Goal: Information Seeking & Learning: Learn about a topic

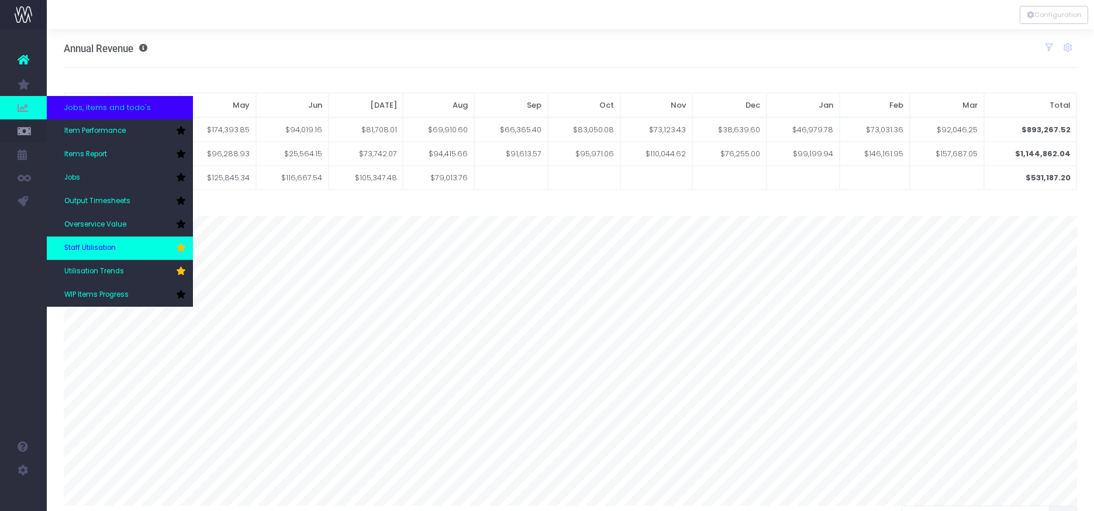
click at [98, 246] on span "Staff Utilisation" at bounding box center [89, 248] width 51 height 11
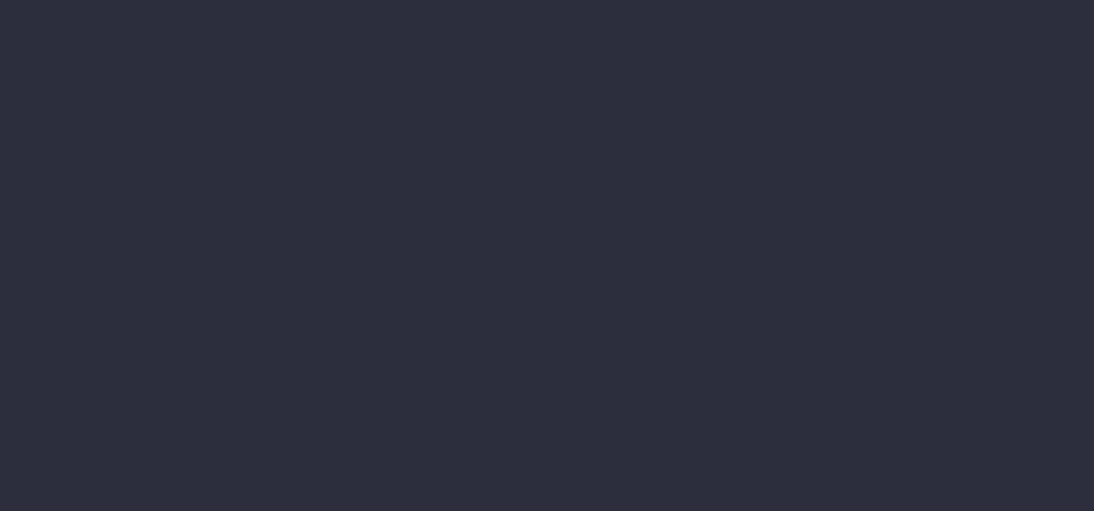
type input "26-09-2025"
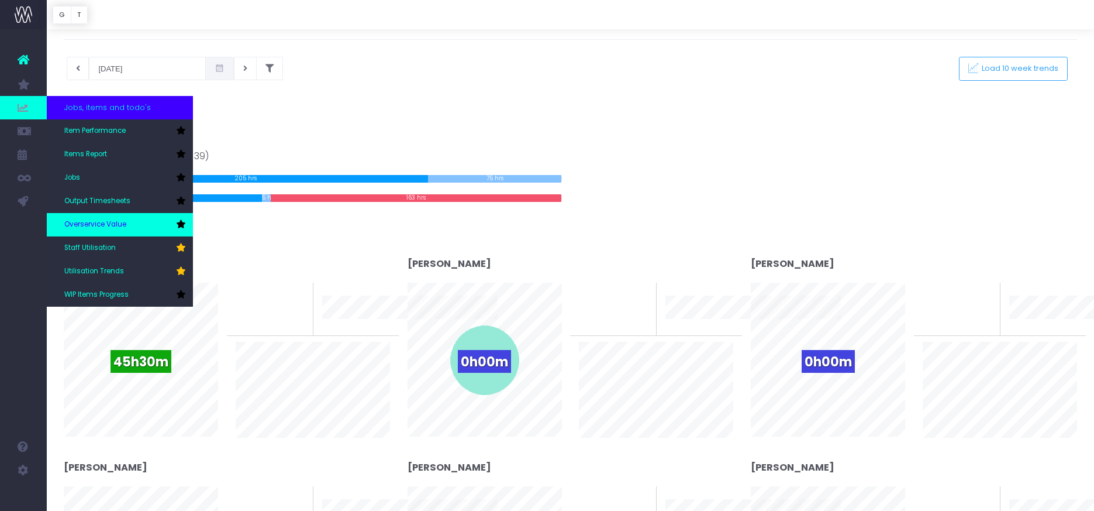
scroll to position [35, 0]
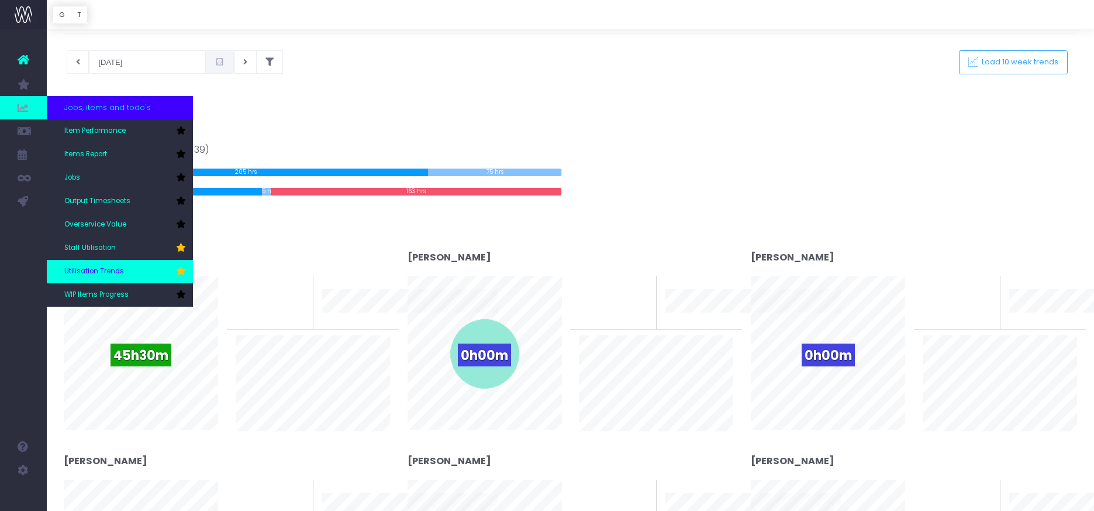
click at [89, 275] on span "Utilisation Trends" at bounding box center [94, 271] width 60 height 11
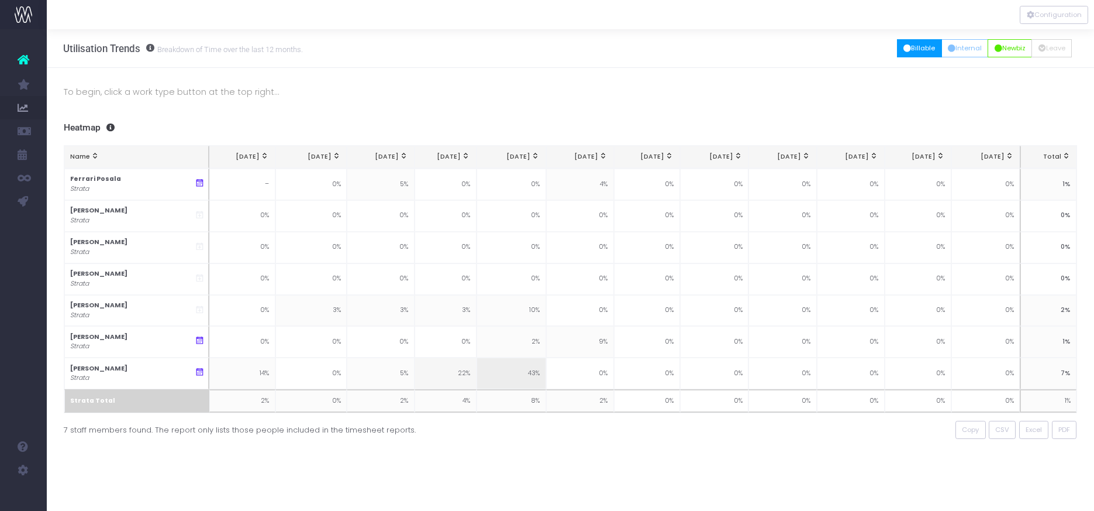
click at [910, 49] on button "Billable" at bounding box center [919, 48] width 45 height 18
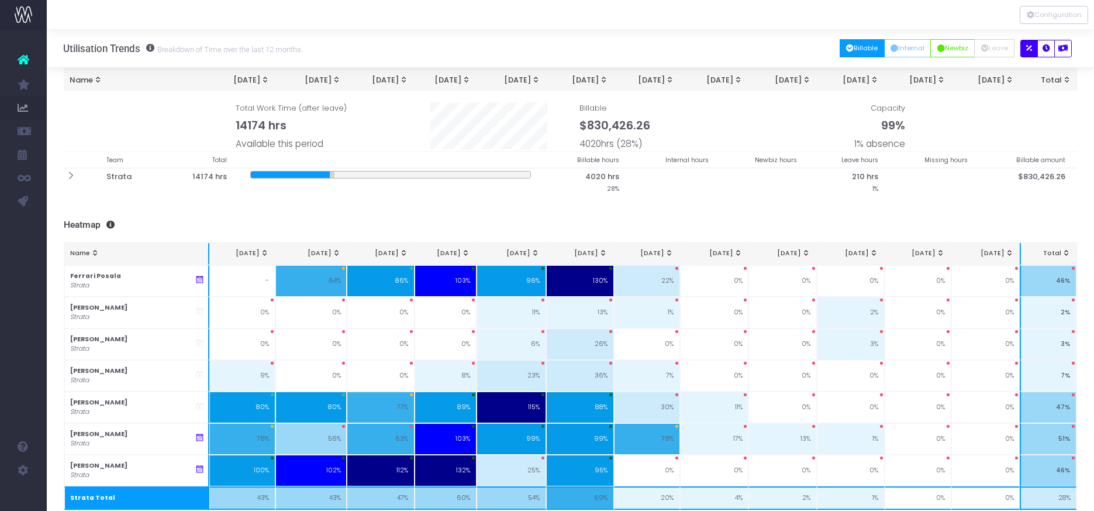
scroll to position [67, 0]
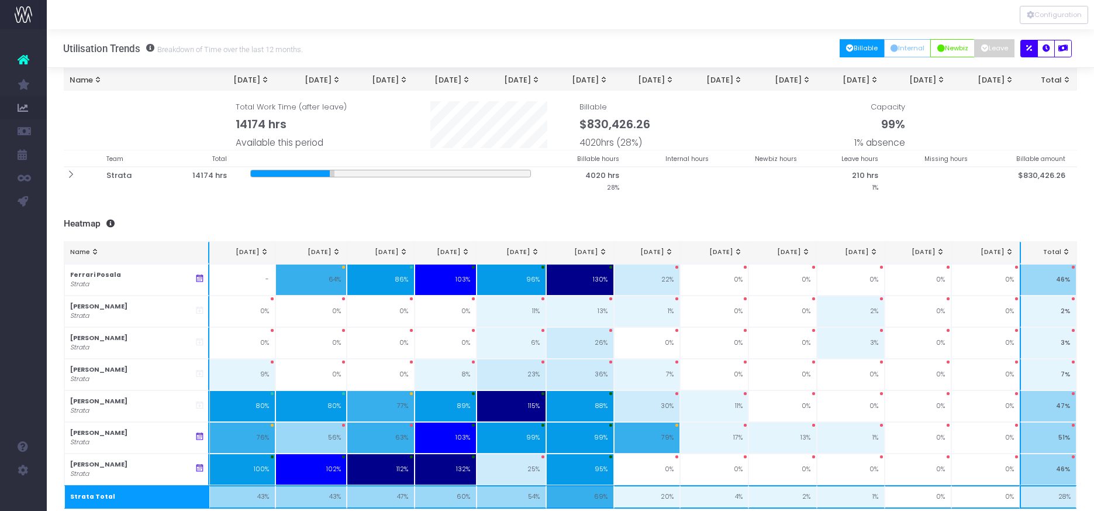
click at [991, 49] on button "Leave" at bounding box center [994, 48] width 40 height 18
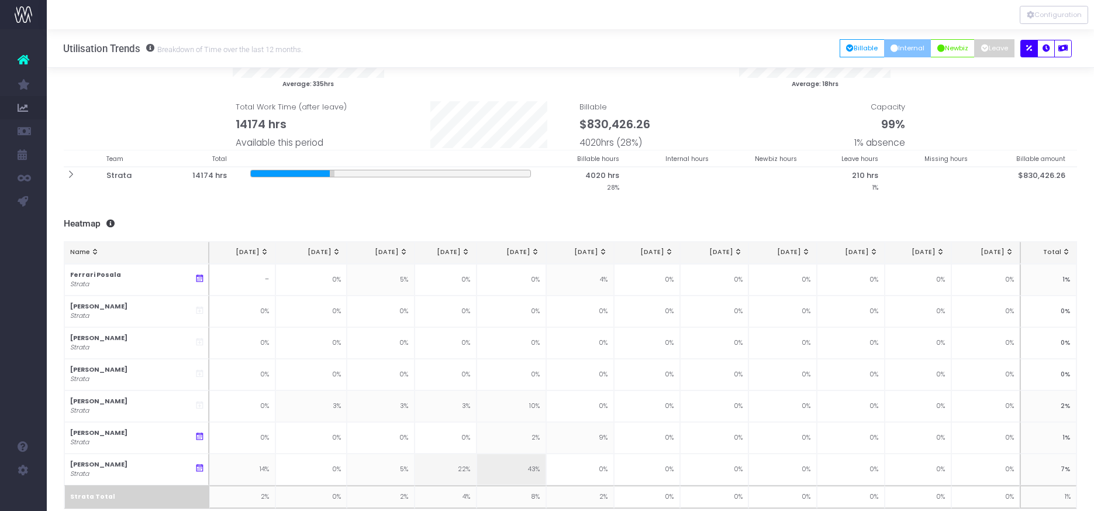
click at [903, 49] on button "Internal" at bounding box center [907, 48] width 47 height 18
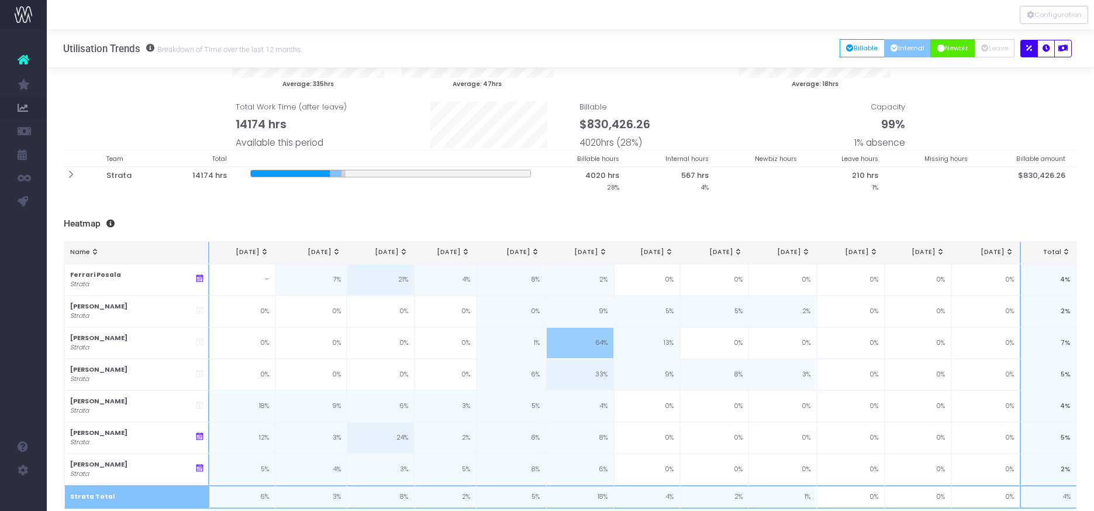
click at [945, 48] on button "Newbiz" at bounding box center [953, 48] width 44 height 18
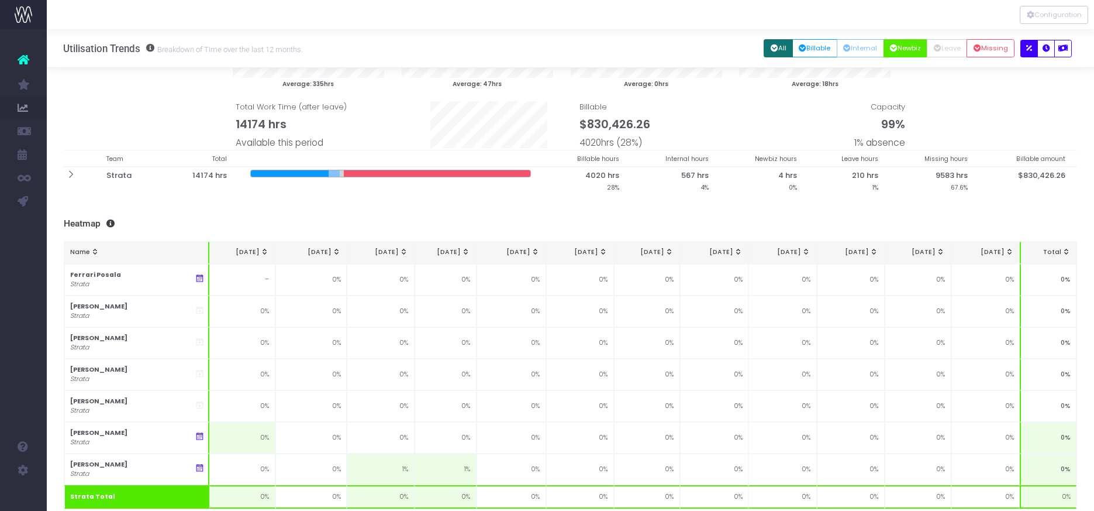
click at [773, 50] on button "All" at bounding box center [778, 48] width 29 height 18
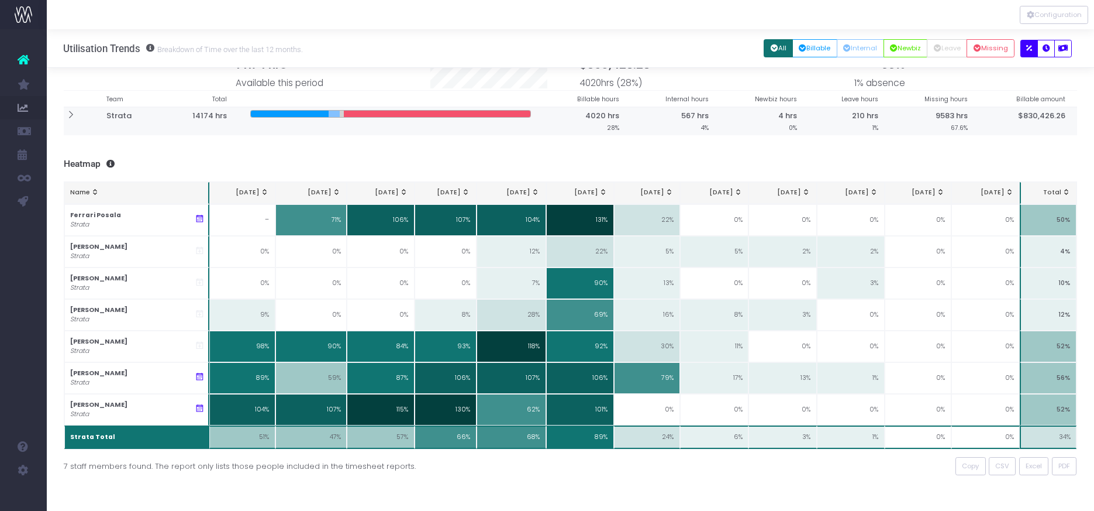
scroll to position [131, 0]
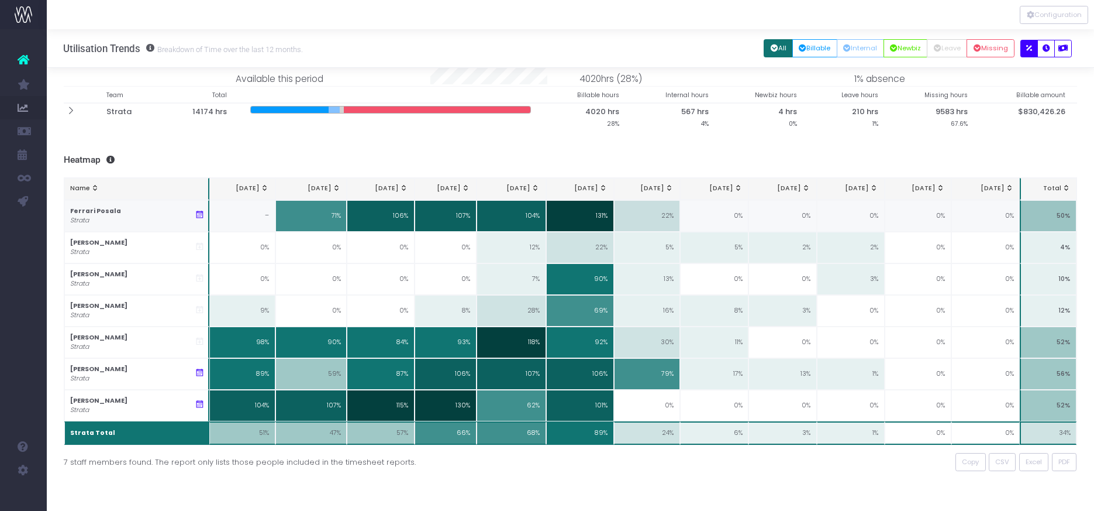
click at [202, 215] on icon at bounding box center [200, 215] width 10 height 10
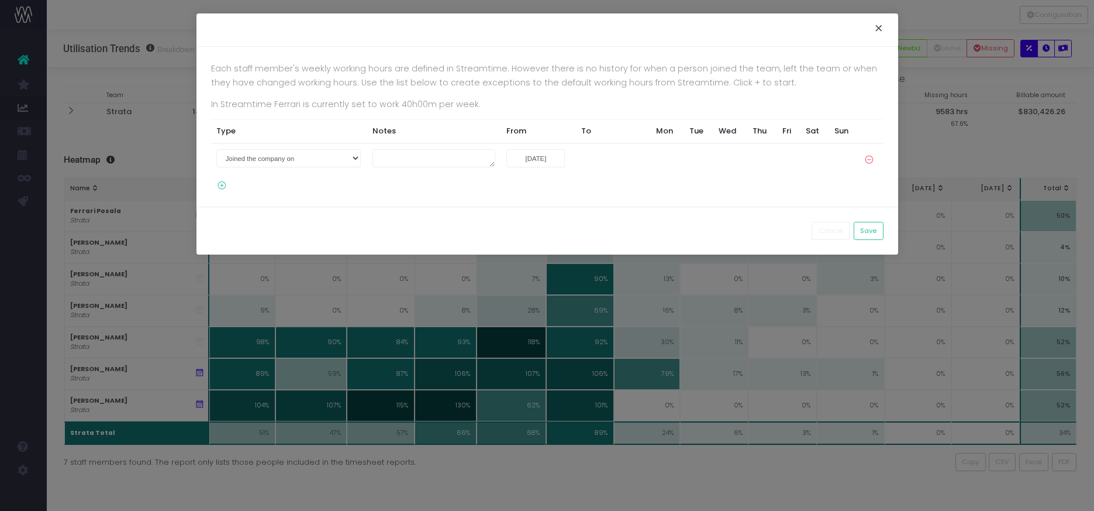
click at [877, 27] on button "×" at bounding box center [879, 29] width 25 height 19
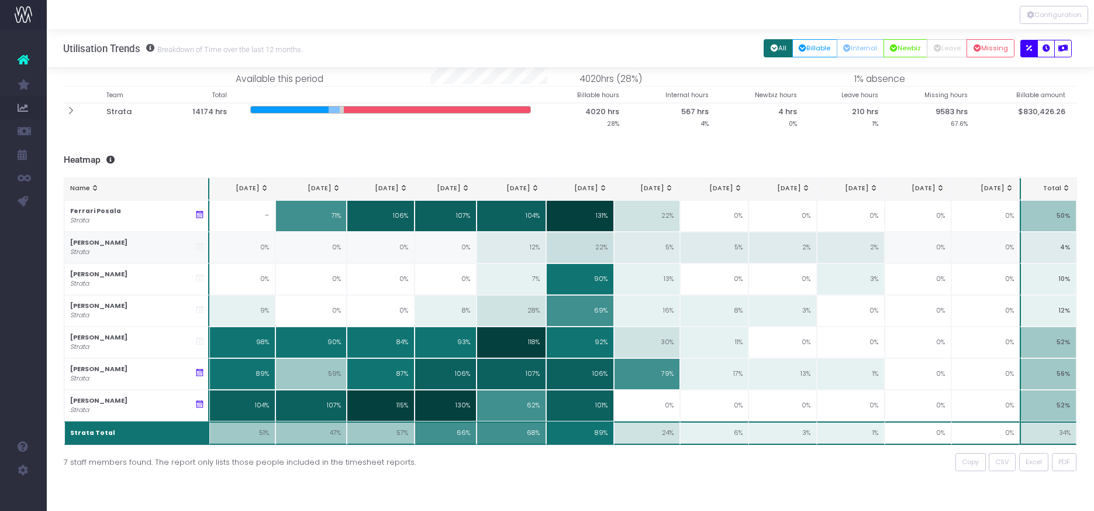
click at [199, 249] on icon at bounding box center [200, 247] width 10 height 10
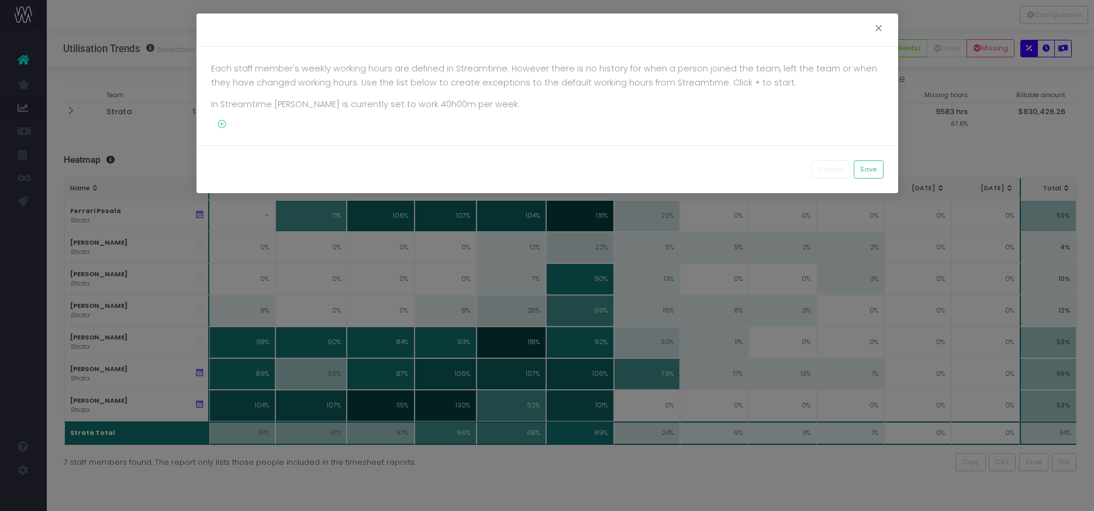
click at [226, 125] on icon at bounding box center [219, 124] width 16 height 10
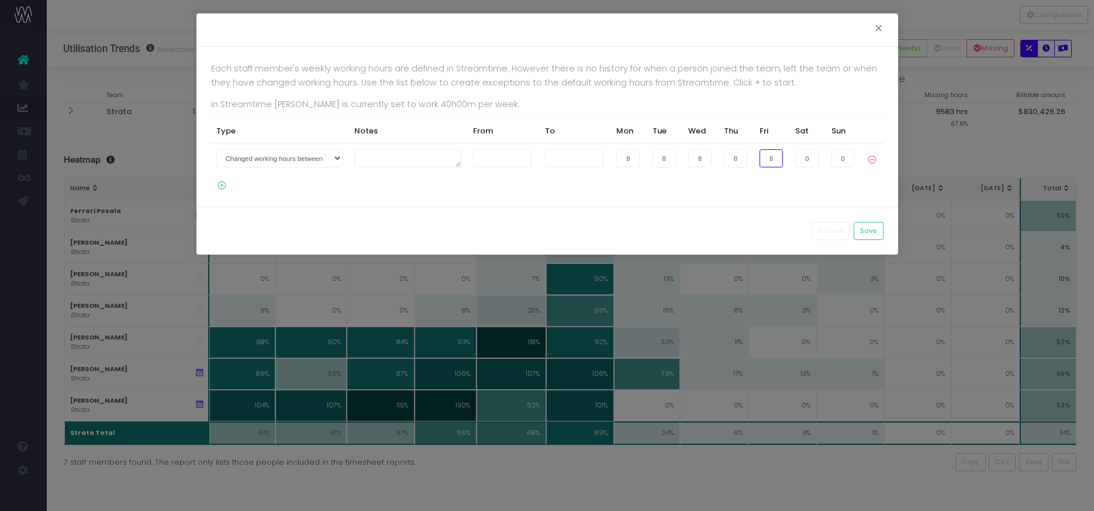
drag, startPoint x: 778, startPoint y: 159, endPoint x: 749, endPoint y: 157, distance: 29.3
click at [749, 157] on tr "Joined the company on Left the company on Changed working hours between 8 8 8 8…" at bounding box center [547, 158] width 673 height 30
type input "0"
click at [339, 155] on select "Joined the company on Left the company on Changed working hours between" at bounding box center [279, 158] width 126 height 18
click at [868, 229] on button "Save" at bounding box center [869, 231] width 30 height 18
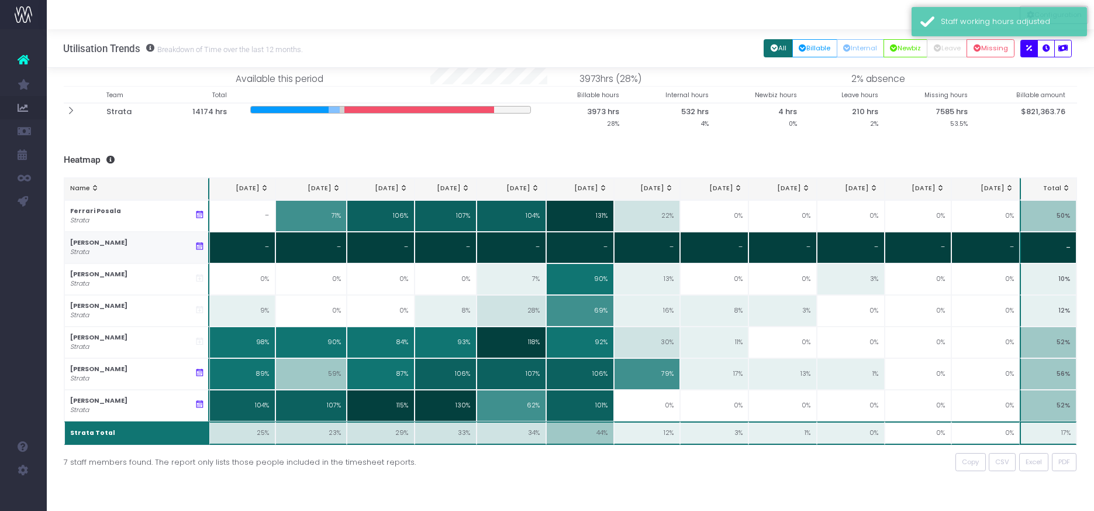
click at [199, 247] on icon at bounding box center [200, 247] width 10 height 10
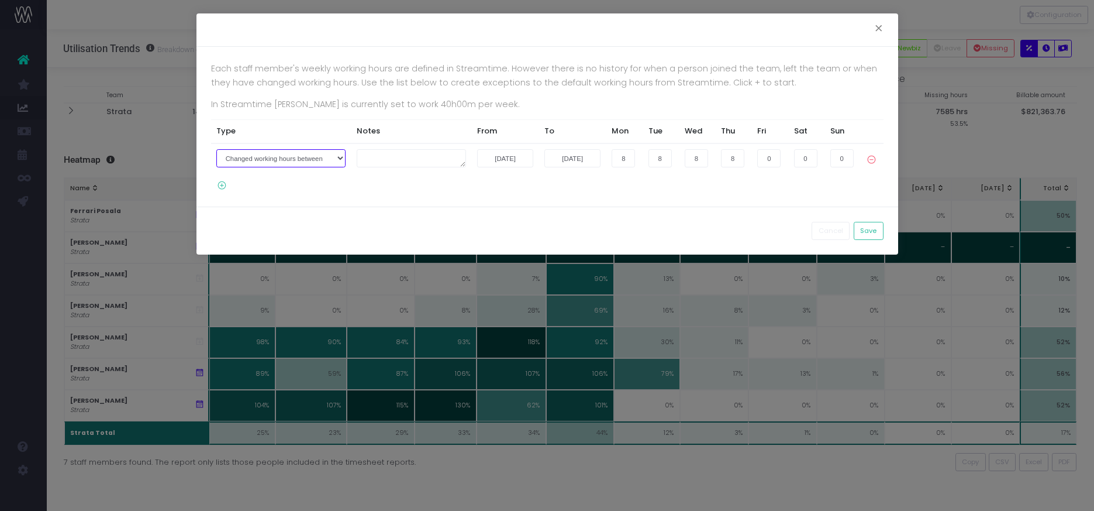
click at [336, 159] on select "Joined the company on Left the company on Changed working hours between" at bounding box center [280, 158] width 129 height 18
select select "1"
click at [216, 149] on select "Joined the company on Left the company on Changed working hours between" at bounding box center [280, 158] width 129 height 18
click at [508, 159] on input "27-09-2025" at bounding box center [536, 158] width 58 height 18
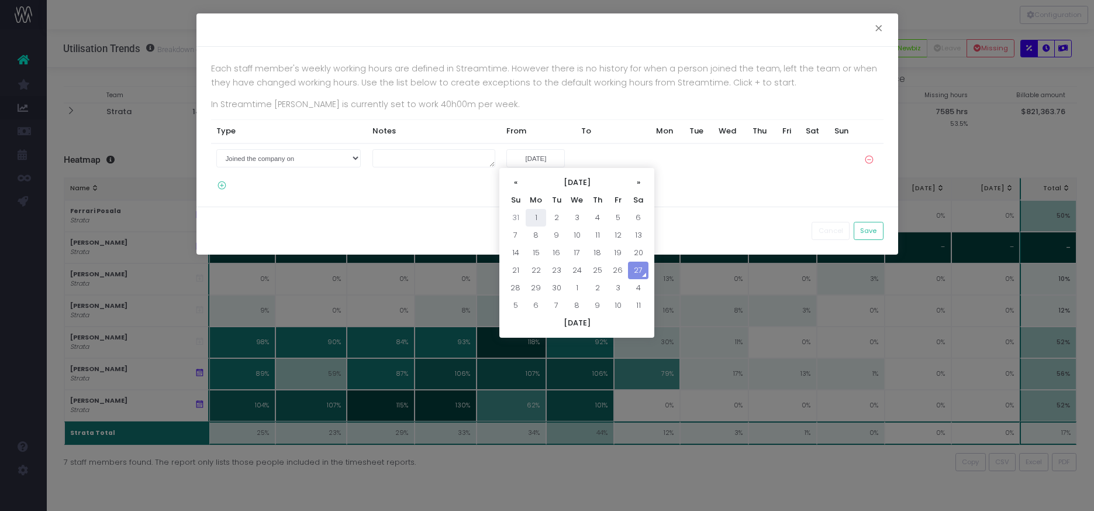
click at [536, 215] on td "1" at bounding box center [536, 218] width 20 height 18
type input "01-09-2025"
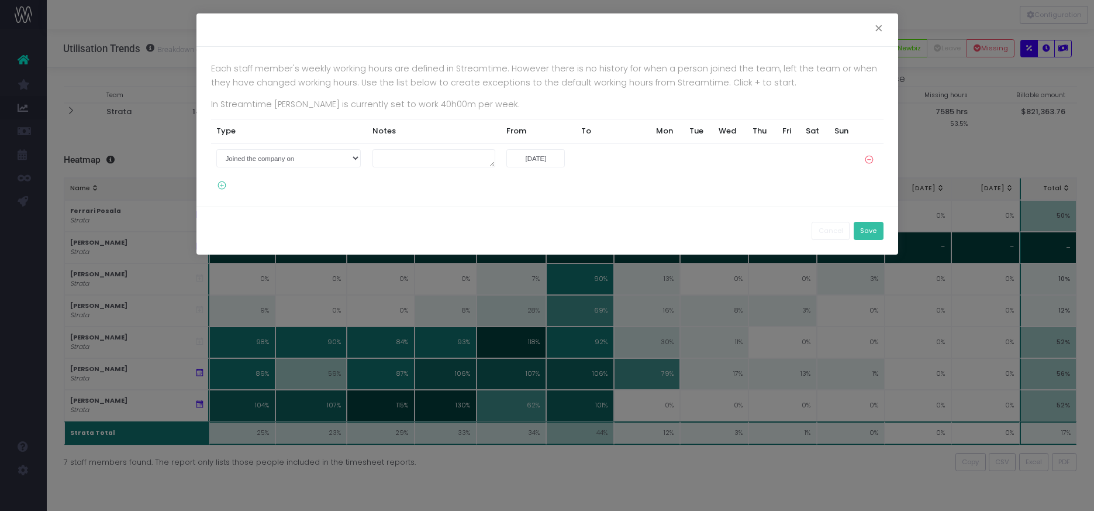
click at [870, 231] on button "Save" at bounding box center [869, 231] width 30 height 18
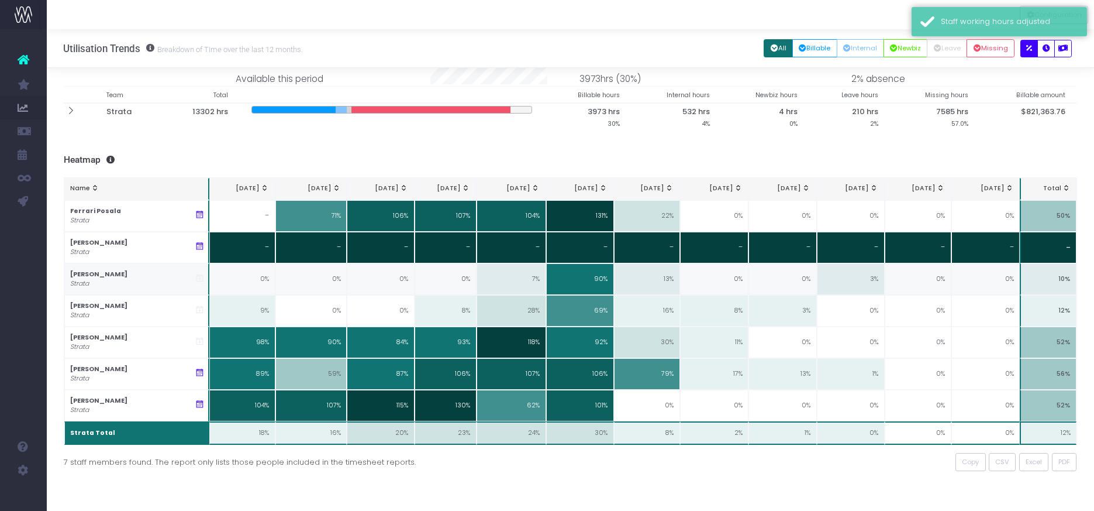
click at [199, 275] on icon at bounding box center [200, 278] width 10 height 10
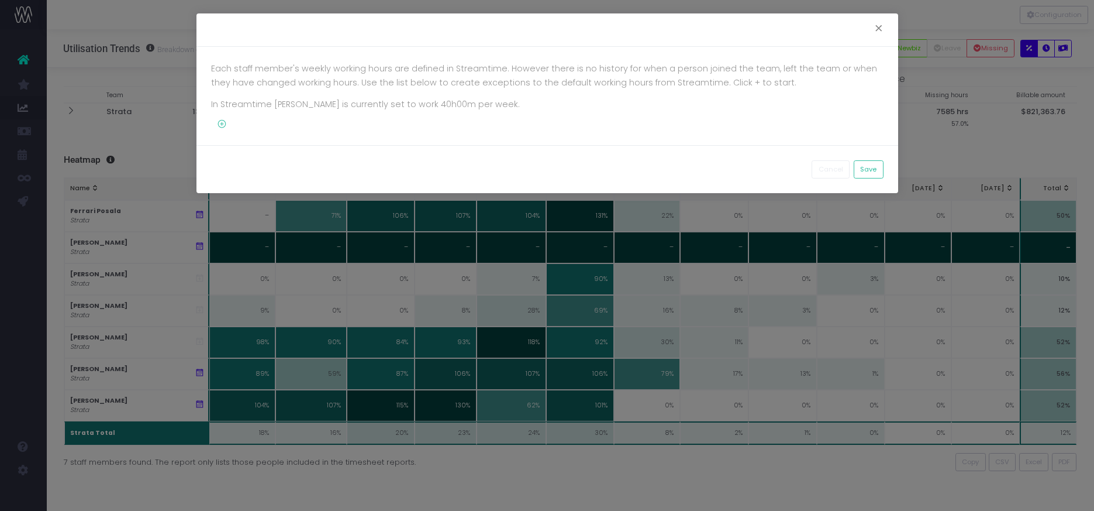
click at [221, 124] on icon at bounding box center [219, 124] width 16 height 10
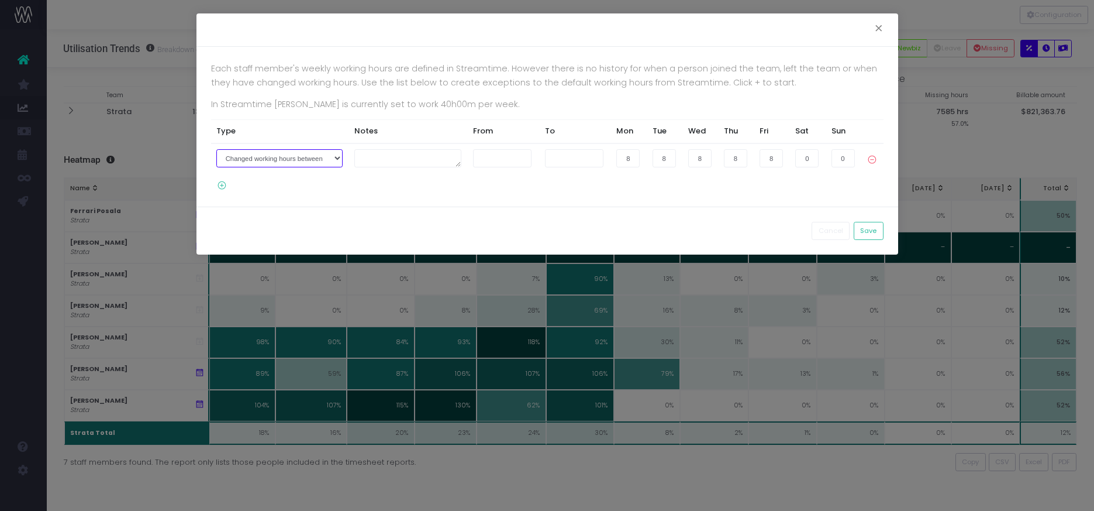
click at [329, 156] on select "Joined the company on Left the company on Changed working hours between" at bounding box center [279, 158] width 126 height 18
select select "1"
click at [216, 149] on select "Joined the company on Left the company on Changed working hours between" at bounding box center [279, 158] width 126 height 18
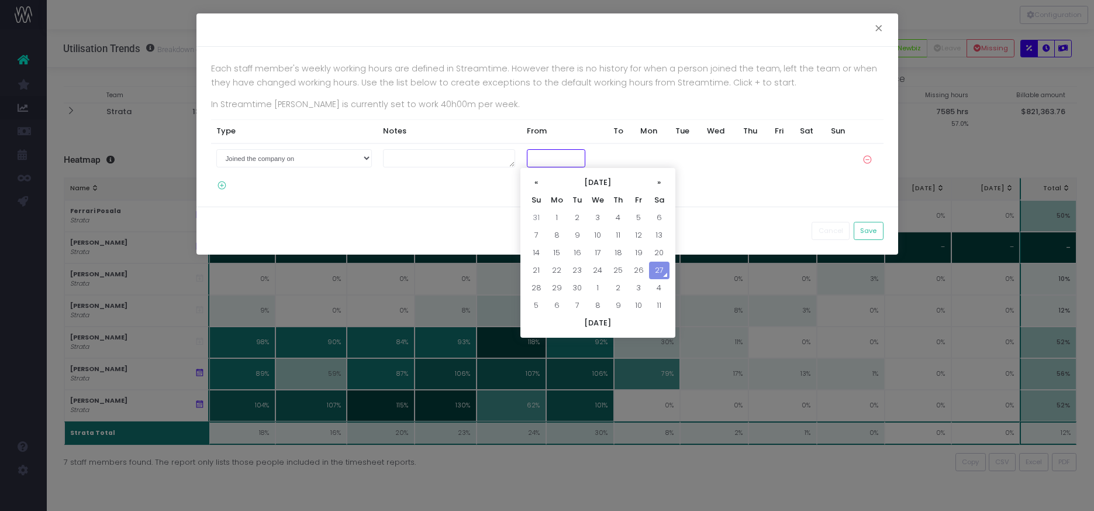
click at [537, 158] on input "text" at bounding box center [556, 158] width 58 height 18
click at [556, 216] on td "1" at bounding box center [557, 218] width 20 height 18
type input "01-09-2025"
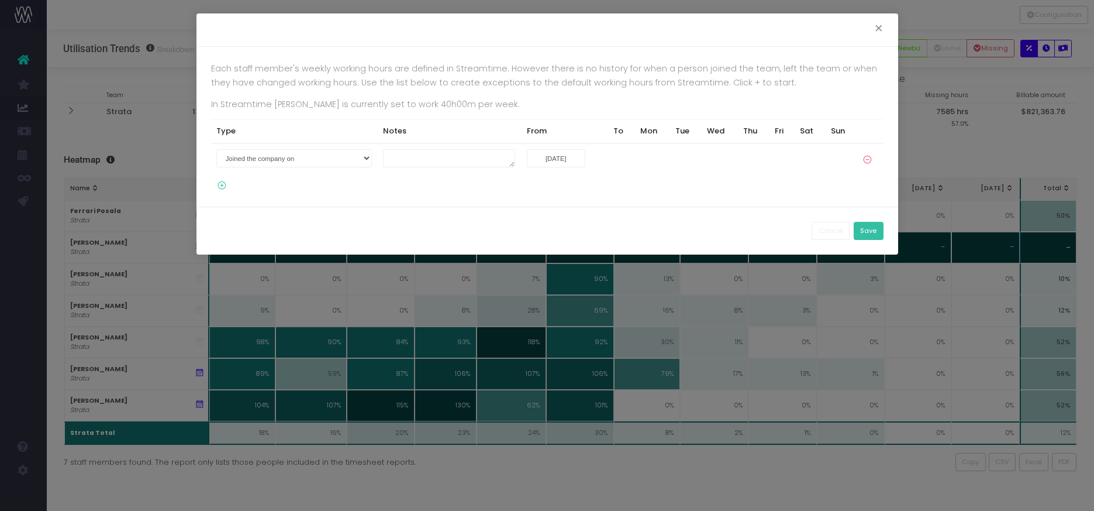
click at [864, 230] on button "Save" at bounding box center [869, 231] width 30 height 18
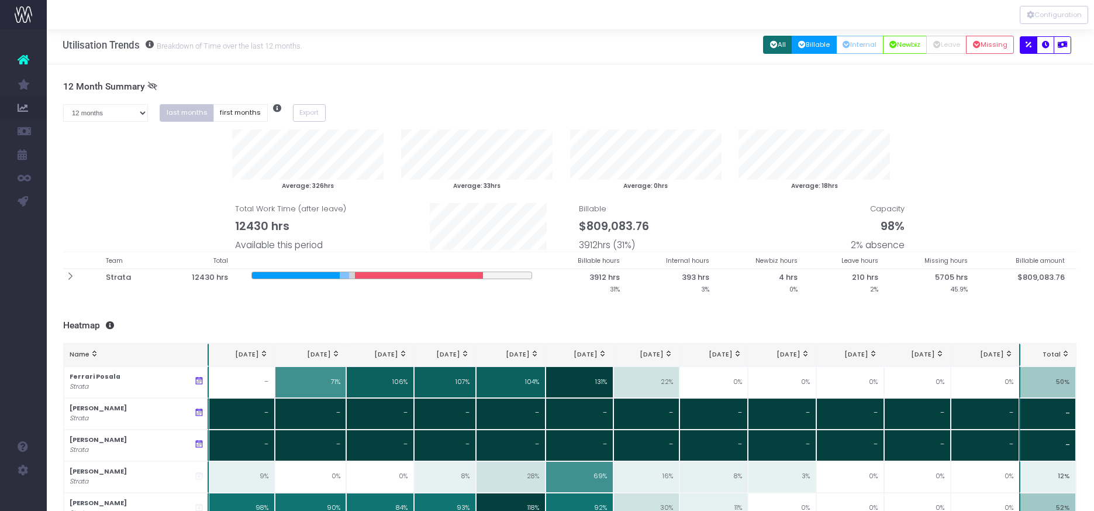
scroll to position [4, 1]
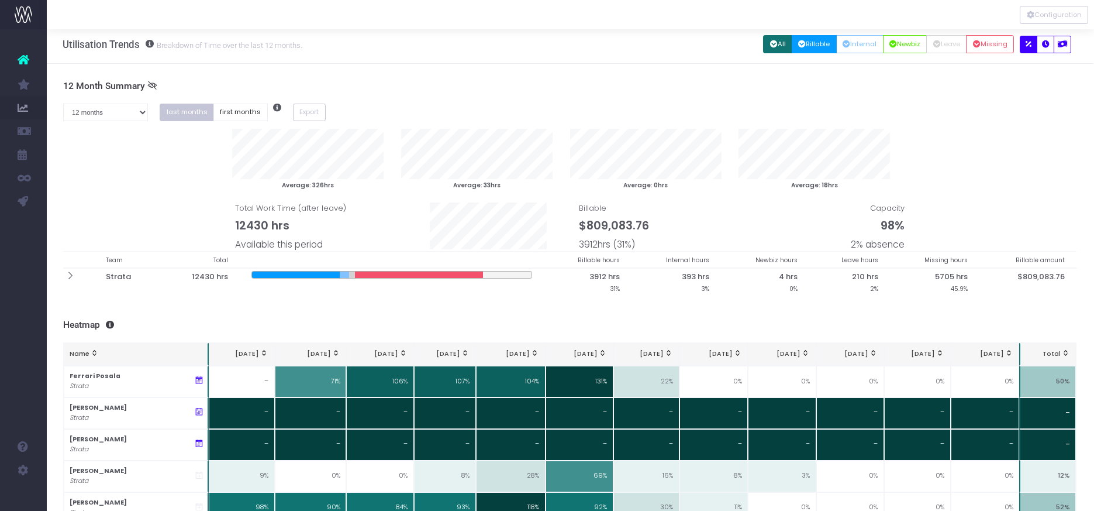
click at [807, 39] on button "Billable" at bounding box center [814, 44] width 45 height 18
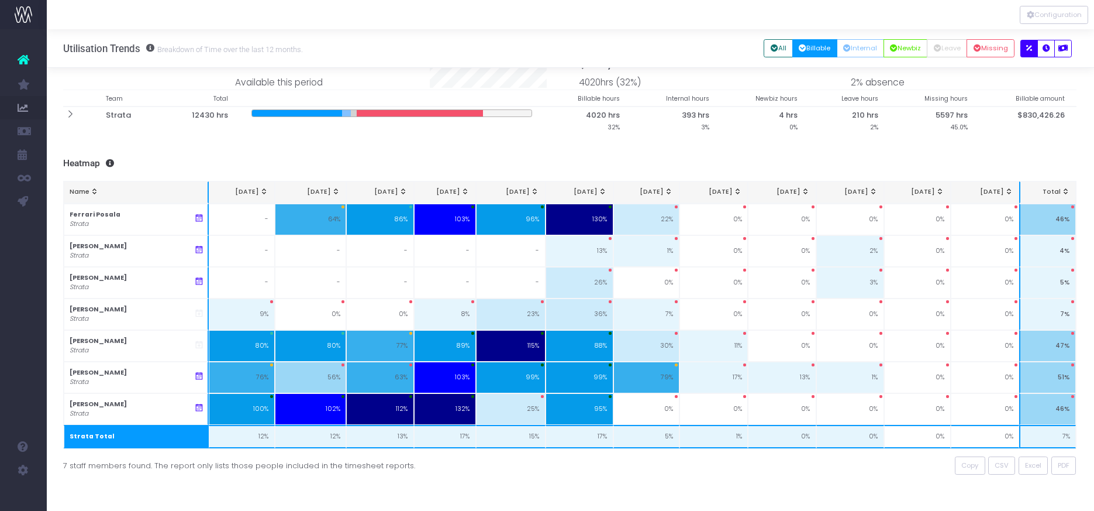
scroll to position [131, 1]
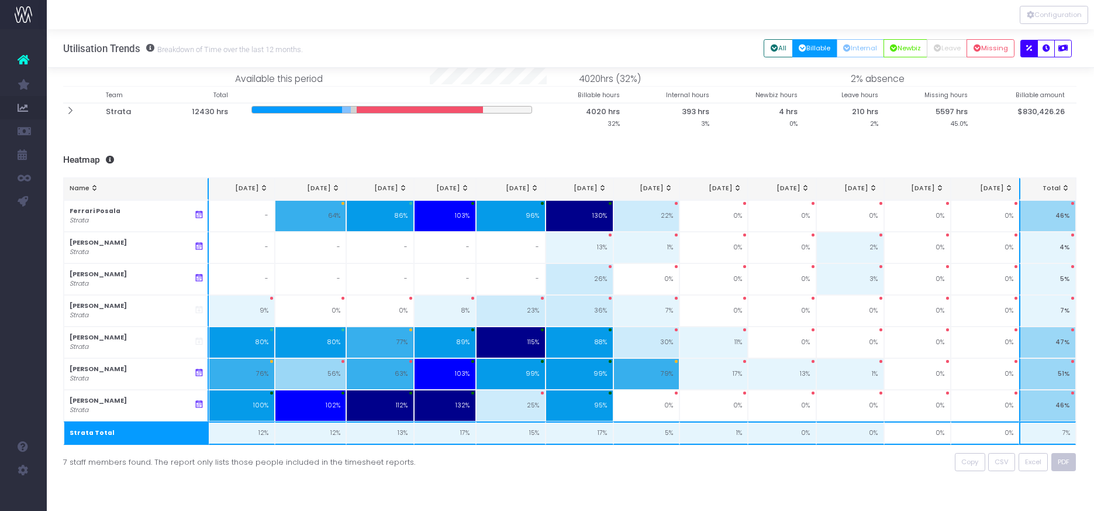
click at [1062, 463] on span "PDF" at bounding box center [1064, 462] width 12 height 10
click at [1027, 465] on span "Excel" at bounding box center [1033, 462] width 16 height 10
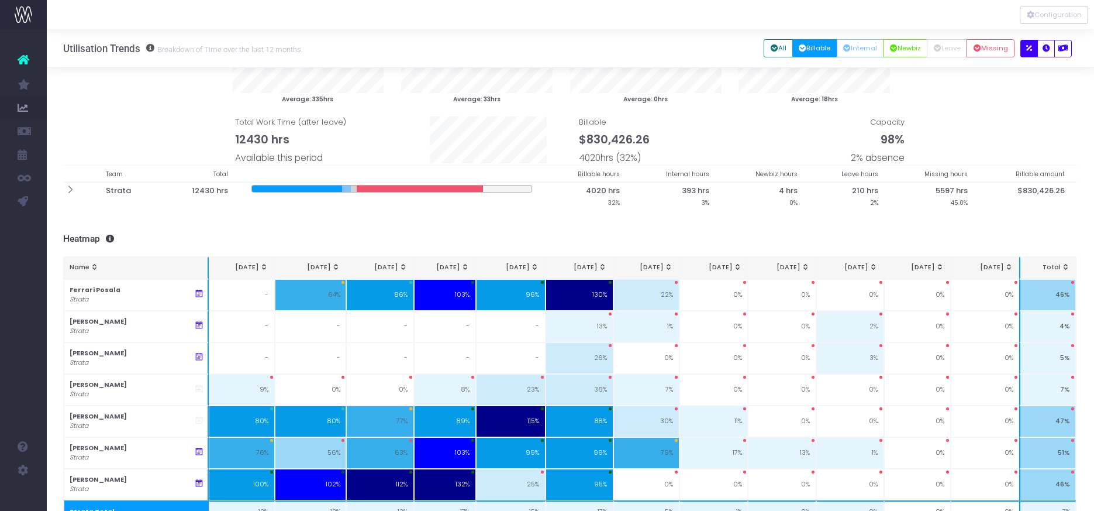
scroll to position [0, 1]
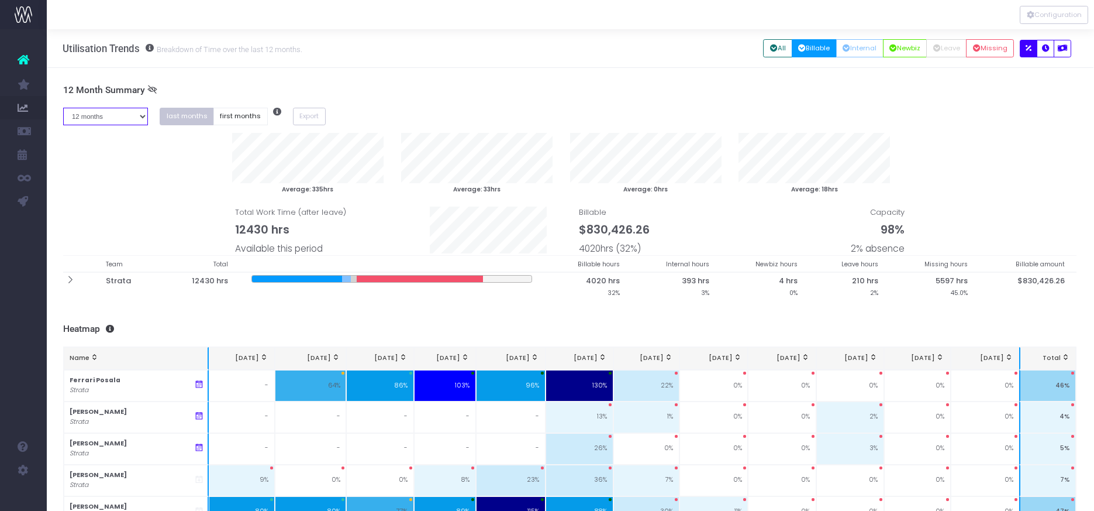
click at [139, 115] on select "1 month 2 months 3 months 4 months 5 months 6 months 7 months 8 months 9 months…" at bounding box center [105, 117] width 85 height 18
select select "three"
click at [63, 108] on select "1 month 2 months 3 months 4 months 5 months 6 months 7 months 8 months 9 months…" at bounding box center [105, 117] width 85 height 18
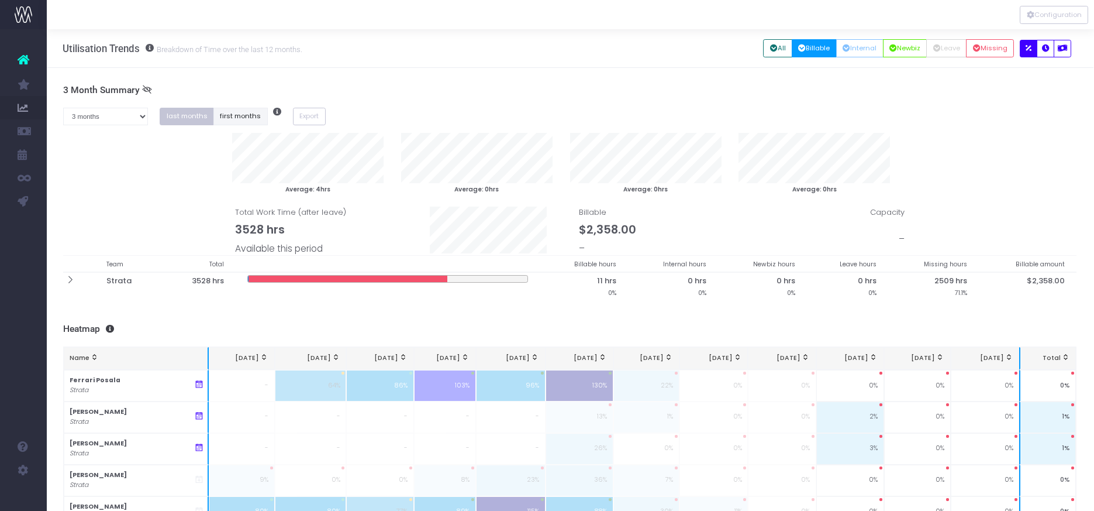
click at [228, 115] on button "first months" at bounding box center [240, 117] width 54 height 18
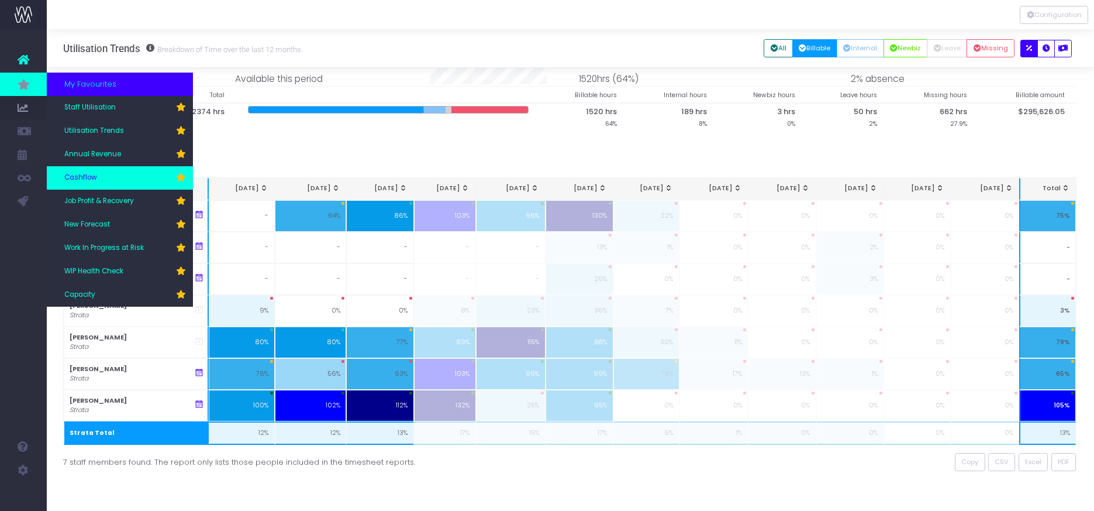
scroll to position [130, 1]
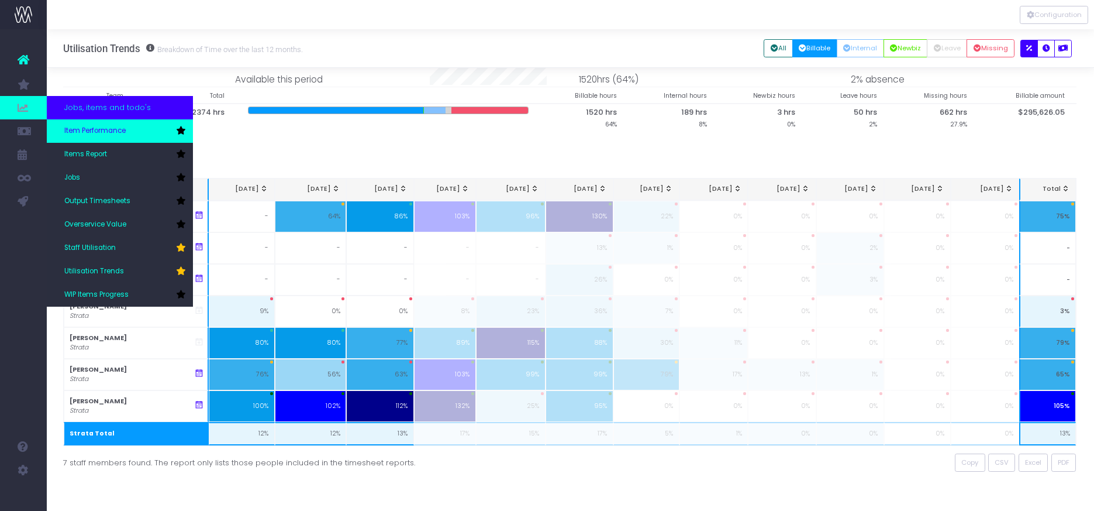
click at [102, 133] on span "Item Performance" at bounding box center [94, 131] width 61 height 11
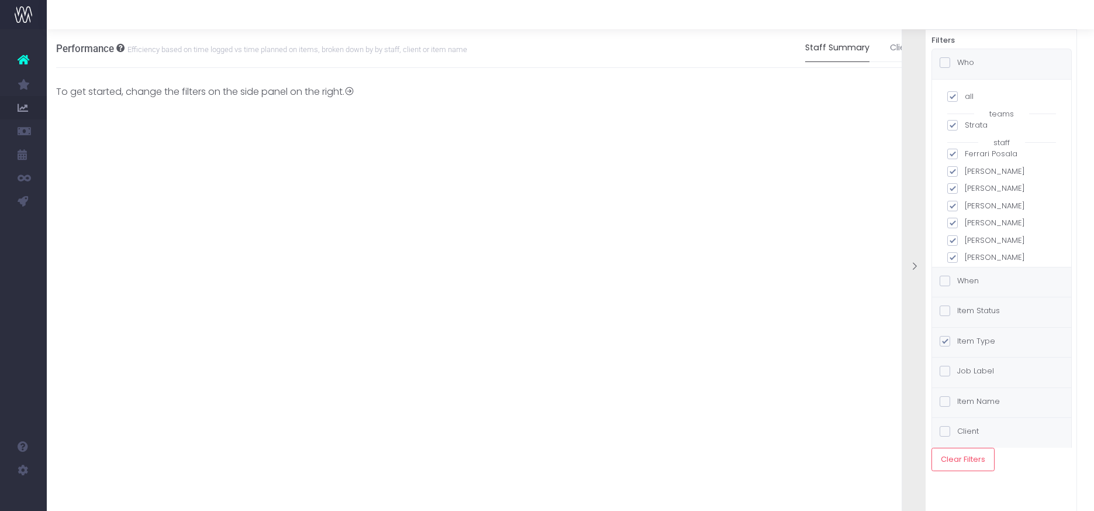
scroll to position [11, 0]
click at [1015, 312] on div "Item Status" at bounding box center [1001, 312] width 139 height 30
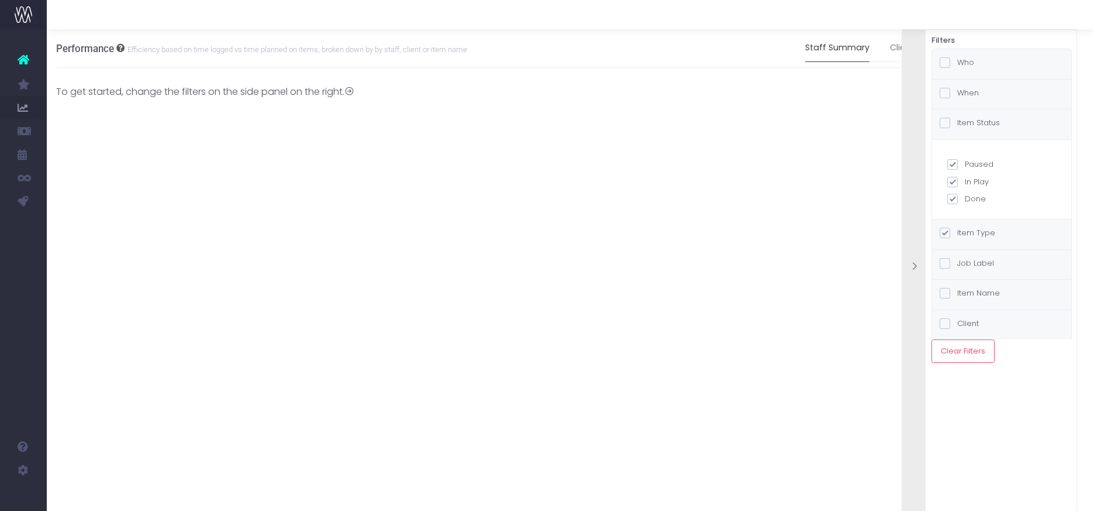
click at [955, 163] on span at bounding box center [953, 164] width 11 height 11
click at [965, 163] on input "Paused" at bounding box center [969, 163] width 8 height 8
checkbox input "false"
checkbox input "true"
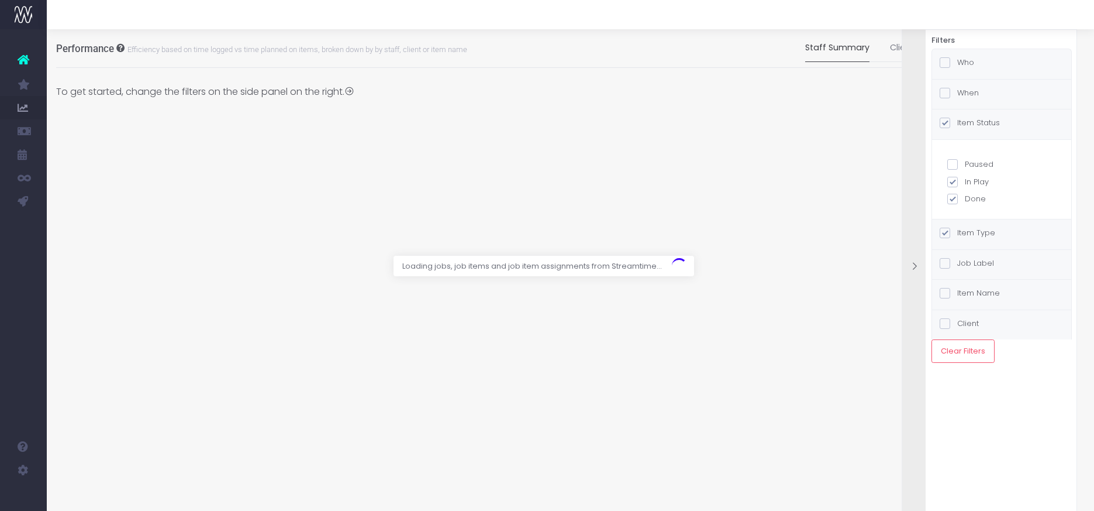
click at [951, 200] on span at bounding box center [953, 199] width 11 height 11
click at [965, 200] on input "Done" at bounding box center [969, 197] width 8 height 8
checkbox input "false"
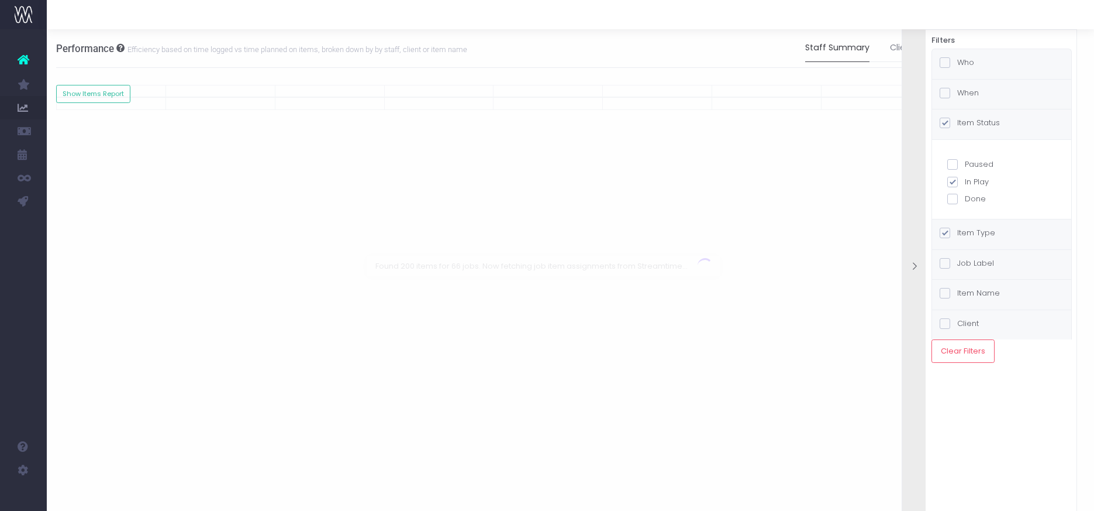
click at [1024, 263] on div "Job Label" at bounding box center [1001, 265] width 139 height 30
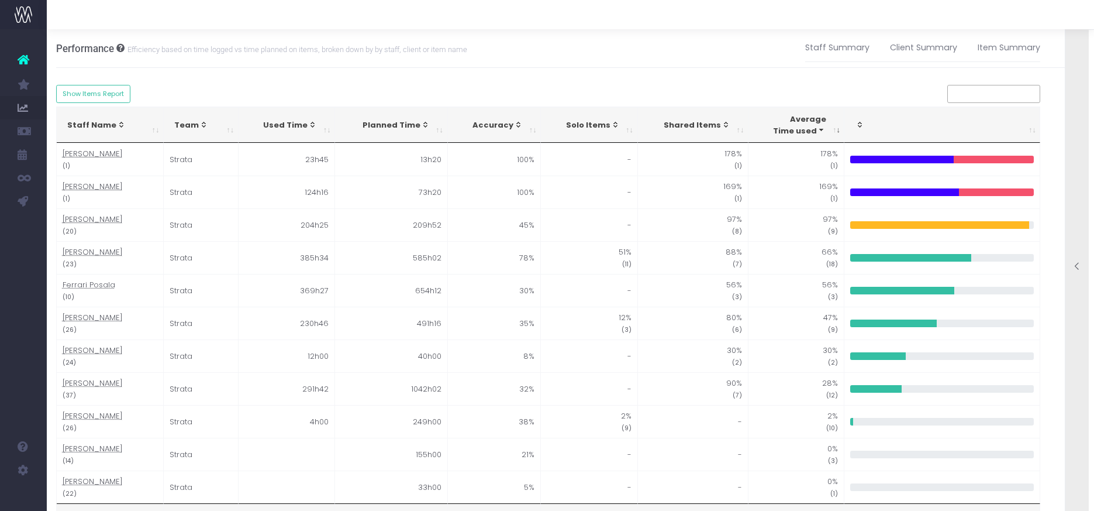
click at [995, 94] on input "search" at bounding box center [994, 94] width 93 height 18
click at [850, 45] on link "Staff Summary" at bounding box center [837, 48] width 64 height 27
click at [999, 47] on link "Item Summary" at bounding box center [1009, 48] width 63 height 27
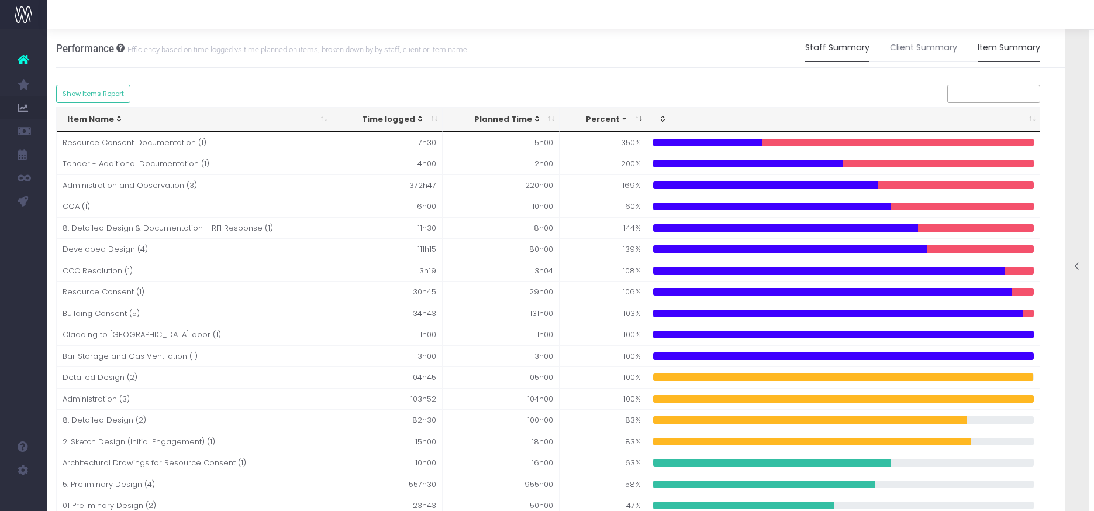
click at [848, 46] on link "Staff Summary" at bounding box center [837, 48] width 64 height 27
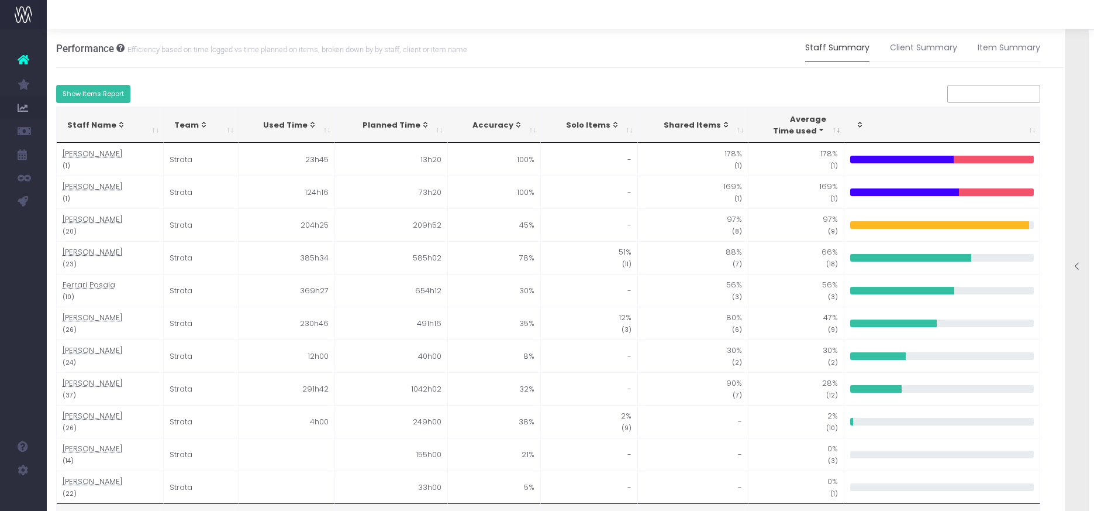
click at [116, 92] on button "Show Items Report" at bounding box center [93, 94] width 75 height 18
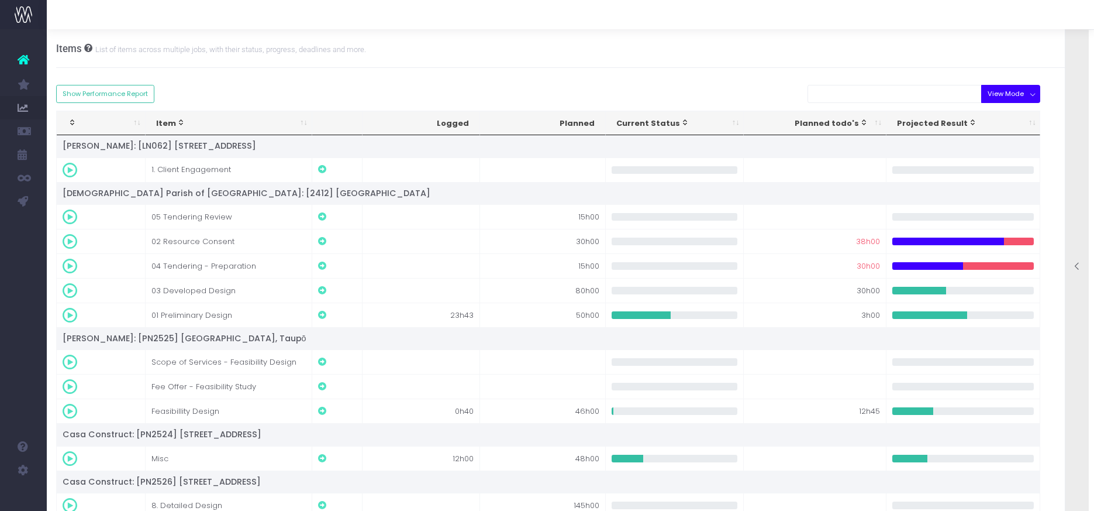
click at [1012, 89] on button "View Mode" at bounding box center [1010, 94] width 59 height 18
click at [994, 137] on link "Overrun Items" at bounding box center [1019, 140] width 76 height 22
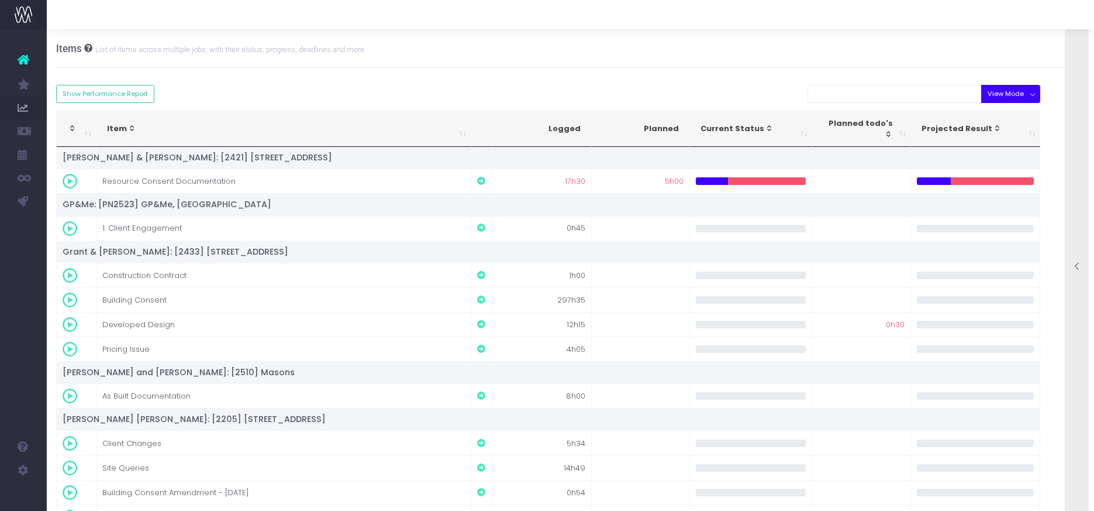
click at [1029, 97] on button "View Mode" at bounding box center [1010, 94] width 59 height 18
click at [1015, 164] on link "Risk of Overrun" at bounding box center [1019, 162] width 76 height 22
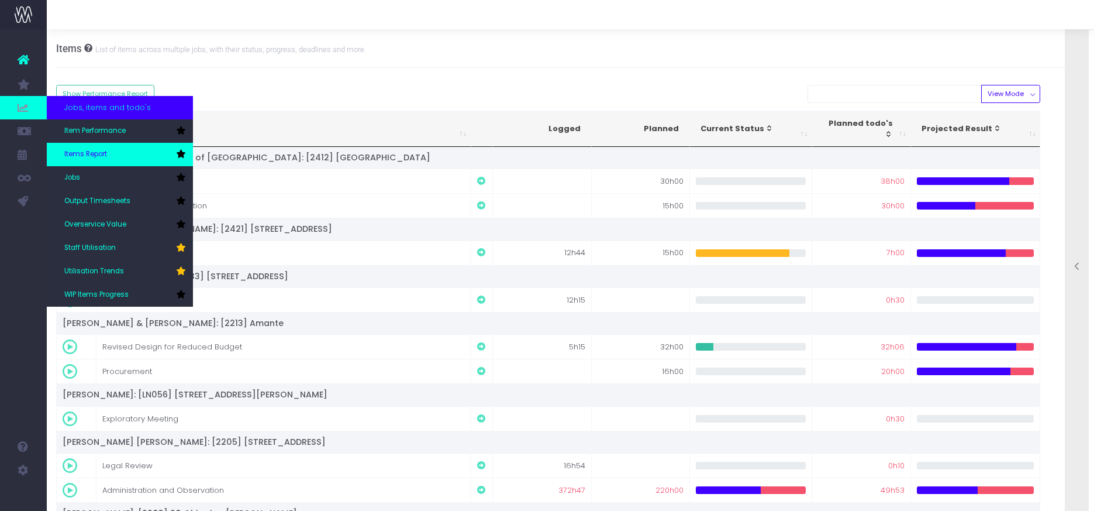
click at [83, 155] on span "Items Report" at bounding box center [85, 154] width 43 height 11
click at [82, 153] on span "Items Report" at bounding box center [85, 154] width 43 height 11
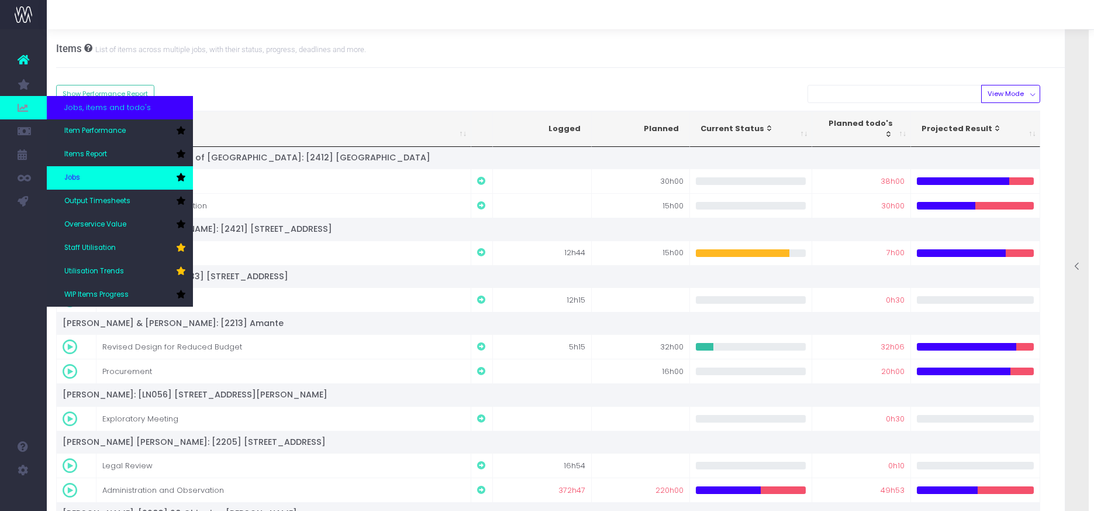
click at [82, 178] on link "Jobs" at bounding box center [120, 177] width 146 height 23
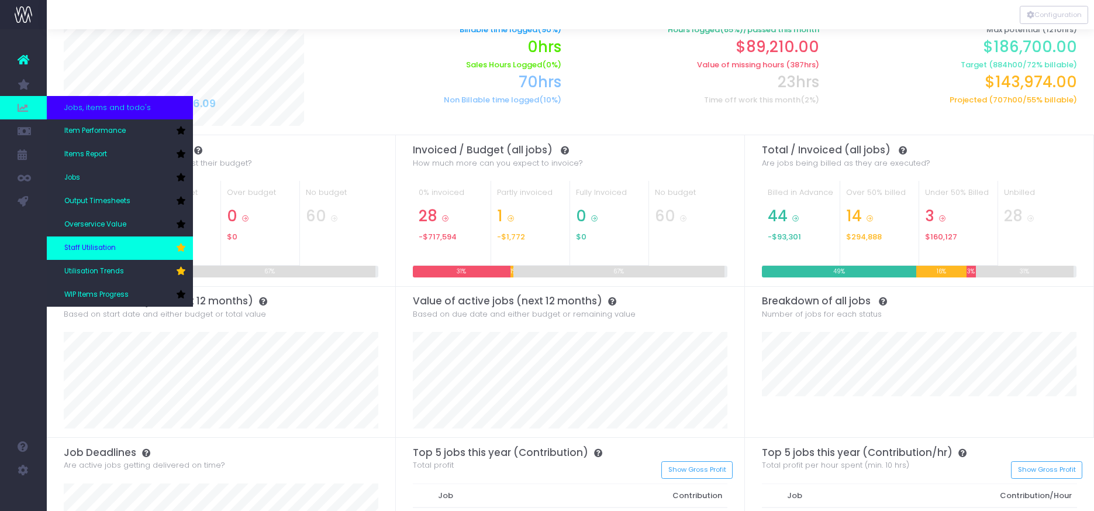
scroll to position [77, 0]
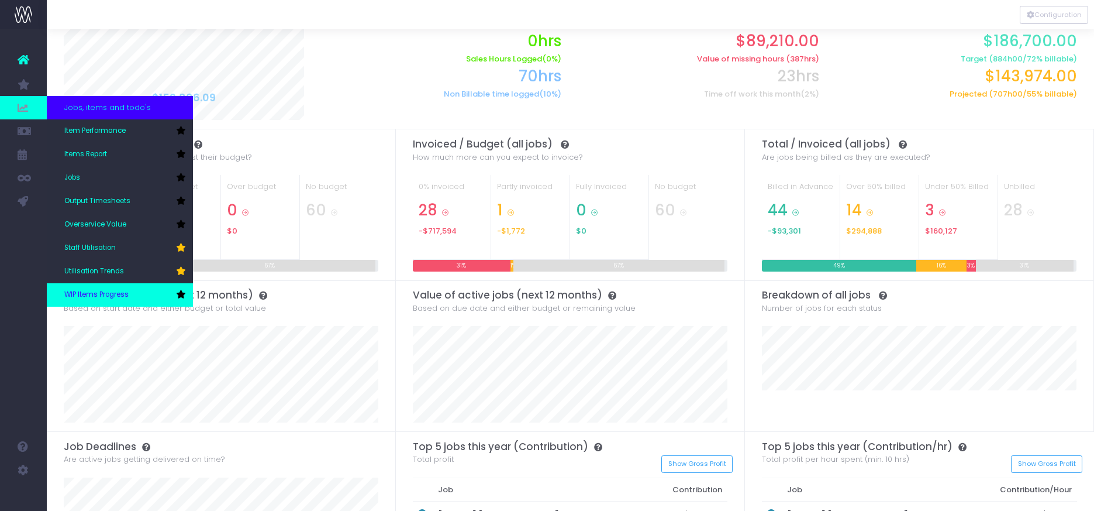
click at [93, 292] on span "WIP Items Progress" at bounding box center [96, 295] width 64 height 11
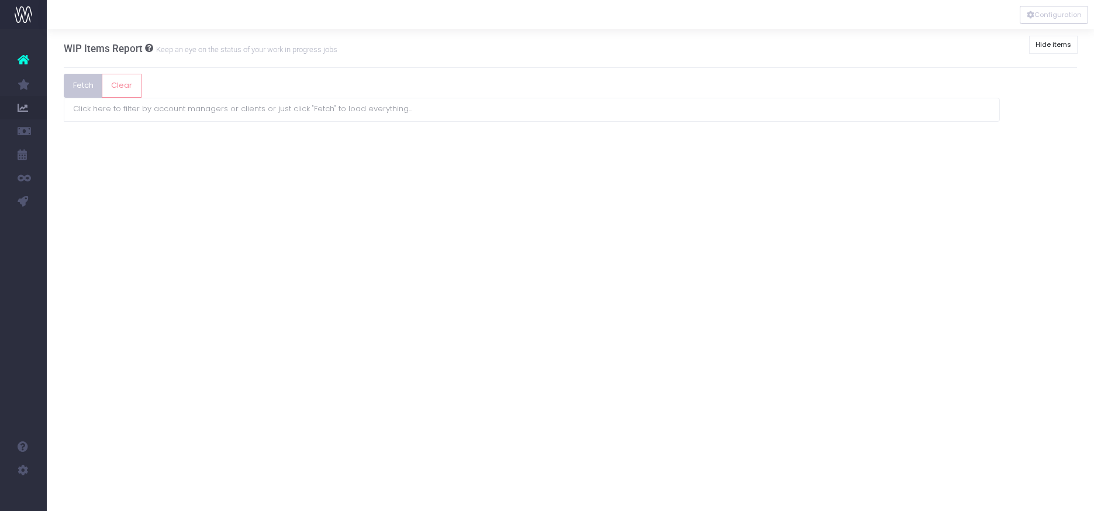
click at [84, 87] on button "Fetch" at bounding box center [83, 85] width 39 height 23
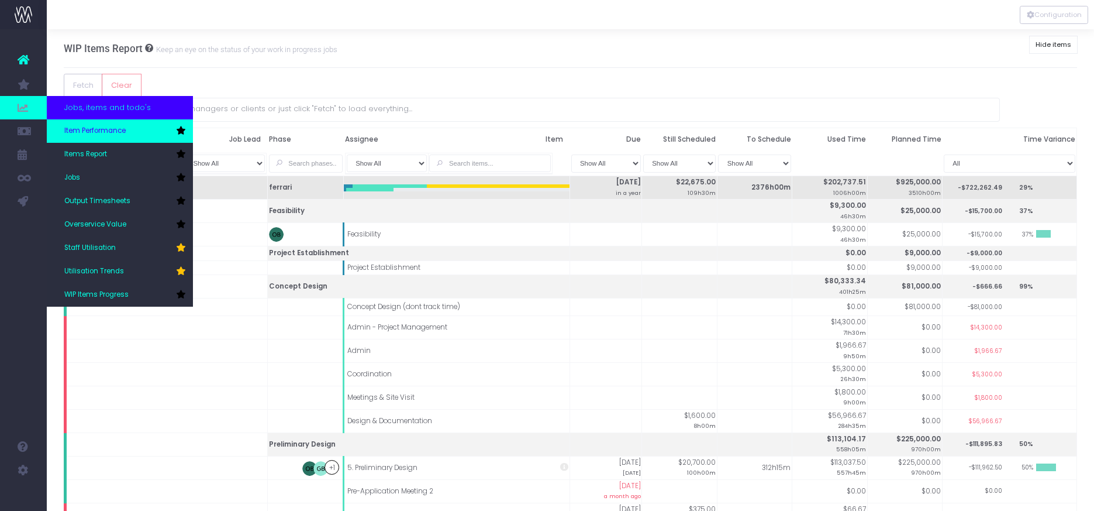
click at [97, 132] on span "Item Performance" at bounding box center [94, 131] width 61 height 11
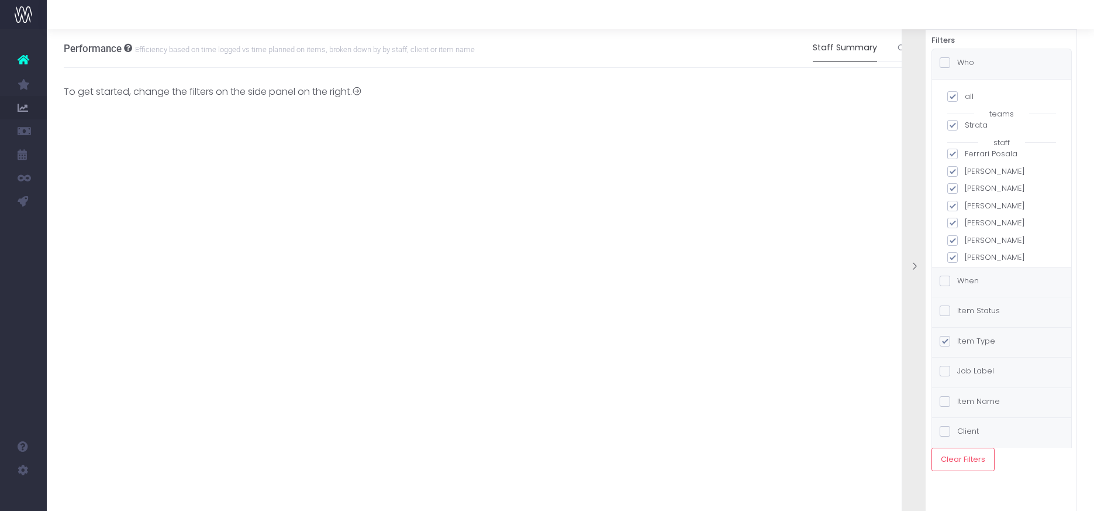
scroll to position [11, 0]
click at [1008, 343] on div "Item Type" at bounding box center [1001, 343] width 139 height 30
click at [1011, 314] on div "Item Status" at bounding box center [1001, 312] width 139 height 30
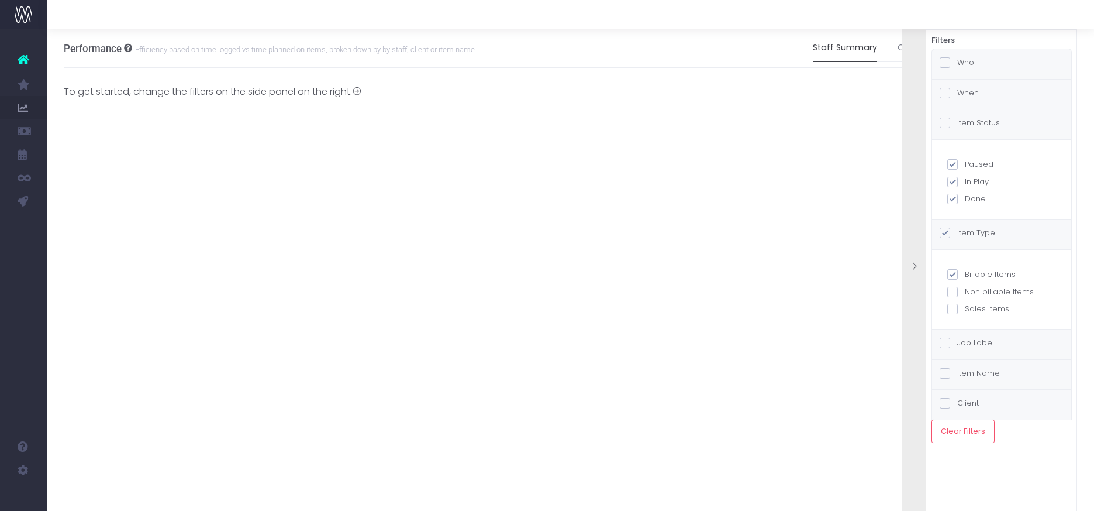
click at [955, 163] on span at bounding box center [953, 164] width 11 height 11
click at [965, 163] on input "Paused" at bounding box center [969, 163] width 8 height 8
checkbox input "false"
checkbox input "true"
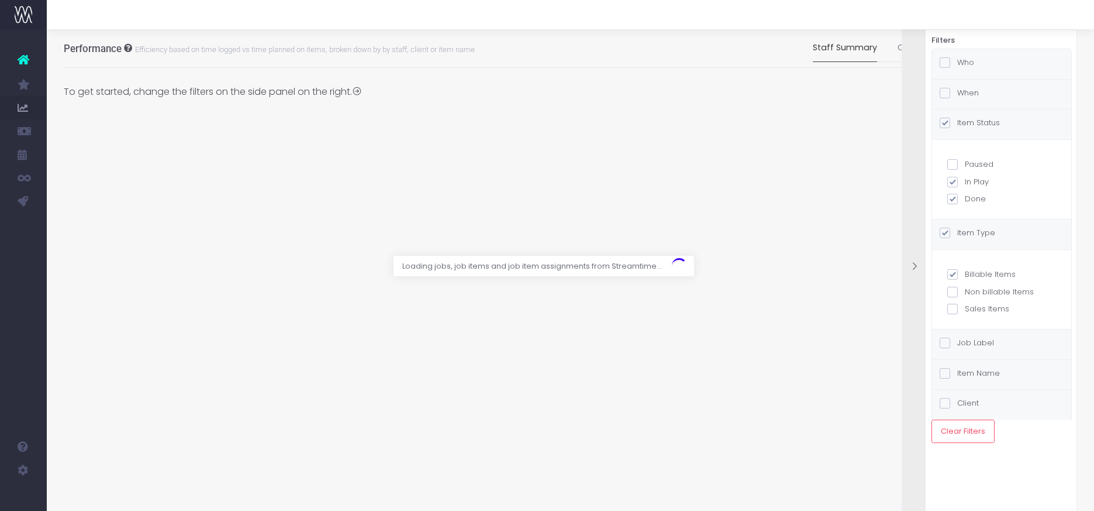
click at [952, 198] on span at bounding box center [953, 199] width 11 height 11
click at [965, 198] on input "Done" at bounding box center [969, 197] width 8 height 8
checkbox input "false"
click at [1009, 343] on div "Job Label" at bounding box center [1001, 344] width 139 height 30
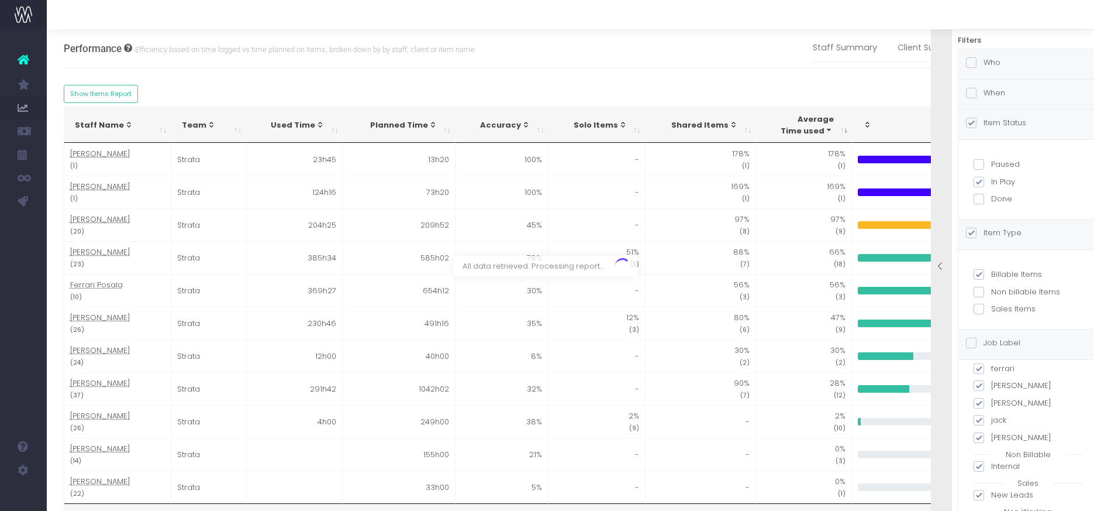
scroll to position [65, 0]
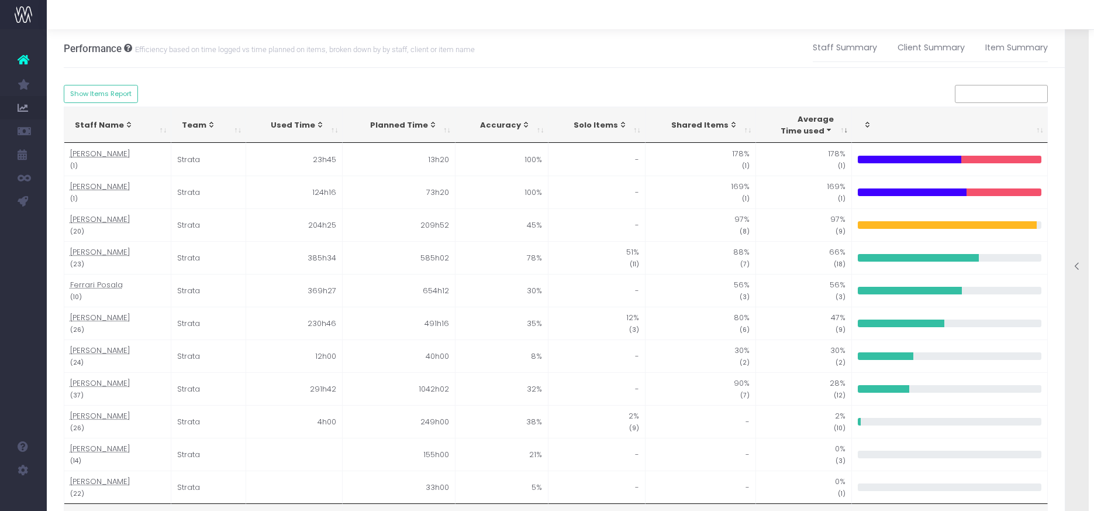
click at [1075, 265] on icon at bounding box center [1078, 266] width 10 height 10
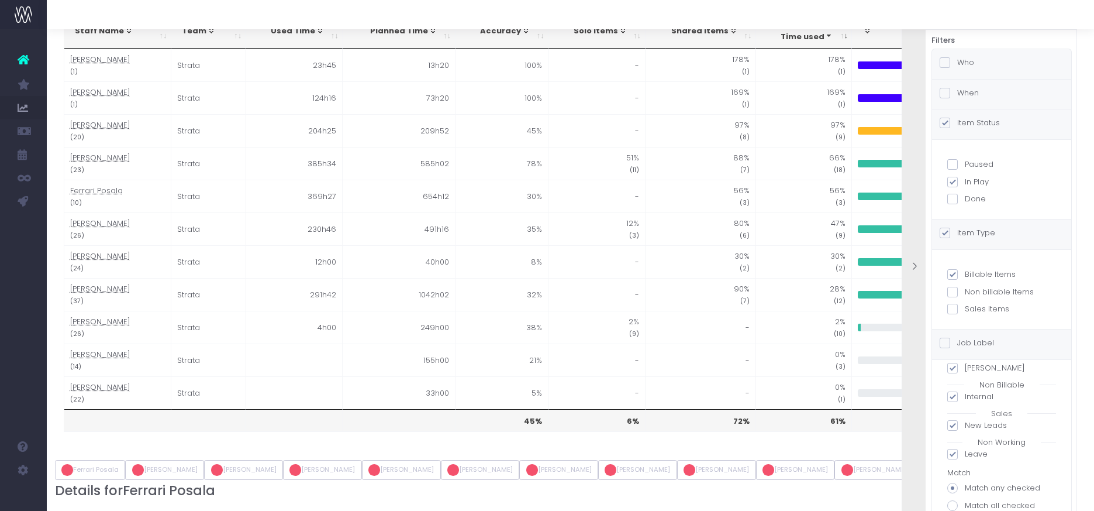
scroll to position [0, 0]
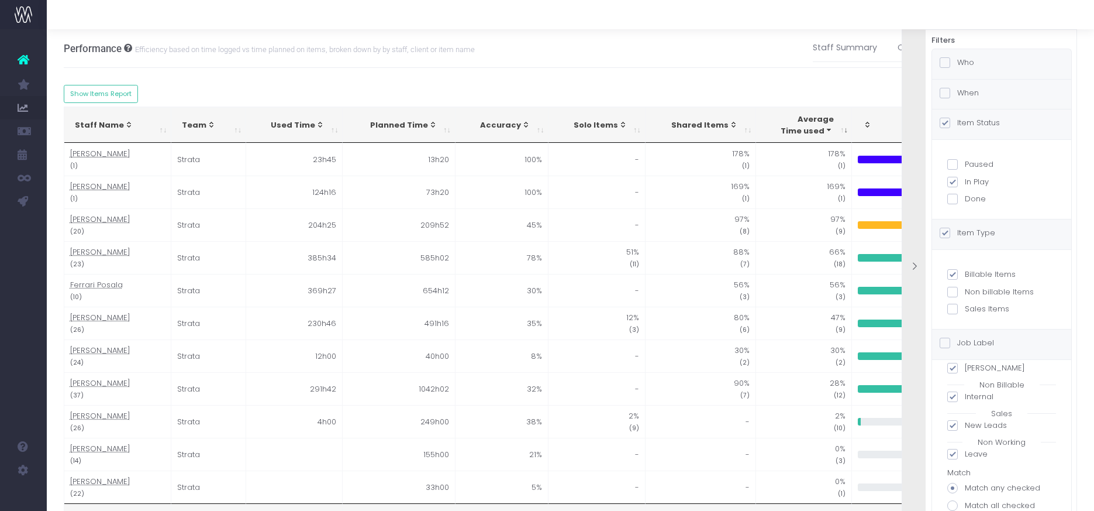
click at [912, 260] on div at bounding box center [914, 266] width 23 height 509
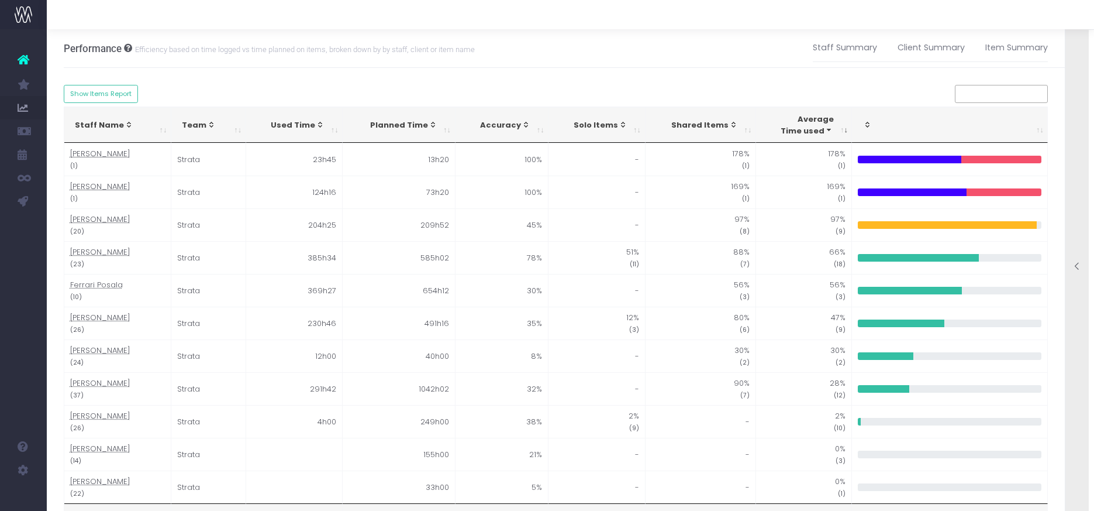
click at [1076, 269] on icon at bounding box center [1078, 266] width 10 height 10
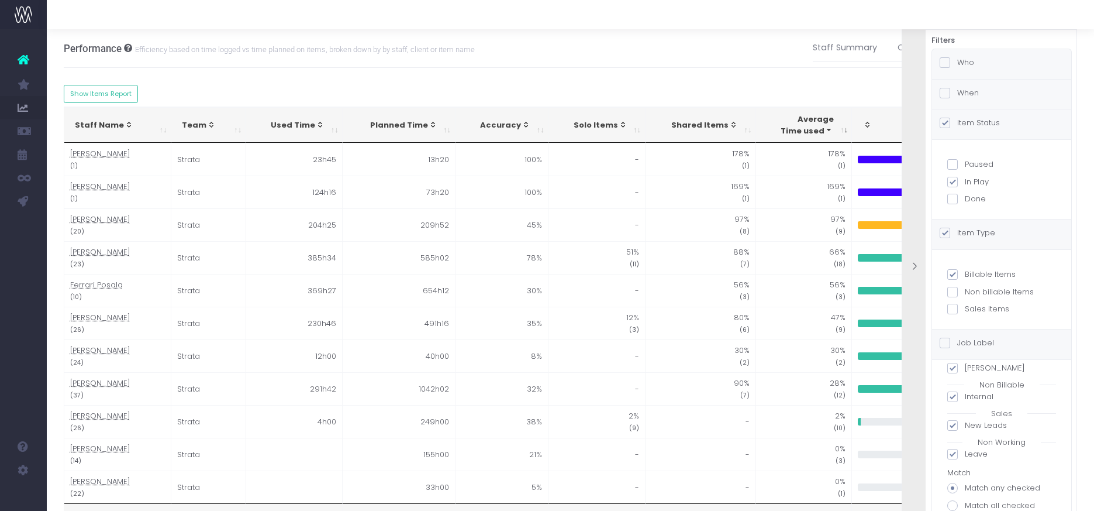
click at [999, 63] on div "Who" at bounding box center [1001, 64] width 139 height 30
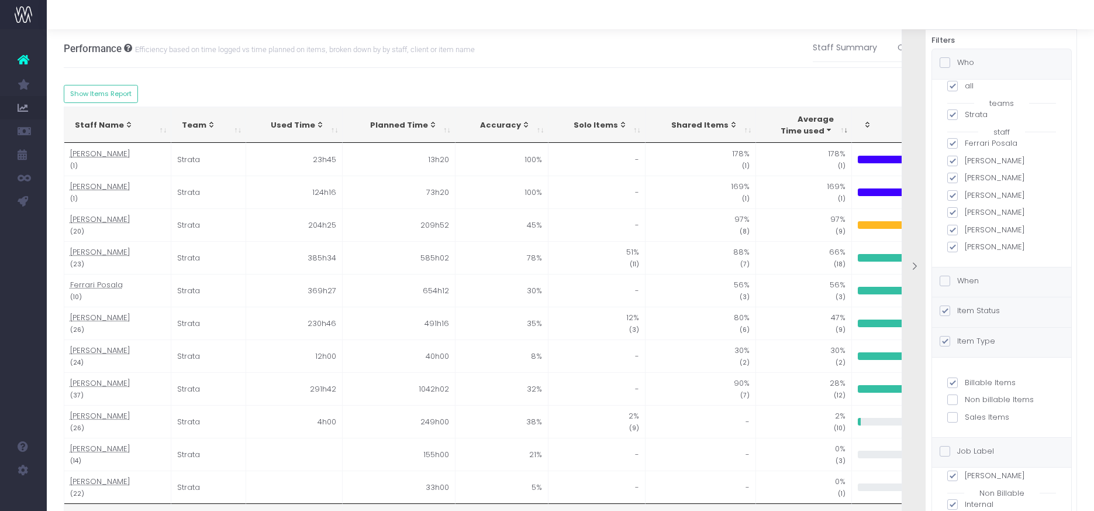
click at [1004, 61] on div "Who" at bounding box center [1001, 64] width 139 height 30
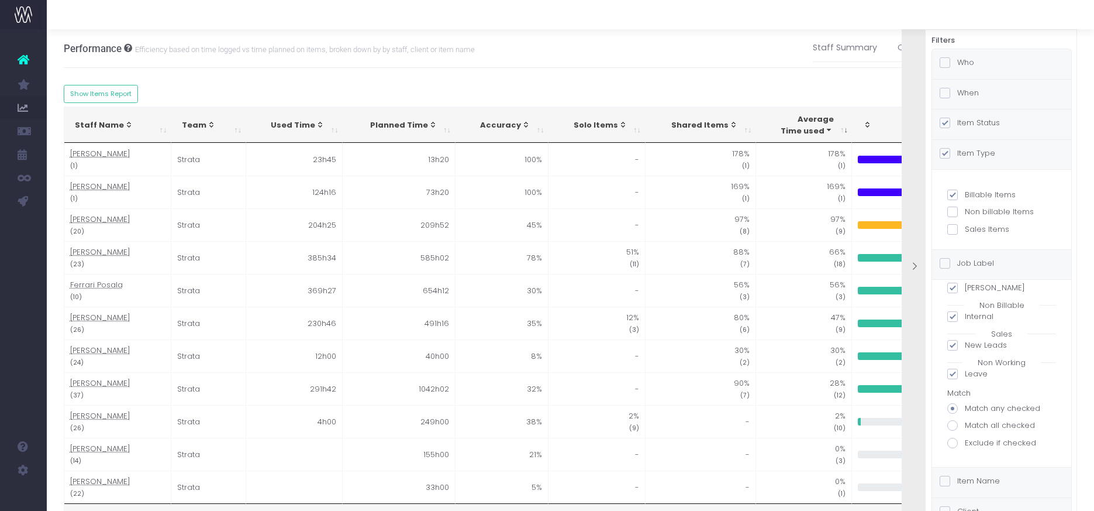
click at [1018, 94] on div "When" at bounding box center [1001, 95] width 139 height 30
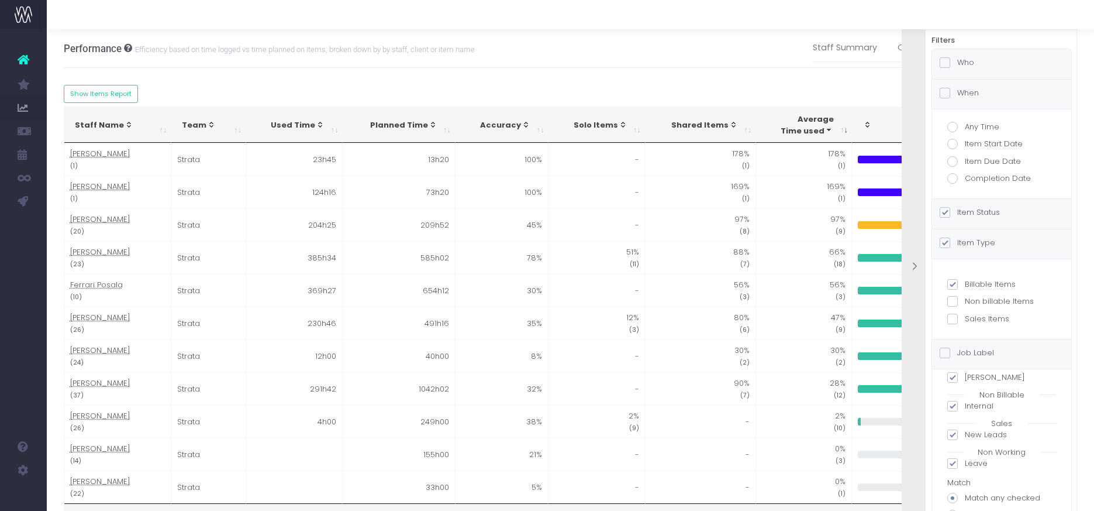
click at [950, 163] on span at bounding box center [953, 161] width 11 height 11
click at [965, 163] on input "Item Due Date" at bounding box center [969, 160] width 8 height 8
radio input "true"
checkbox input "true"
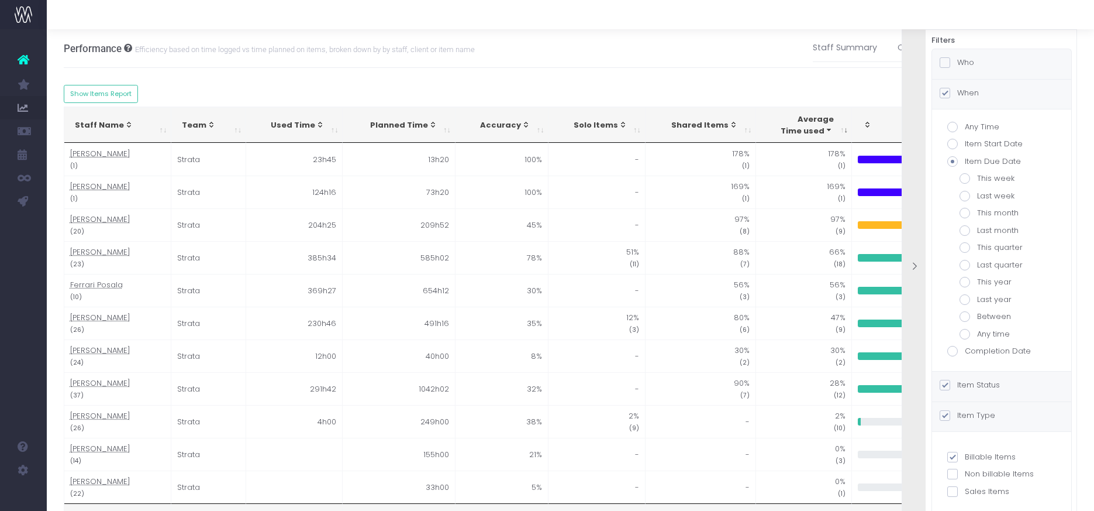
click at [945, 91] on span at bounding box center [945, 93] width 11 height 11
click at [957, 91] on input "When" at bounding box center [961, 91] width 8 height 8
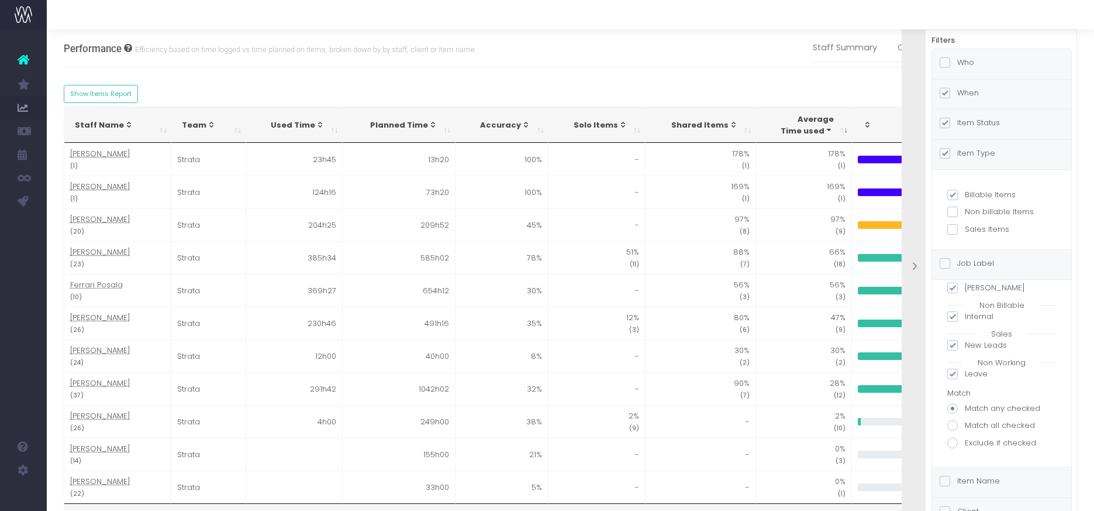
click at [995, 119] on label "Item Status" at bounding box center [970, 123] width 60 height 12
click at [965, 119] on input "Item Status" at bounding box center [961, 121] width 8 height 8
click at [995, 119] on label "Item Status" at bounding box center [970, 123] width 60 height 12
click at [965, 119] on input "Item Status" at bounding box center [961, 121] width 8 height 8
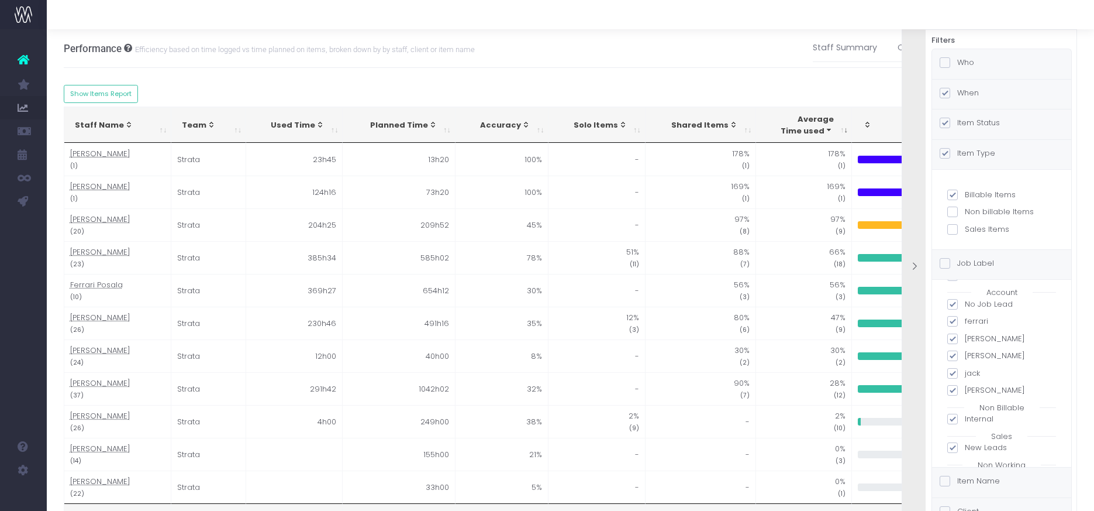
click at [954, 306] on span at bounding box center [953, 304] width 11 height 11
click at [965, 306] on input "No Job Lead" at bounding box center [969, 302] width 8 height 8
checkbox input "false"
checkbox input "true"
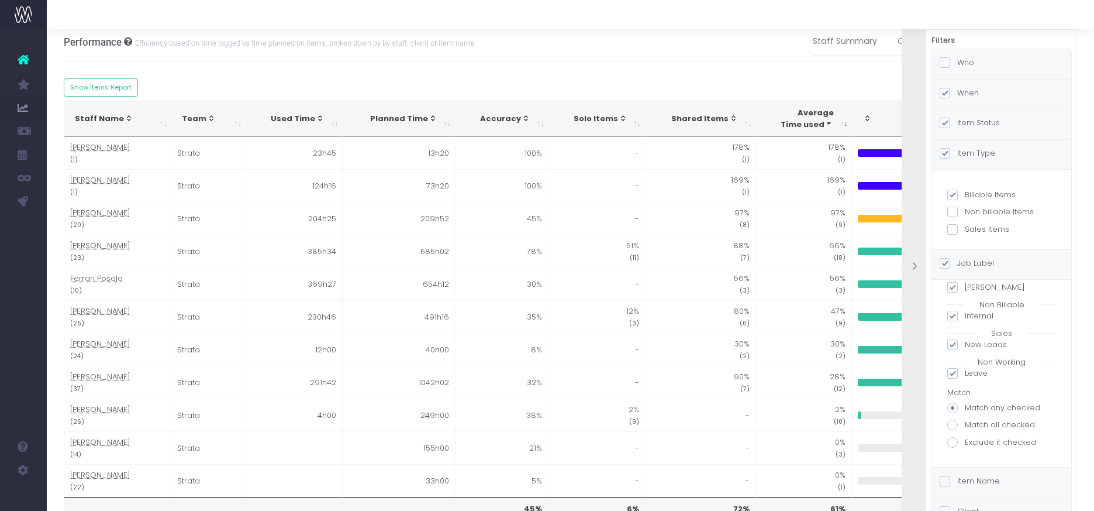
scroll to position [0, 0]
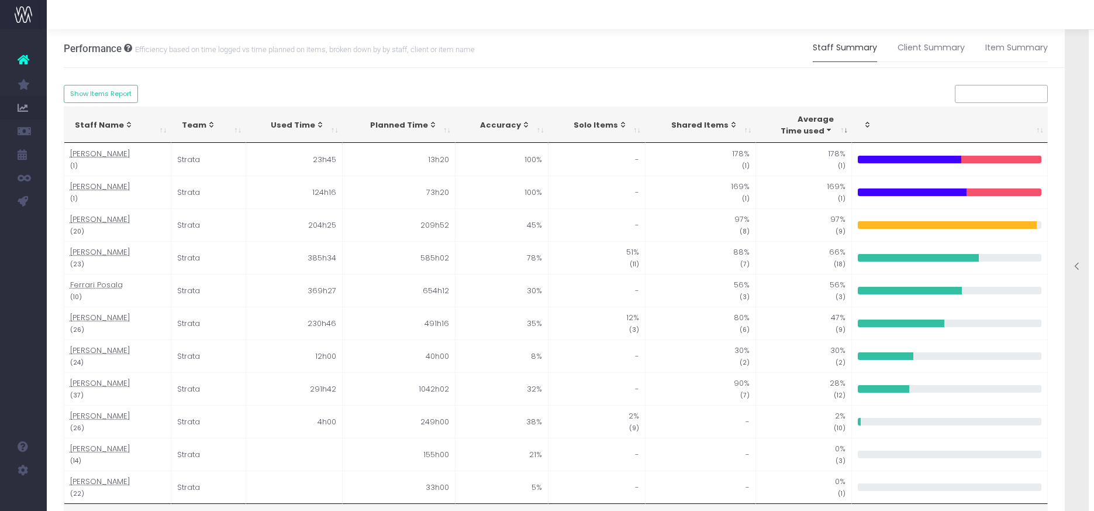
click at [835, 48] on link "Staff Summary" at bounding box center [845, 48] width 64 height 27
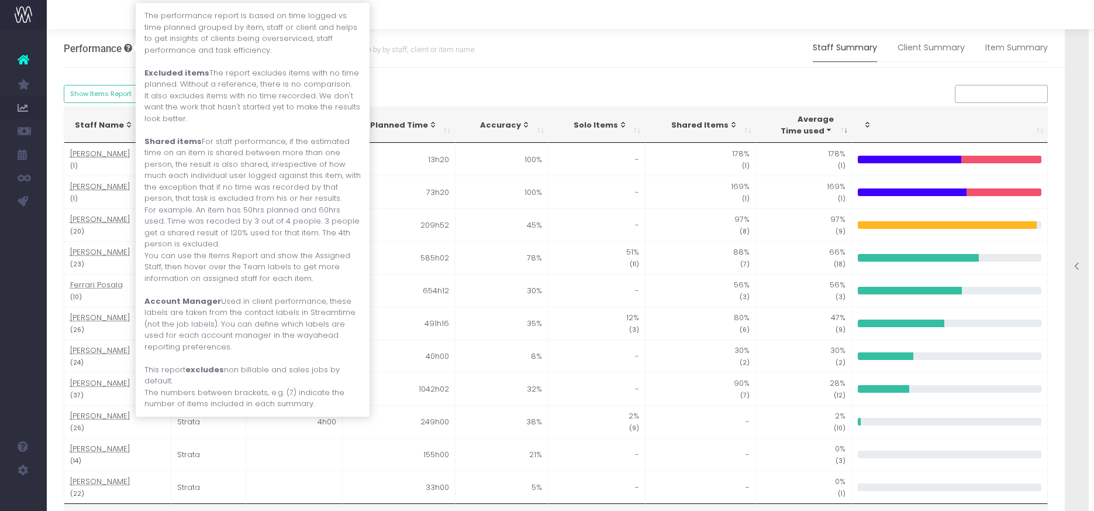
click at [454, 94] on div "Staff Name Team Used Time Planned Time Accuracy Solo Items Shared Items Average…" at bounding box center [556, 319] width 985 height 469
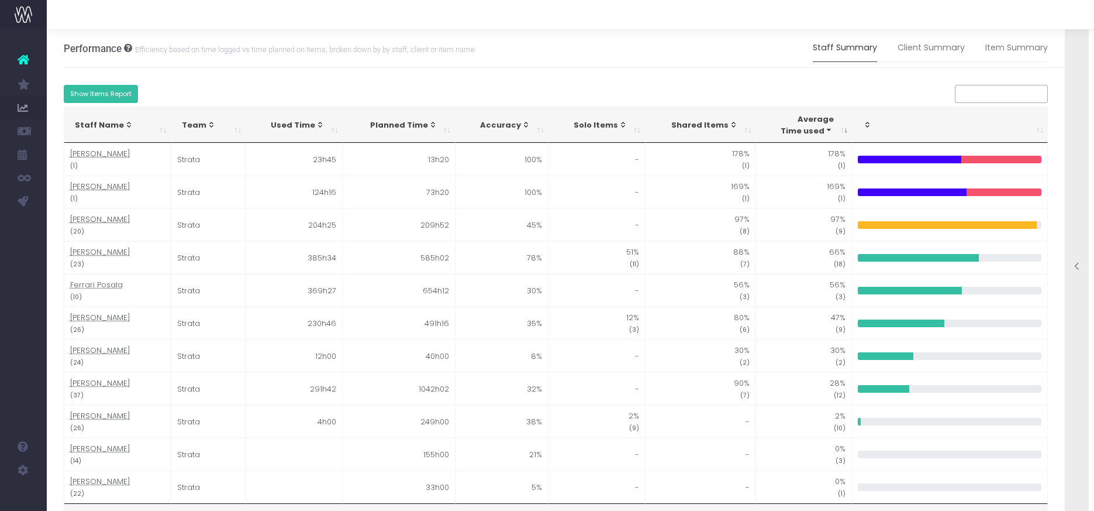
click at [96, 93] on button "Show Items Report" at bounding box center [101, 94] width 75 height 18
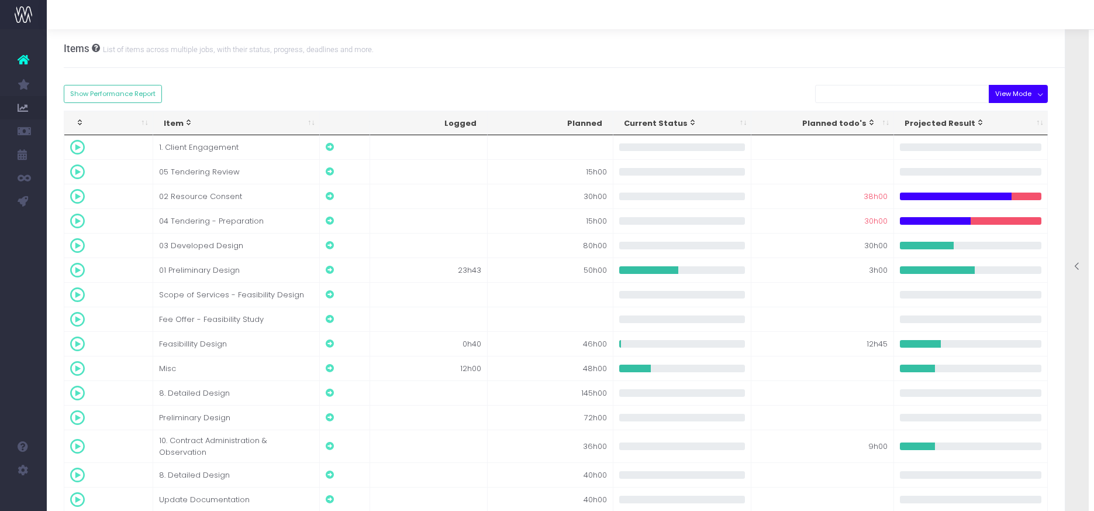
click at [1034, 95] on button "View Mode" at bounding box center [1018, 94] width 59 height 18
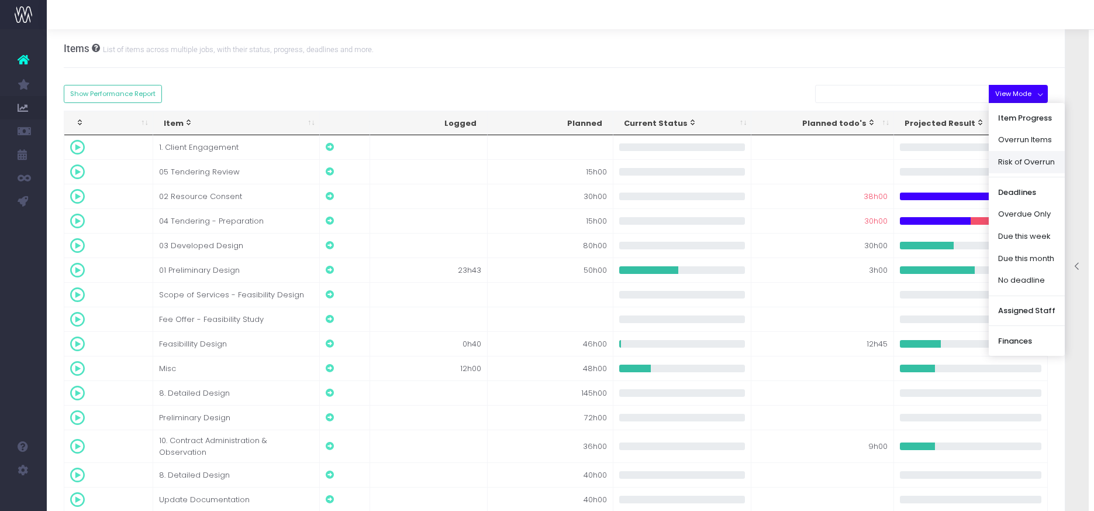
click at [1019, 162] on link "Risk of Overrun" at bounding box center [1027, 162] width 76 height 22
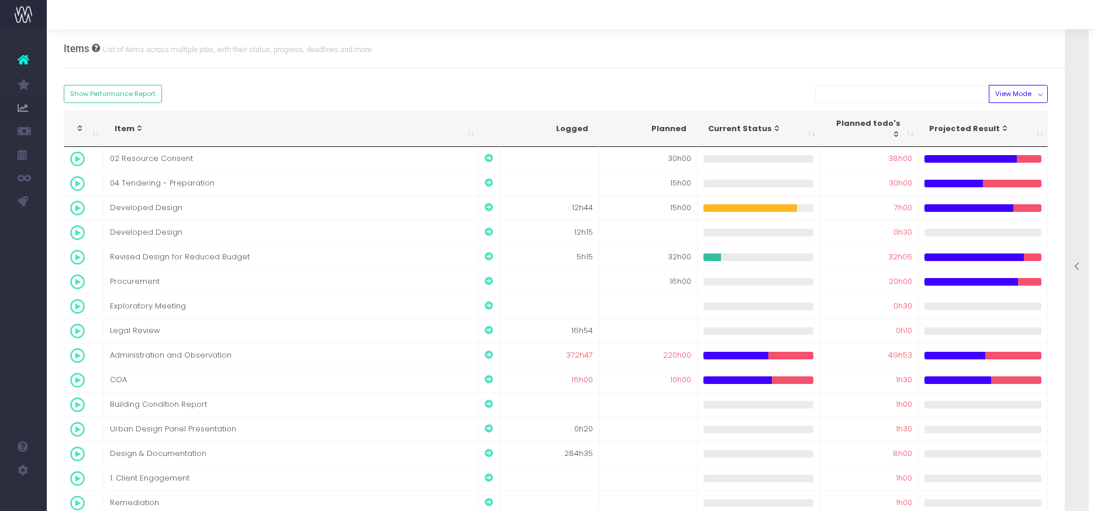
click at [1077, 266] on icon at bounding box center [1078, 266] width 10 height 10
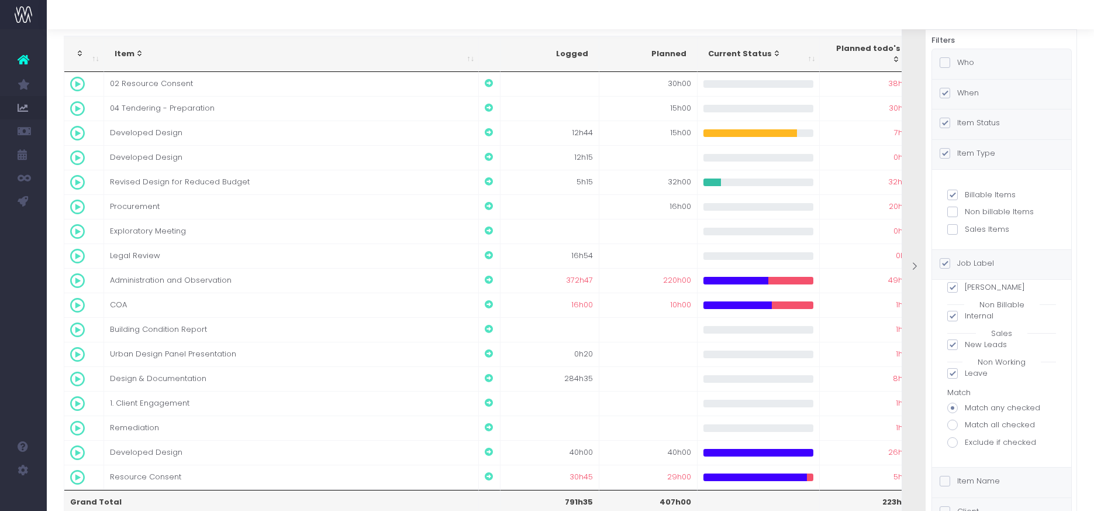
scroll to position [82, 0]
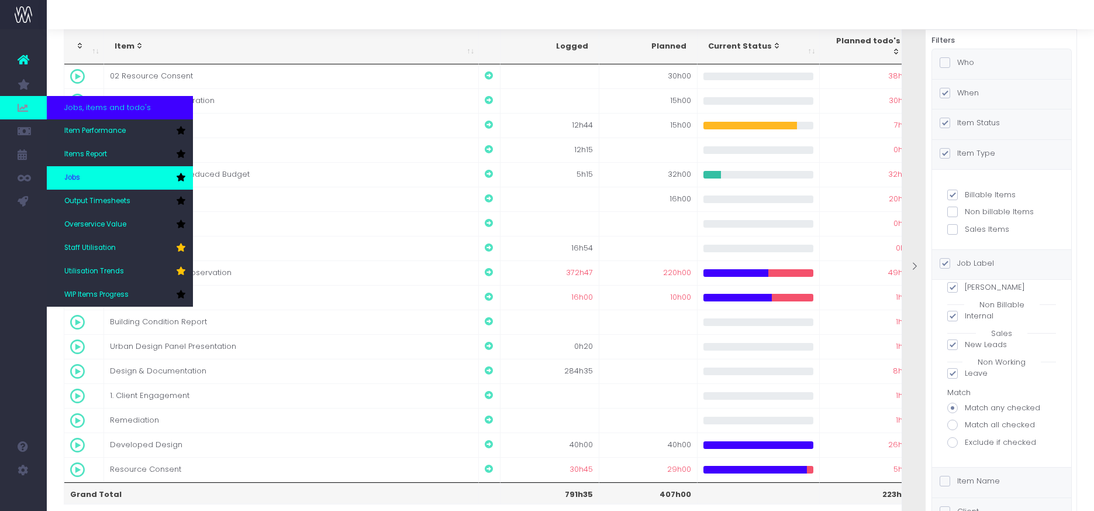
click at [76, 177] on span "Jobs" at bounding box center [72, 178] width 16 height 11
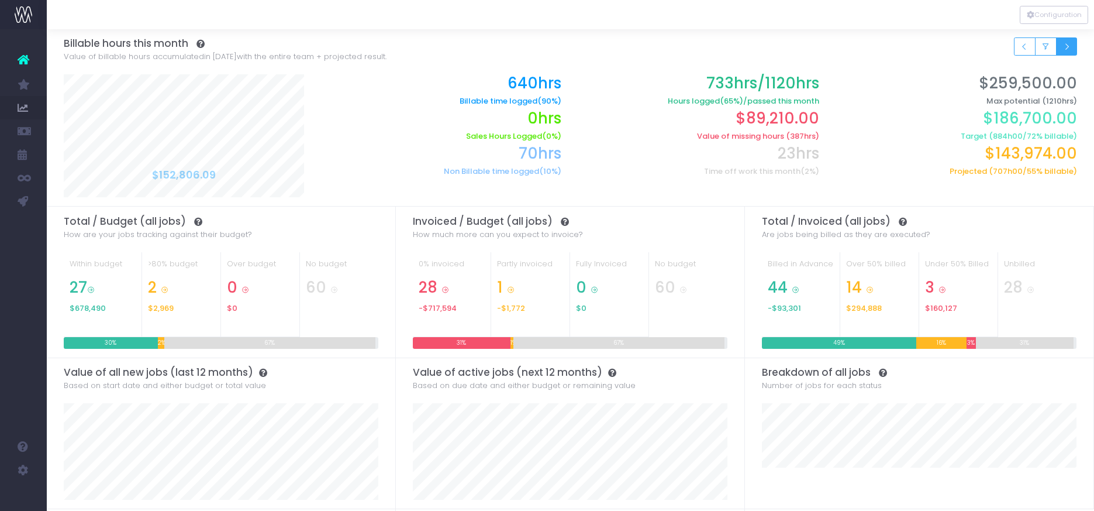
click at [1073, 46] on button "Small button group" at bounding box center [1067, 46] width 22 height 18
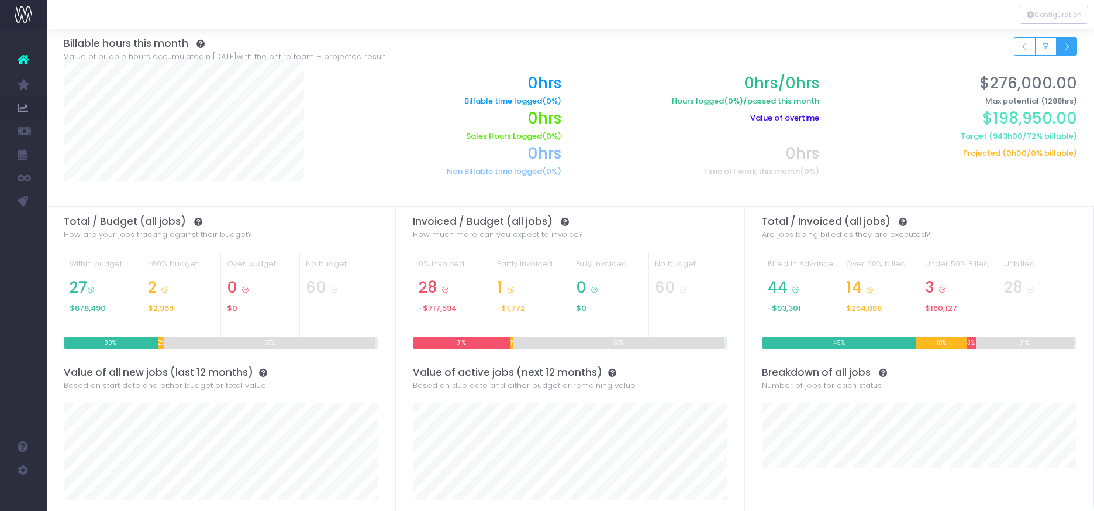
click at [1072, 47] on button "Small button group" at bounding box center [1067, 46] width 22 height 18
click at [1073, 44] on button "Small button group" at bounding box center [1067, 46] width 22 height 18
click at [1032, 45] on button "Small button group" at bounding box center [1025, 46] width 22 height 18
click at [1044, 44] on div at bounding box center [571, 117] width 1048 height 177
click at [1043, 15] on button "Configuration" at bounding box center [1054, 15] width 68 height 18
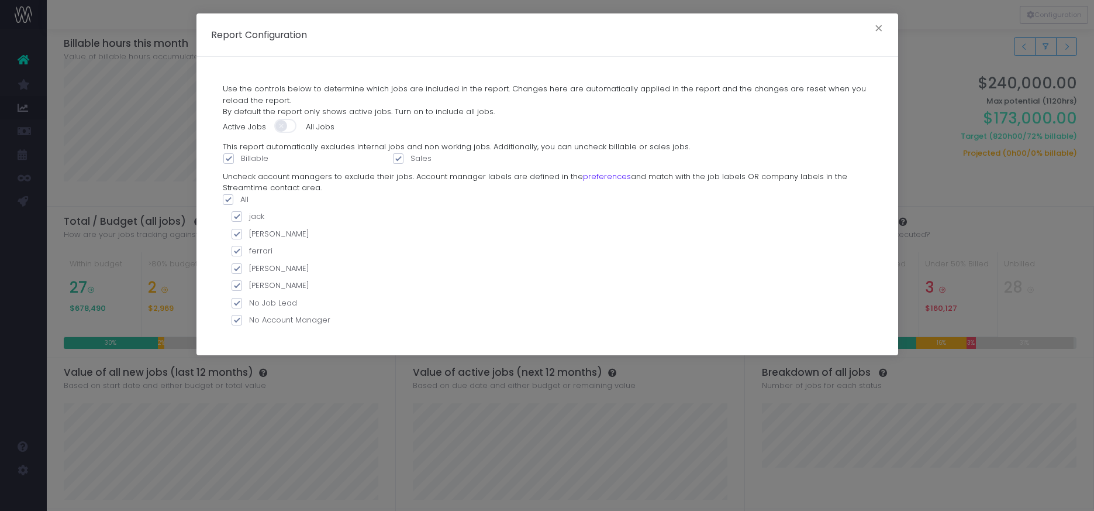
click at [243, 303] on label "No Job Lead" at bounding box center [548, 303] width 632 height 12
click at [249, 303] on input "No Job Lead" at bounding box center [253, 301] width 8 height 8
checkbox input "false"
click at [240, 318] on span at bounding box center [237, 320] width 11 height 11
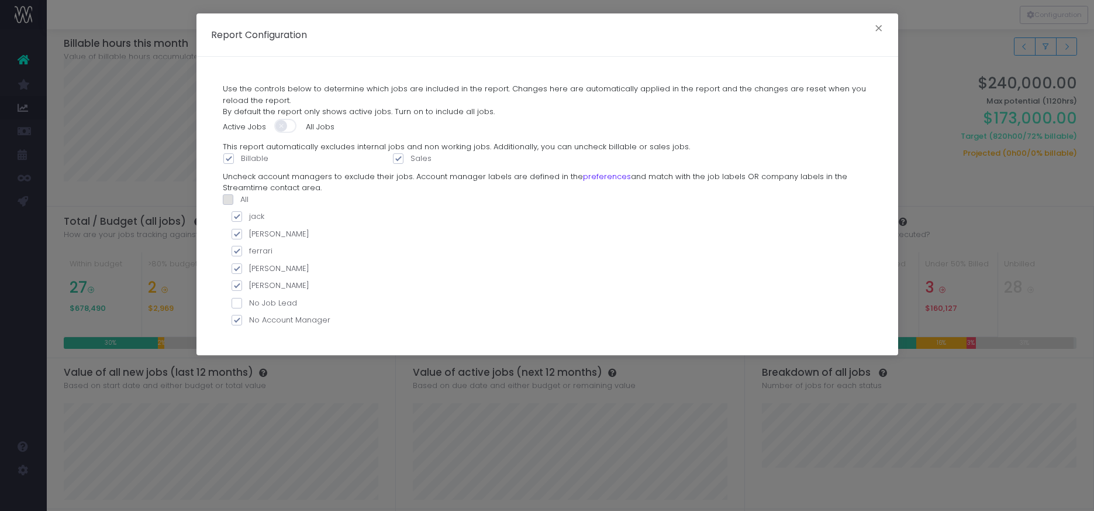
click at [249, 318] on input "No Account Manager" at bounding box center [253, 318] width 8 height 8
checkbox input "false"
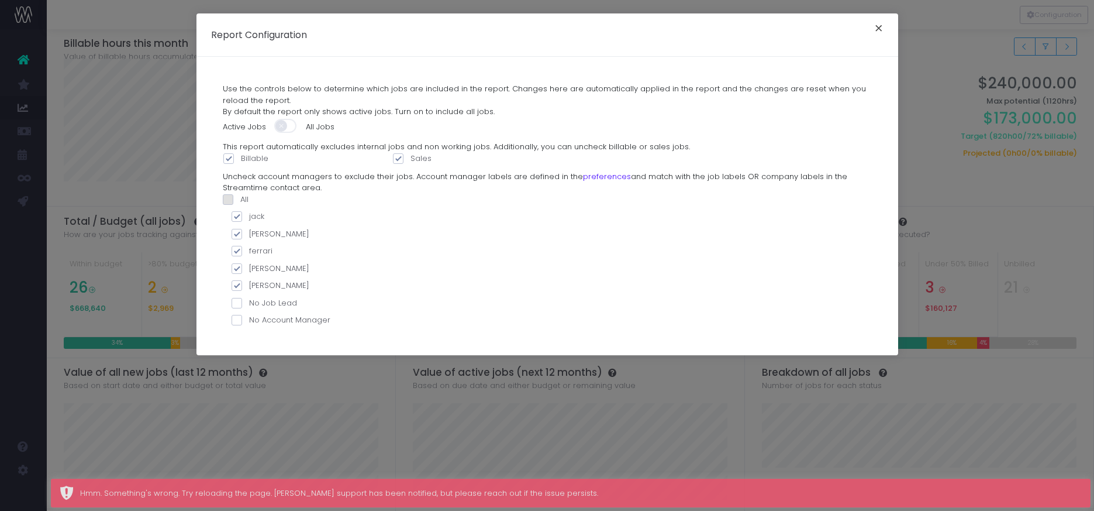
click at [877, 29] on button "×" at bounding box center [879, 29] width 25 height 19
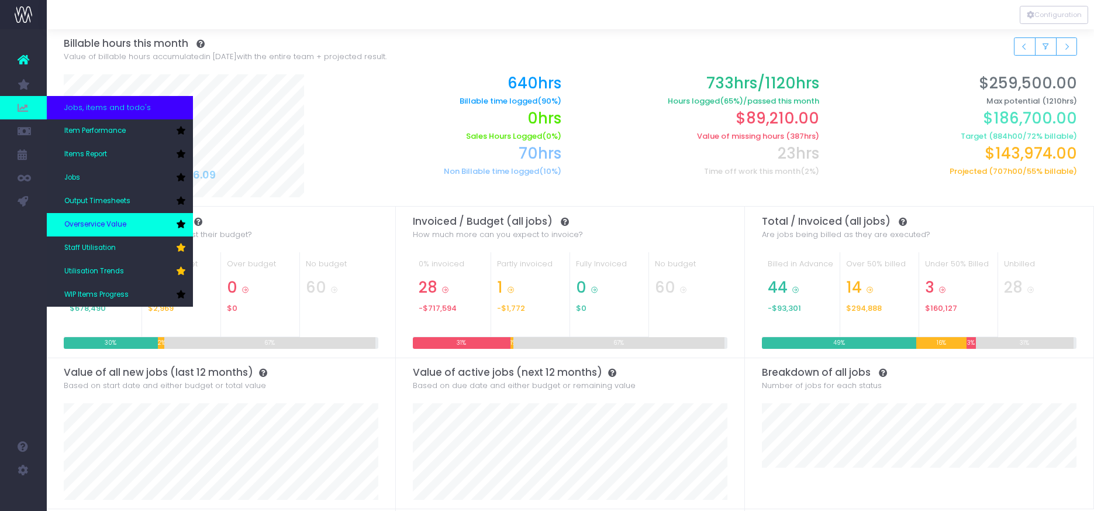
click at [103, 228] on span "Overservice Value" at bounding box center [95, 224] width 62 height 11
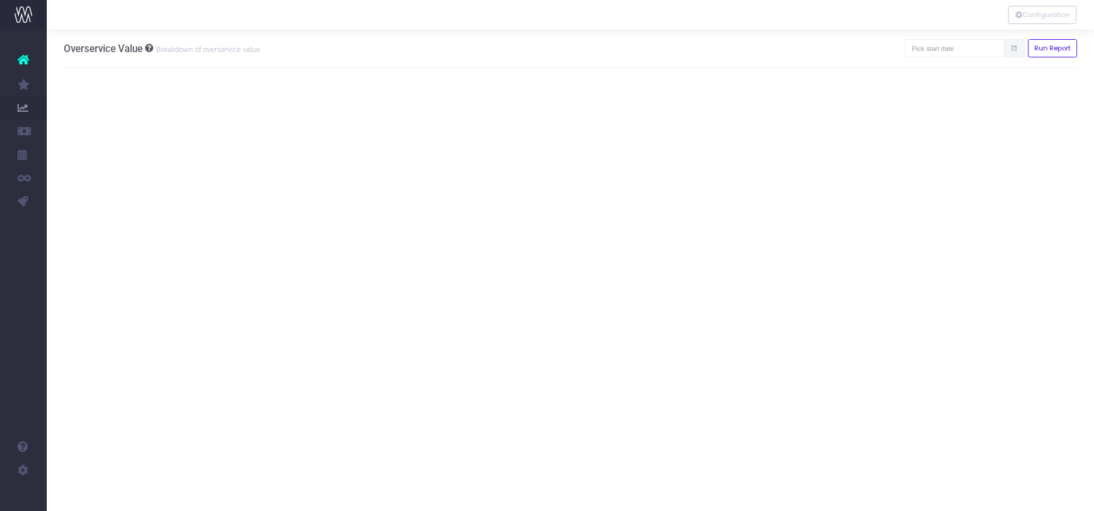
click at [1008, 47] on span at bounding box center [1014, 48] width 21 height 18
click at [960, 49] on input "text" at bounding box center [954, 48] width 99 height 18
click at [935, 121] on td "1" at bounding box center [935, 125] width 20 height 18
type input "[DATE]"
click at [1040, 13] on button "Configuration" at bounding box center [1042, 15] width 68 height 18
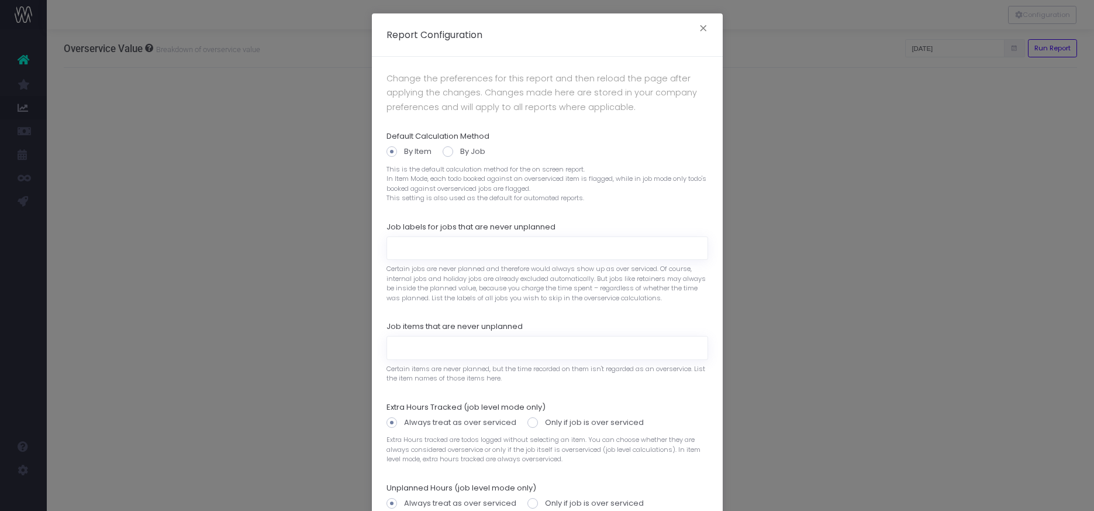
click at [451, 151] on span at bounding box center [448, 151] width 11 height 11
click at [460, 151] on input "By Job" at bounding box center [464, 150] width 8 height 8
radio input "true"
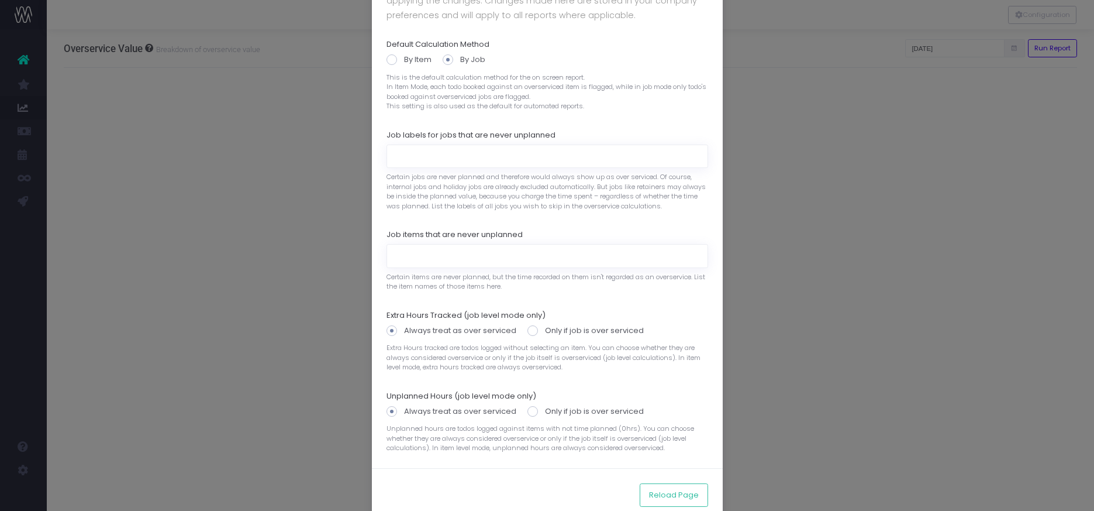
scroll to position [116, 0]
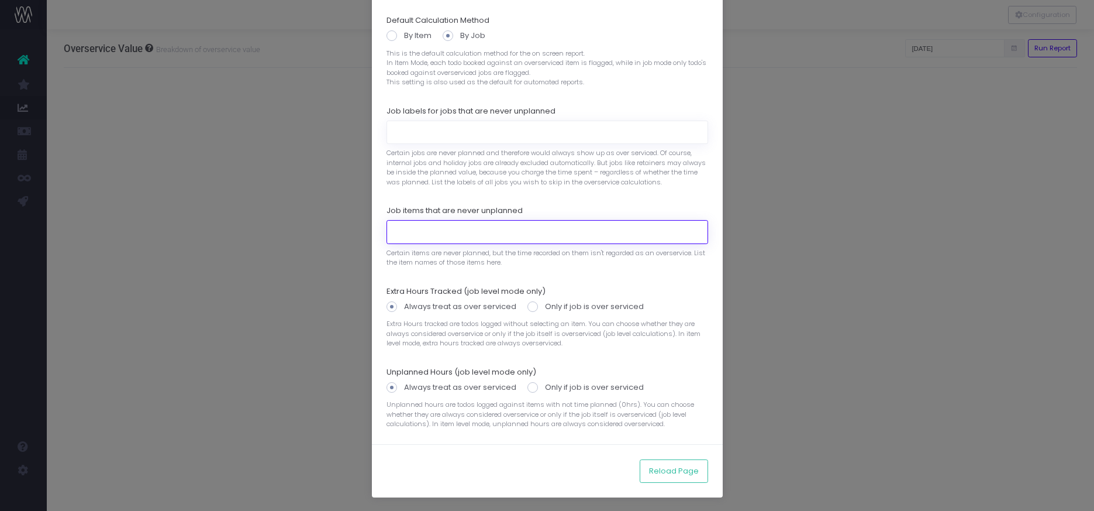
click at [492, 234] on input at bounding box center [548, 231] width 322 height 23
type input "Client Engagement"
click at [529, 306] on span at bounding box center [533, 306] width 11 height 11
click at [545, 306] on input "Only if job is over serviced" at bounding box center [549, 305] width 8 height 8
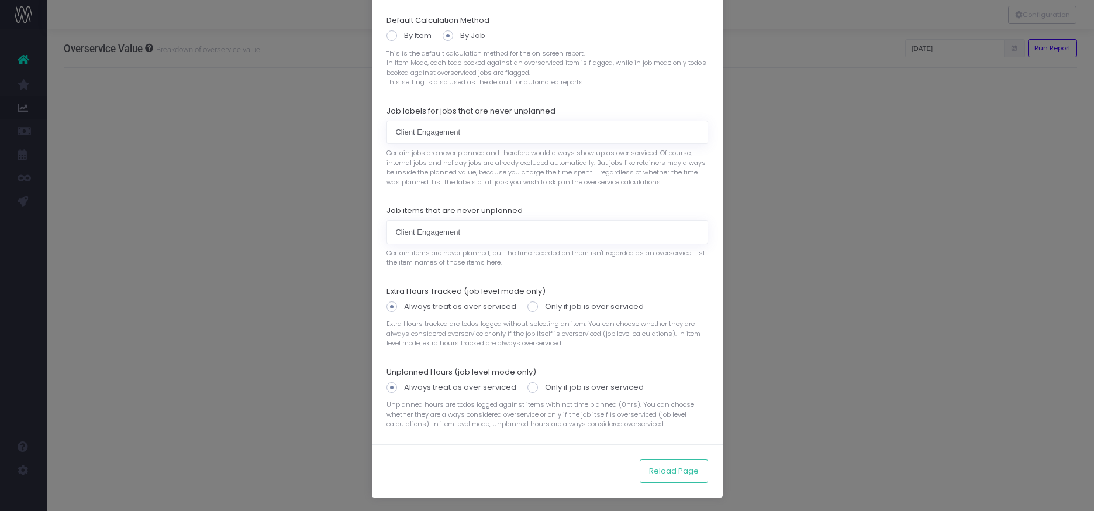
radio input "true"
drag, startPoint x: 534, startPoint y: 386, endPoint x: 528, endPoint y: 388, distance: 6.3
click at [534, 386] on span at bounding box center [533, 387] width 11 height 11
click at [545, 386] on input "Only if job is over serviced" at bounding box center [549, 385] width 8 height 8
radio input "true"
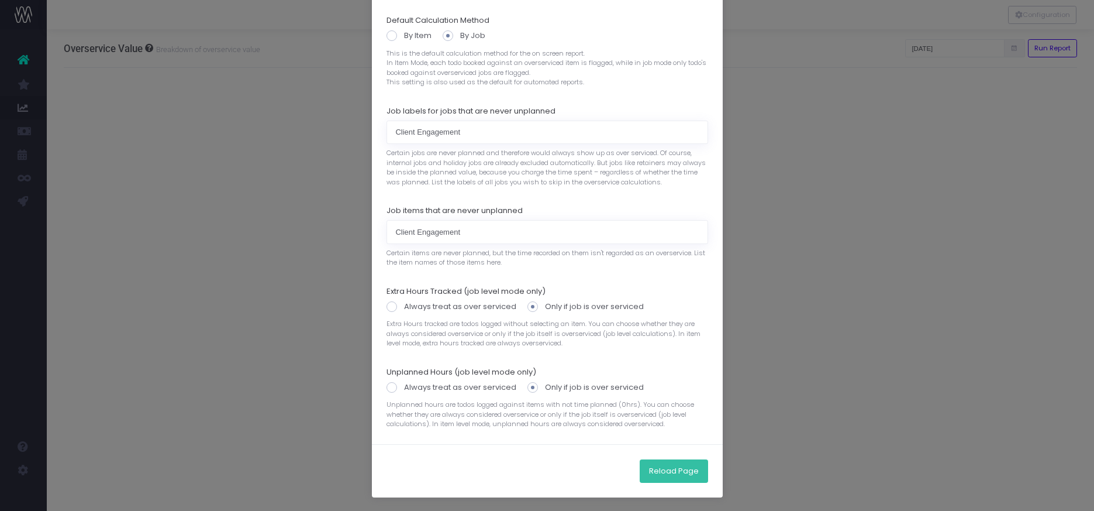
click at [657, 473] on button "Reload Page" at bounding box center [674, 470] width 68 height 23
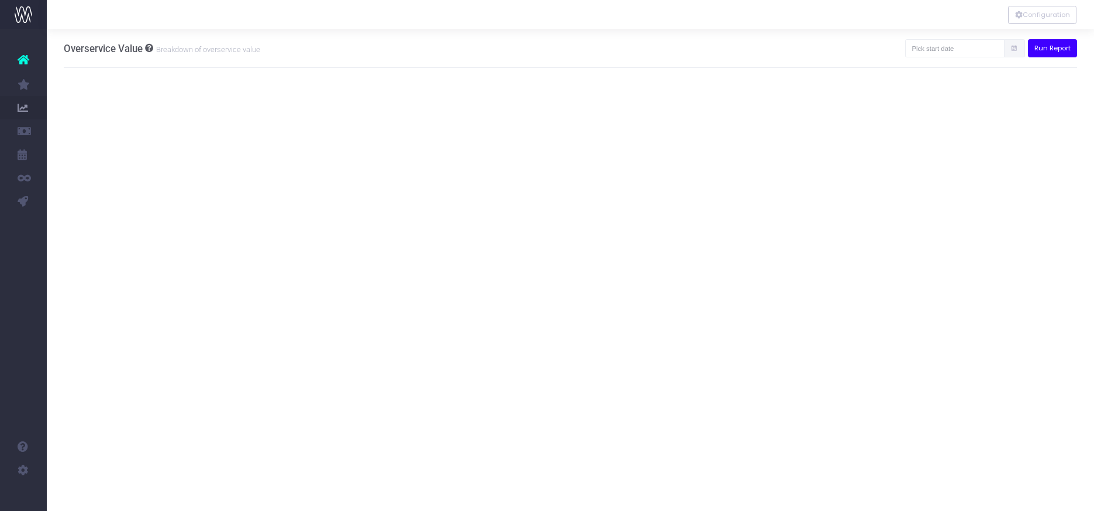
click at [1048, 48] on button "Run Report" at bounding box center [1053, 48] width 50 height 18
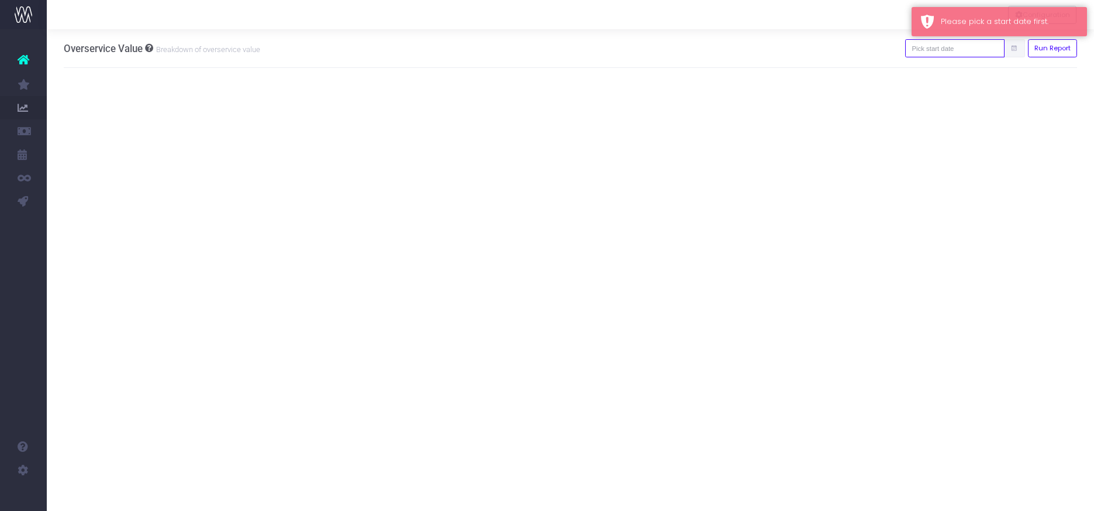
click at [984, 51] on input "text" at bounding box center [954, 48] width 99 height 18
click at [934, 121] on td "1" at bounding box center [935, 125] width 20 height 18
type input "[DATE]"
click at [1047, 46] on button "Run Report" at bounding box center [1053, 48] width 50 height 18
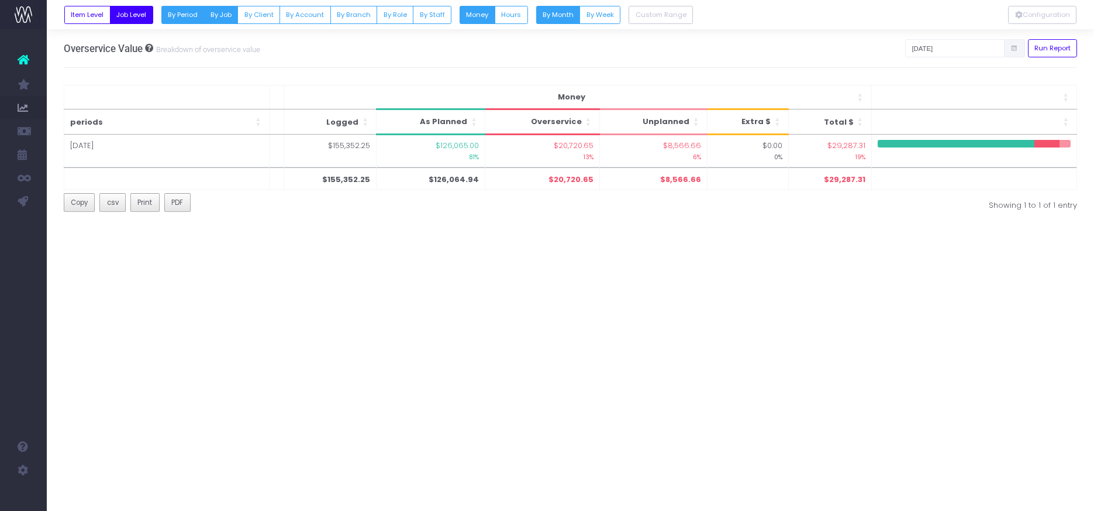
click at [219, 13] on button "By Job" at bounding box center [221, 15] width 35 height 18
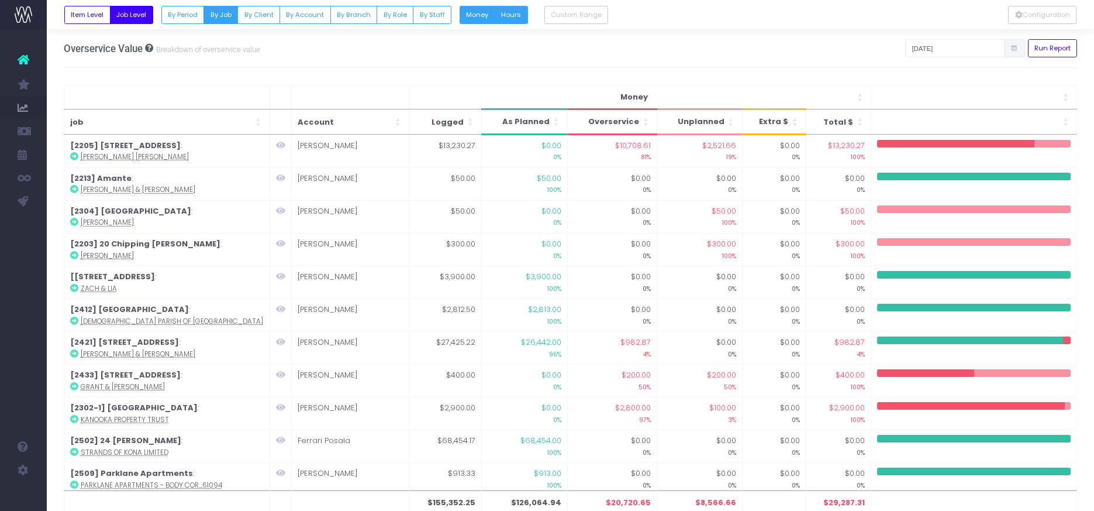
click at [514, 22] on button "Hours" at bounding box center [511, 15] width 33 height 18
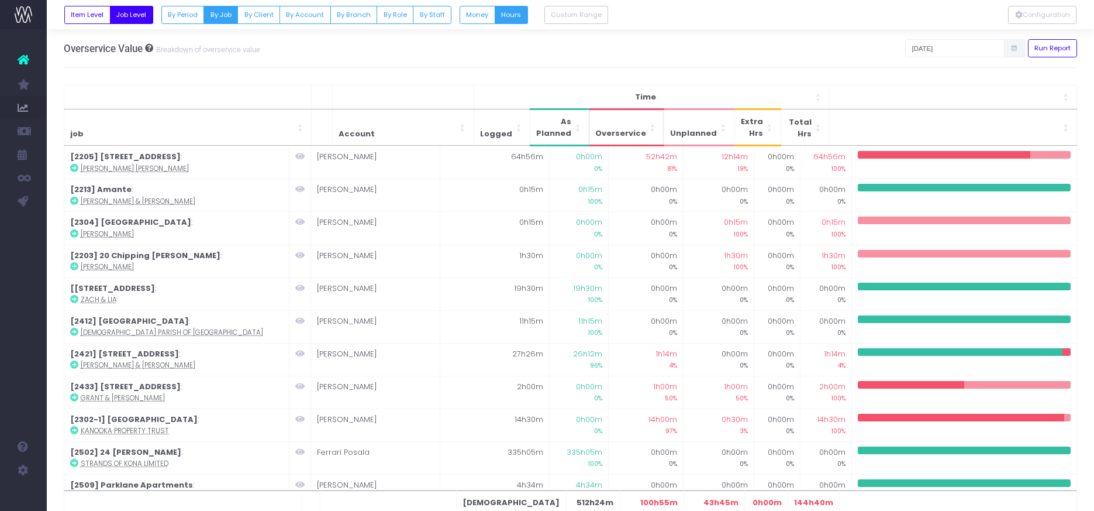
click at [629, 132] on span "Overservice" at bounding box center [620, 134] width 51 height 12
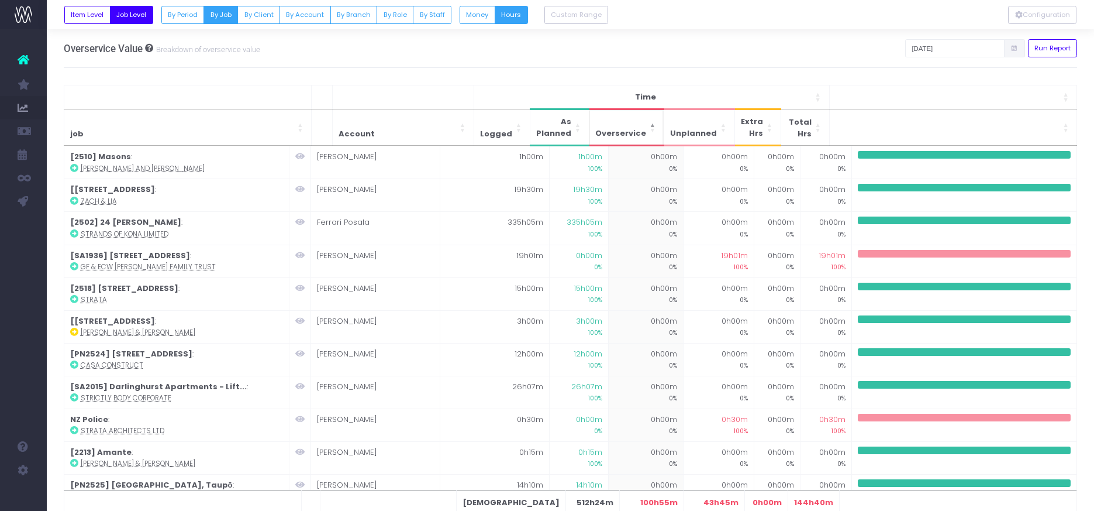
click at [629, 132] on span "Overservice" at bounding box center [620, 134] width 51 height 12
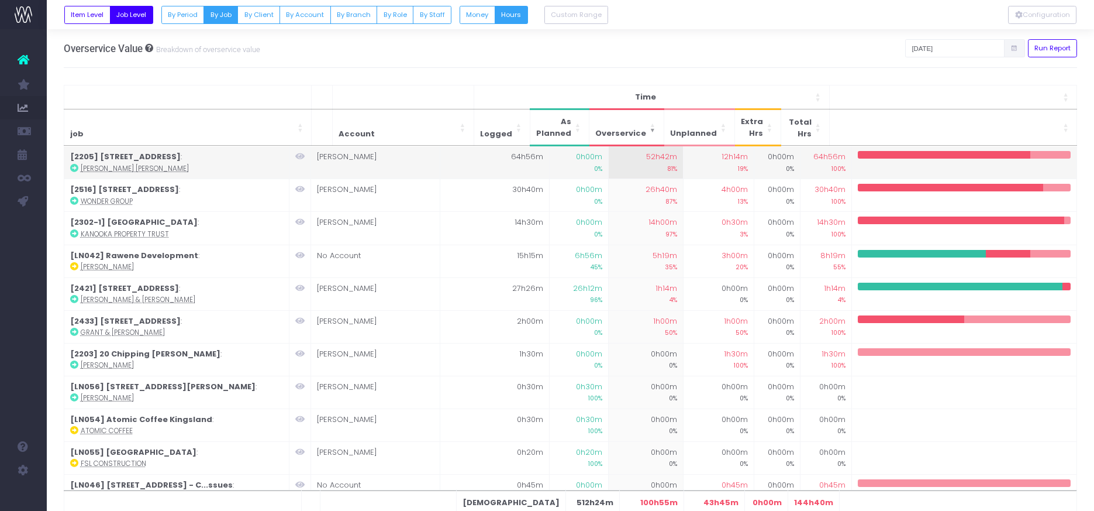
click at [305, 156] on icon at bounding box center [299, 156] width 9 height 8
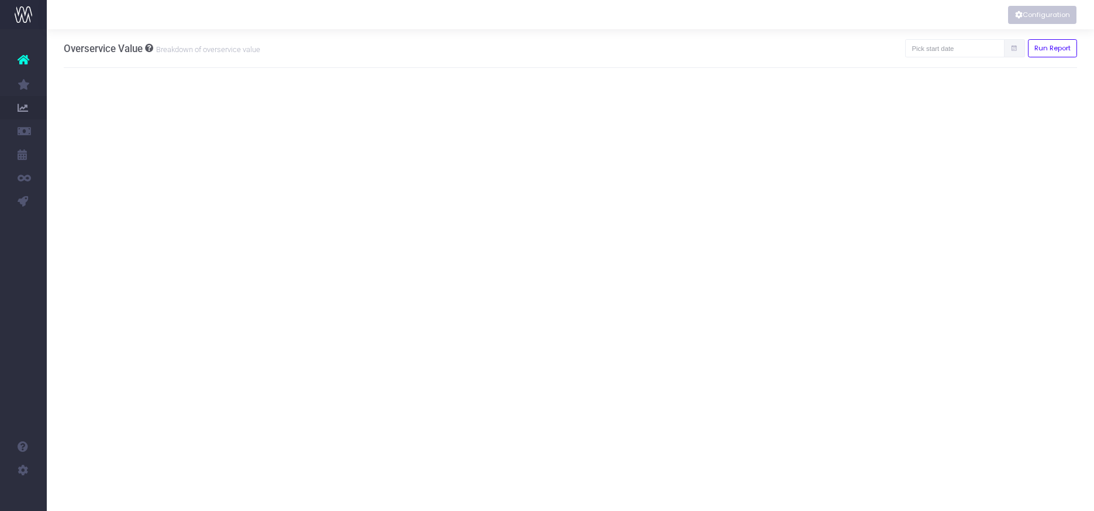
click at [1019, 15] on icon "Vertical button group" at bounding box center [1019, 15] width 8 height 0
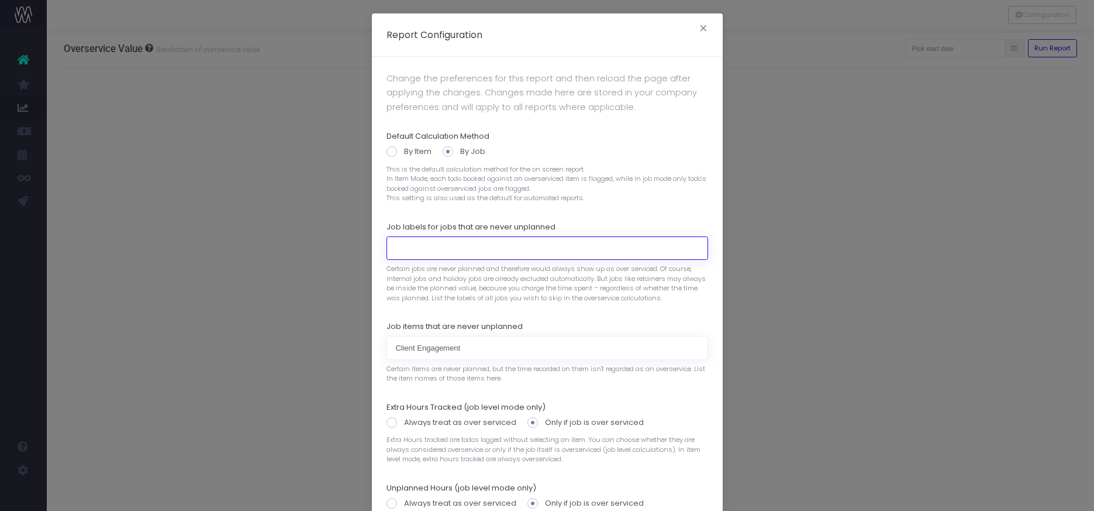
click at [433, 251] on input at bounding box center [548, 247] width 322 height 23
type input "Client Engagement"
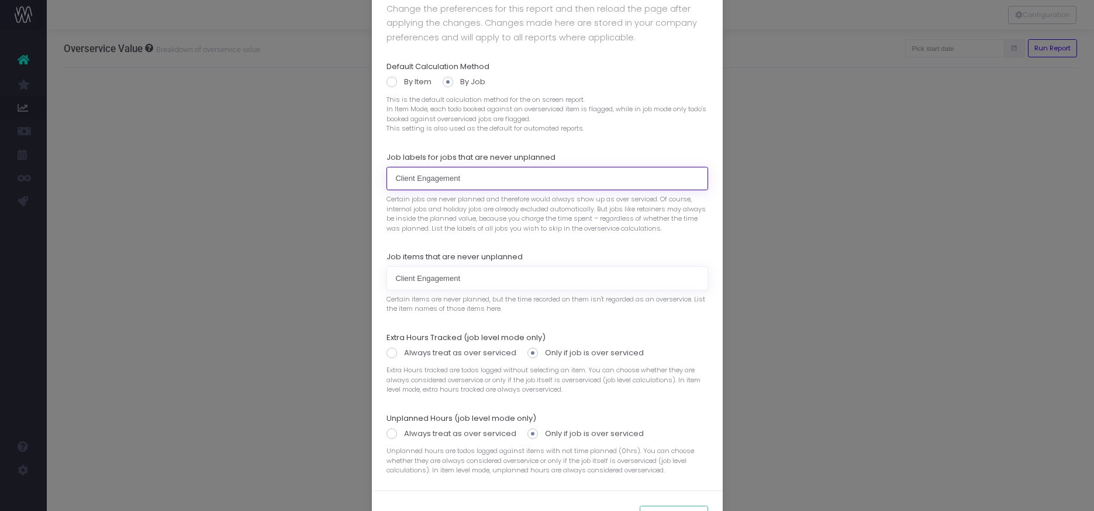
scroll to position [116, 0]
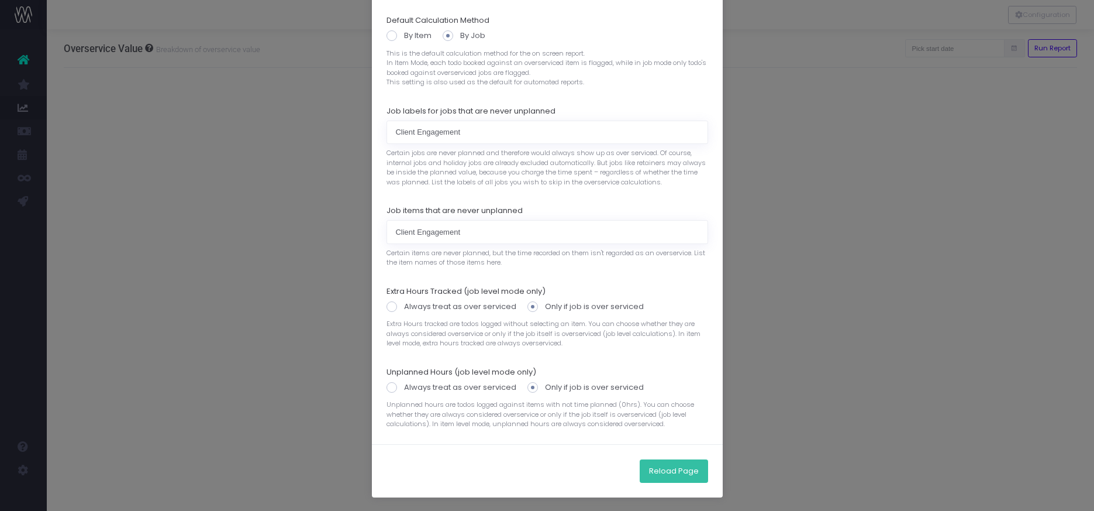
click at [655, 469] on button "Reload Page" at bounding box center [674, 470] width 68 height 23
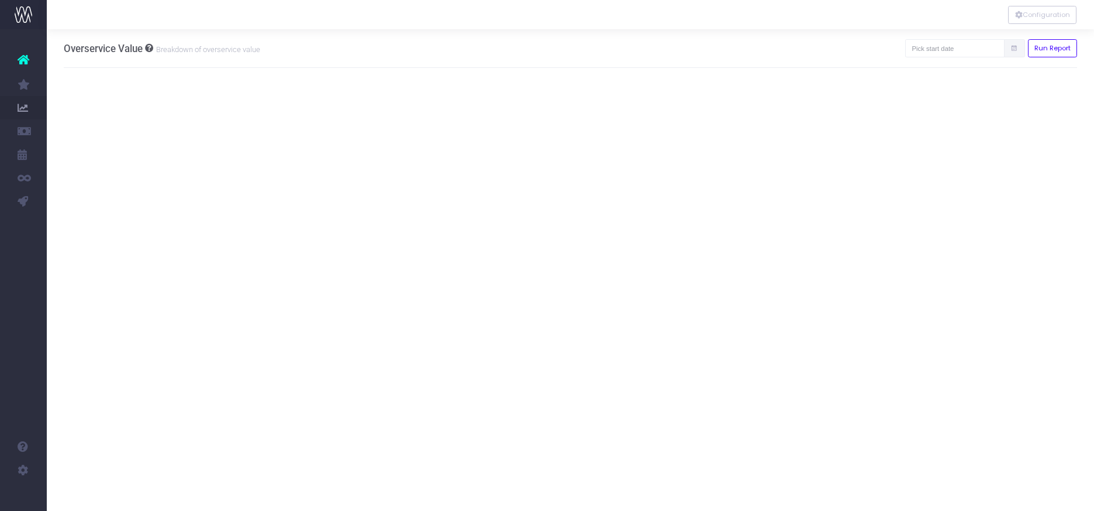
click at [1018, 49] on icon at bounding box center [1015, 49] width 8 height 0
click at [1014, 49] on icon at bounding box center [1015, 49] width 8 height 0
click at [952, 51] on input "text" at bounding box center [954, 48] width 99 height 18
click at [934, 123] on td "1" at bounding box center [935, 125] width 20 height 18
type input "01-09-2025"
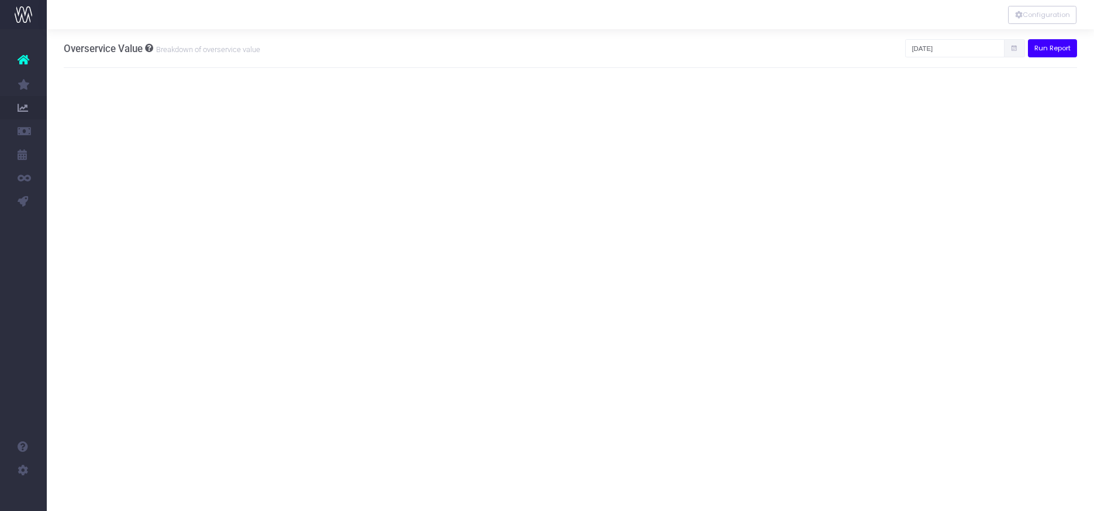
click at [1041, 50] on button "Run Report" at bounding box center [1053, 48] width 50 height 18
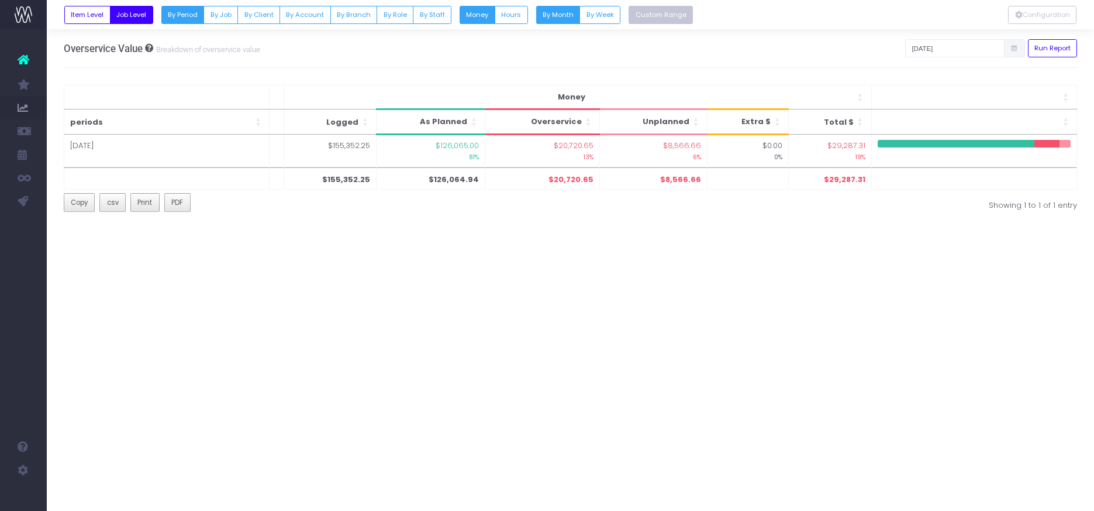
click at [657, 19] on button "Custom Range" at bounding box center [661, 15] width 64 height 18
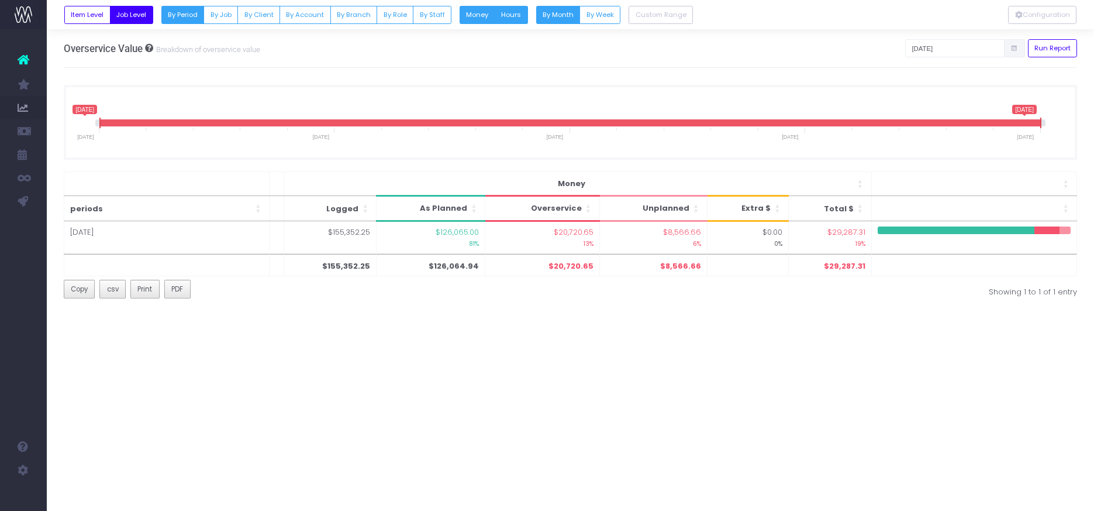
click at [507, 17] on button "Hours" at bounding box center [511, 15] width 33 height 18
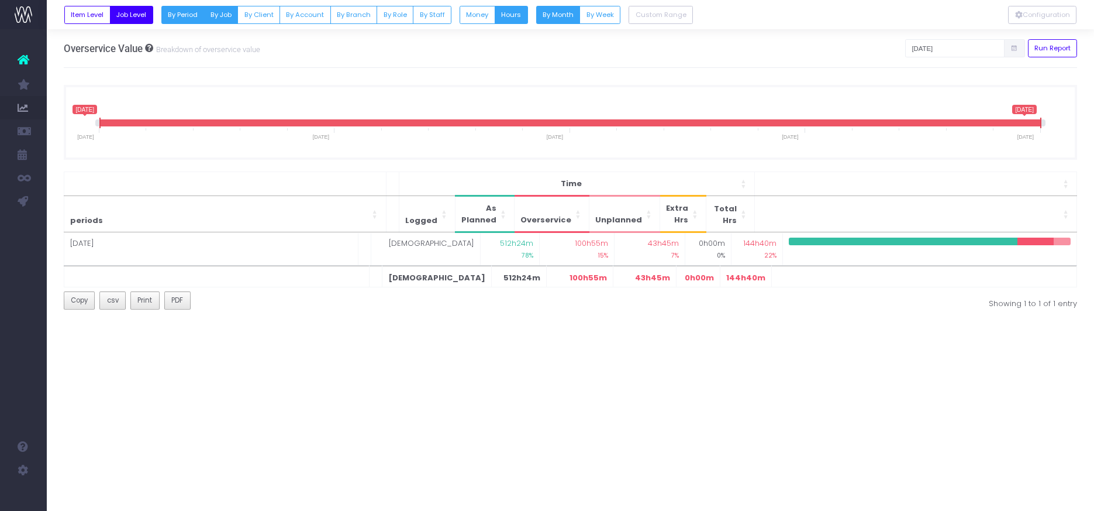
click at [225, 13] on button "By Job" at bounding box center [221, 15] width 35 height 18
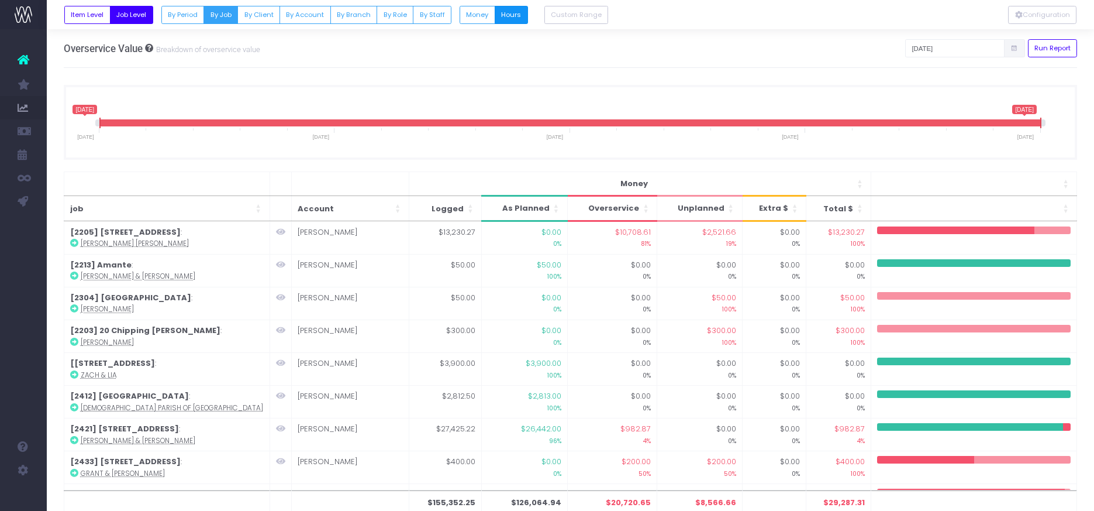
click at [507, 15] on button "Hours" at bounding box center [511, 15] width 33 height 18
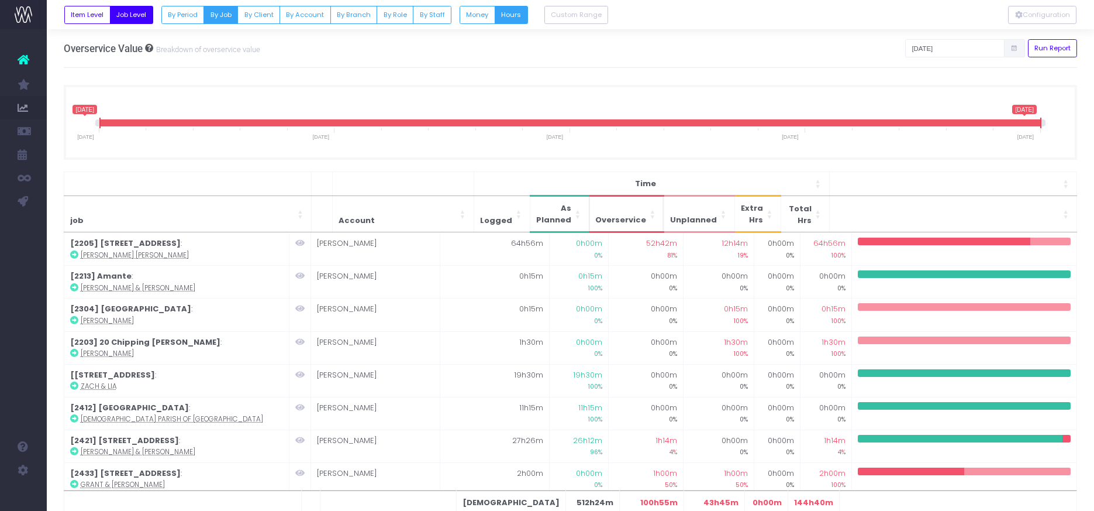
click at [616, 219] on span "Overservice" at bounding box center [620, 220] width 51 height 12
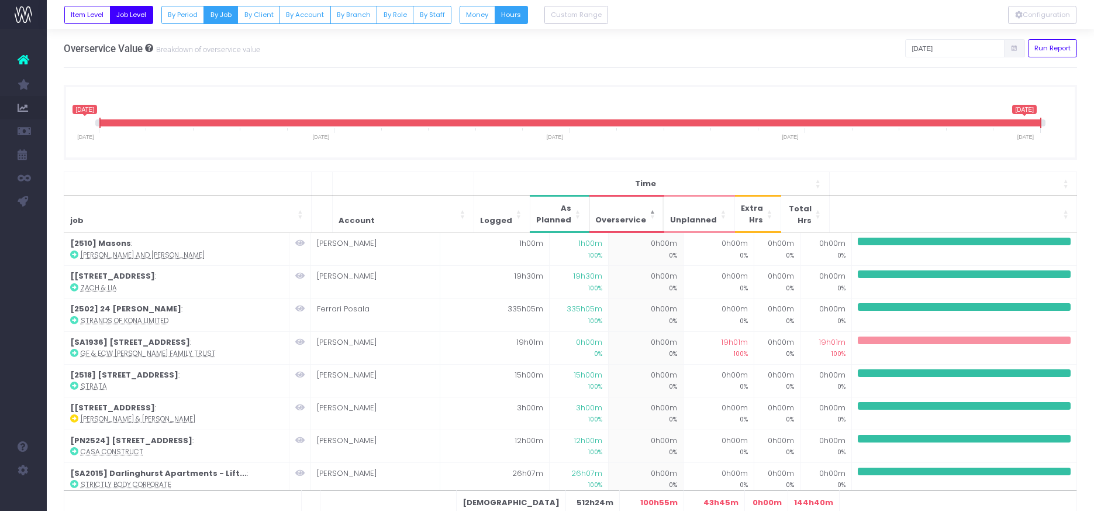
click at [616, 219] on span "Overservice" at bounding box center [620, 220] width 51 height 12
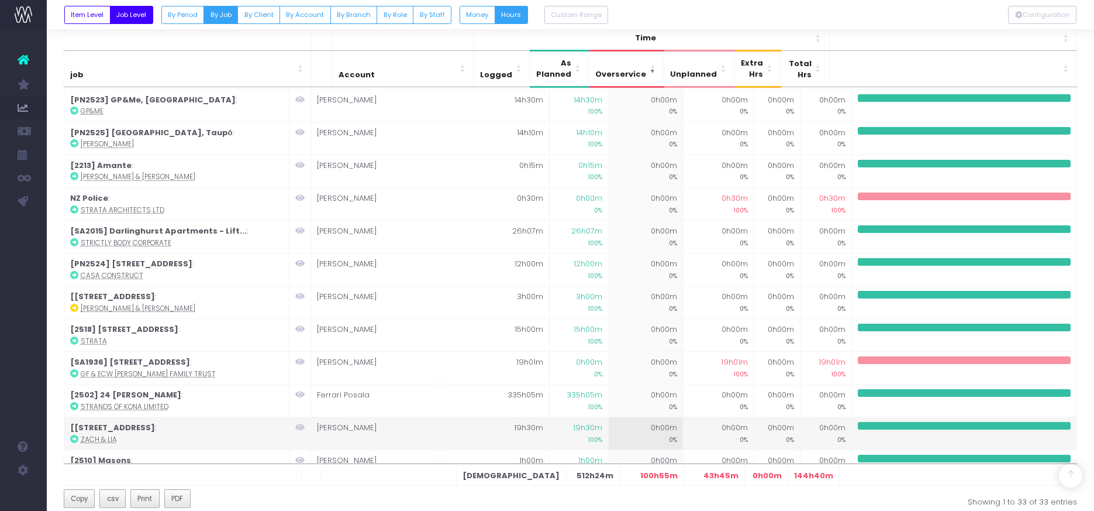
scroll to position [573, 0]
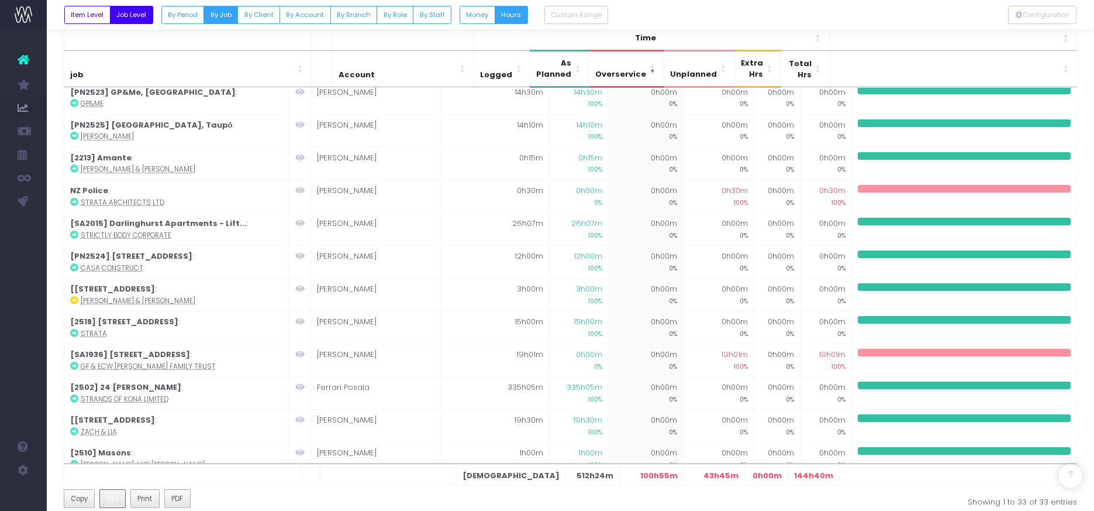
click at [107, 502] on span "csv" at bounding box center [113, 498] width 12 height 11
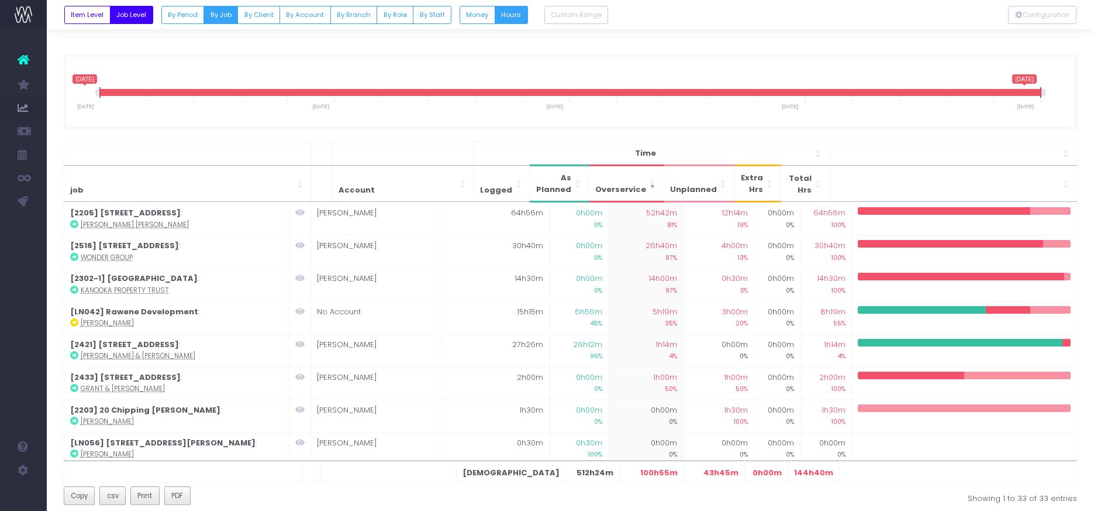
scroll to position [0, 0]
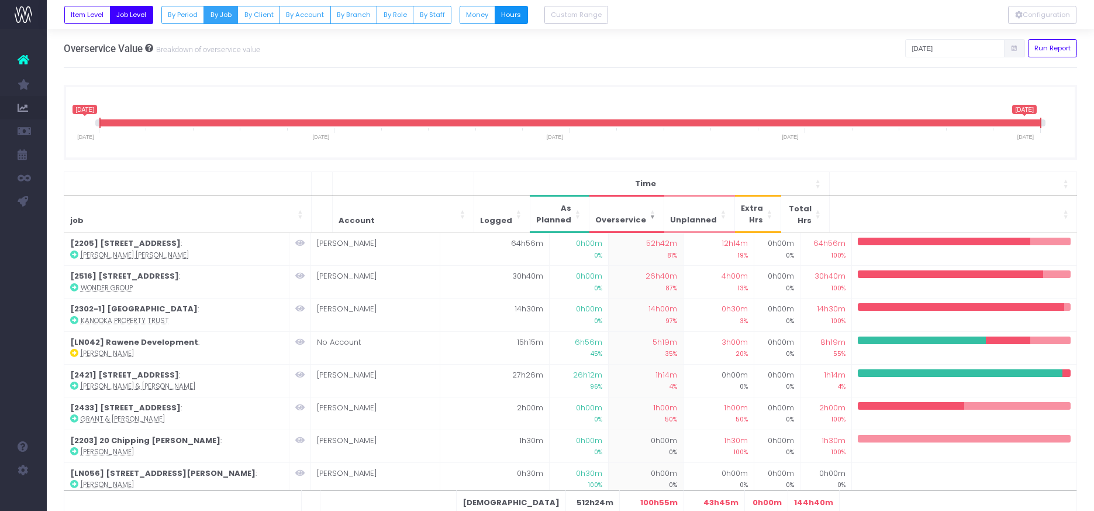
click at [515, 20] on button "Hours" at bounding box center [511, 15] width 33 height 18
click at [79, 17] on button "Item Level" at bounding box center [87, 15] width 46 height 18
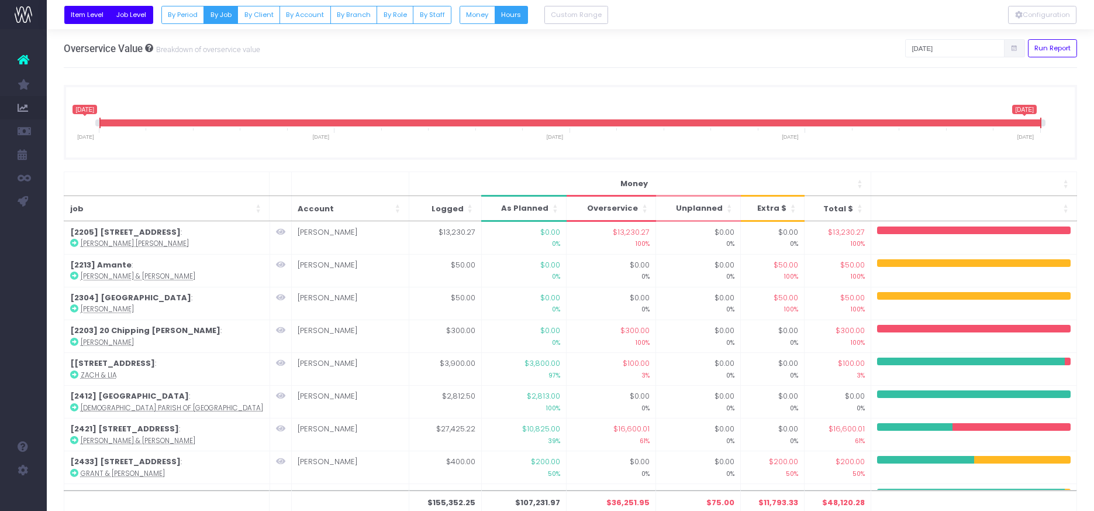
click at [133, 15] on button "Job Level" at bounding box center [131, 15] width 43 height 18
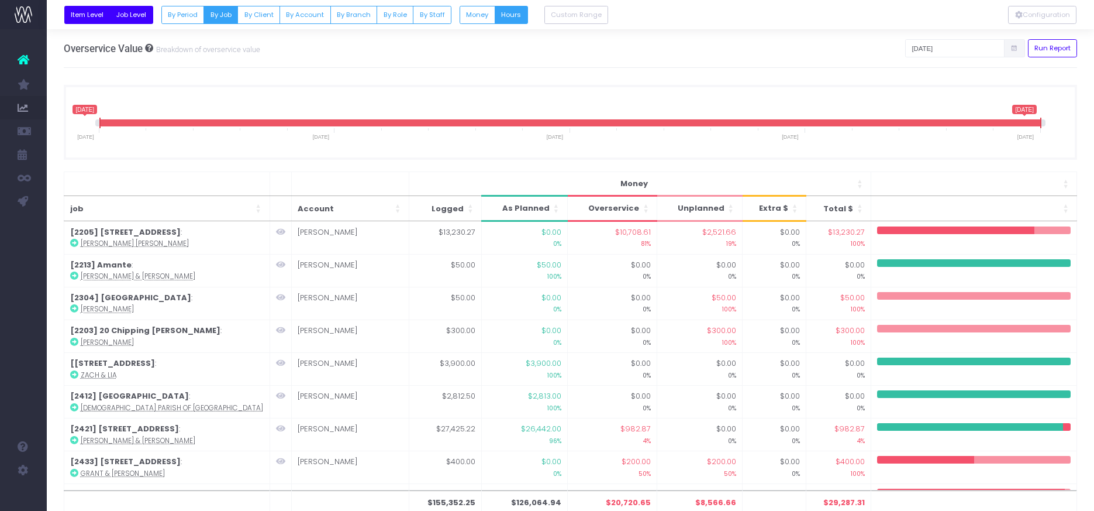
click at [73, 14] on button "Item Level" at bounding box center [87, 15] width 46 height 18
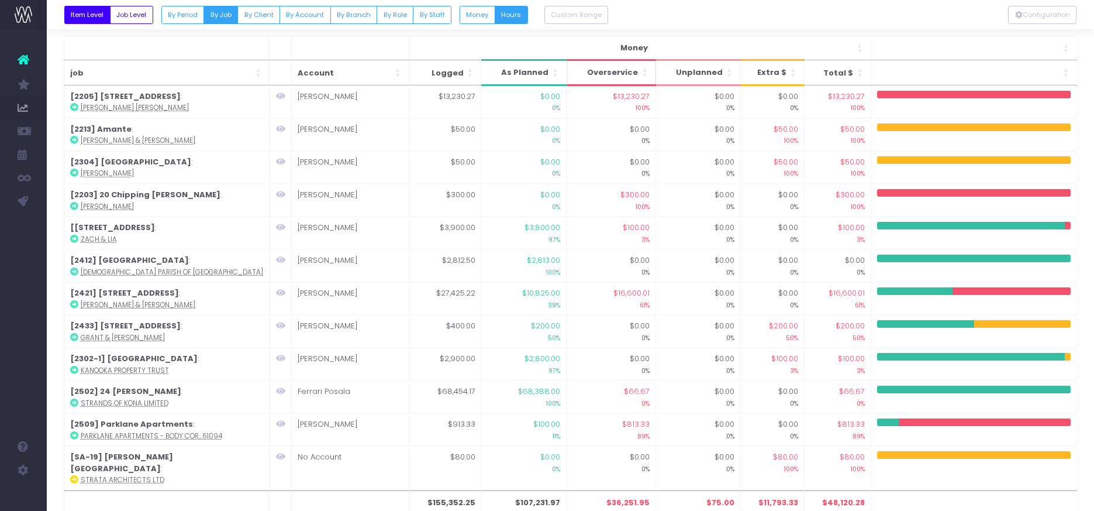
click at [615, 67] on span "Overservice" at bounding box center [612, 73] width 51 height 12
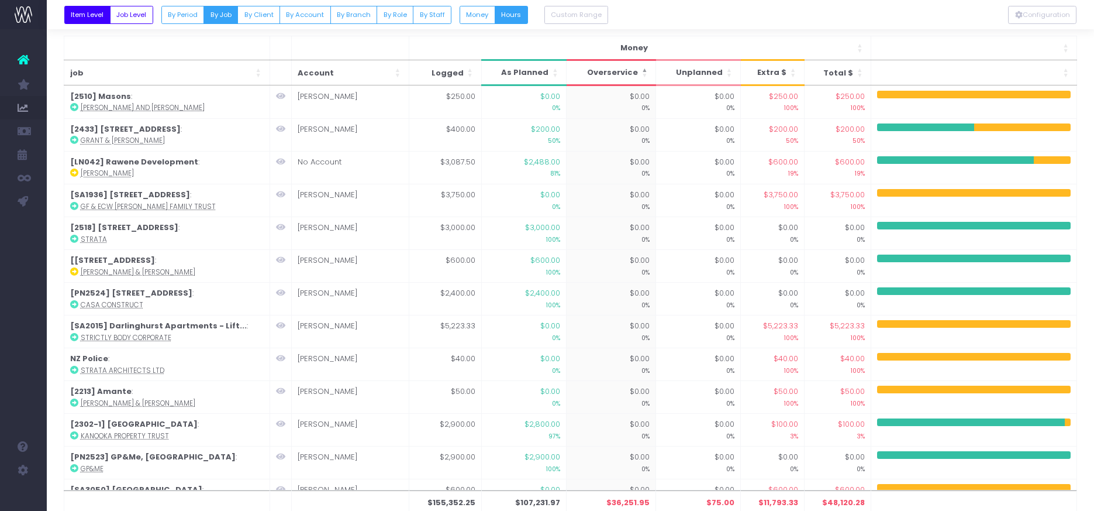
click at [615, 67] on span "Overservice" at bounding box center [612, 73] width 51 height 12
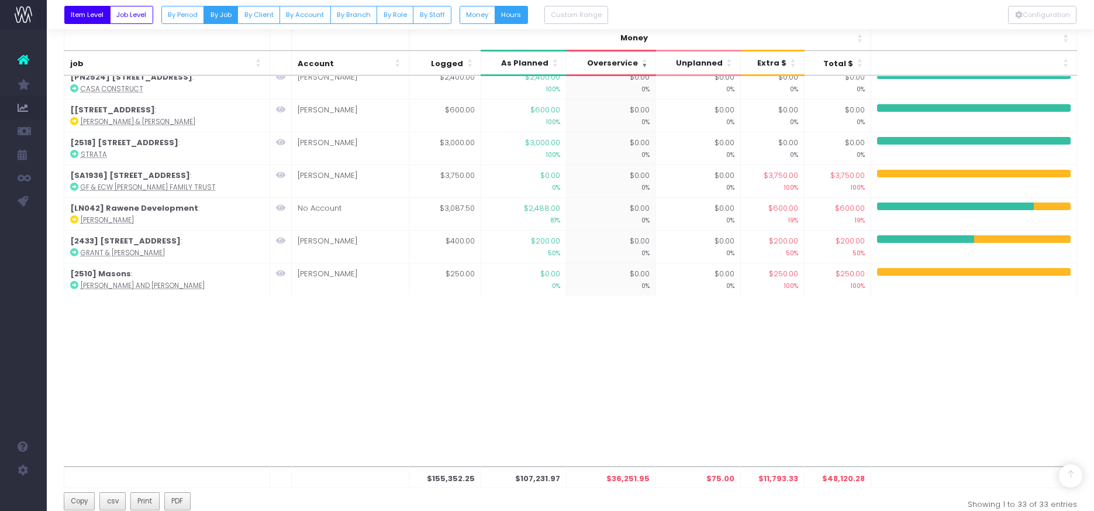
scroll to position [1034, 0]
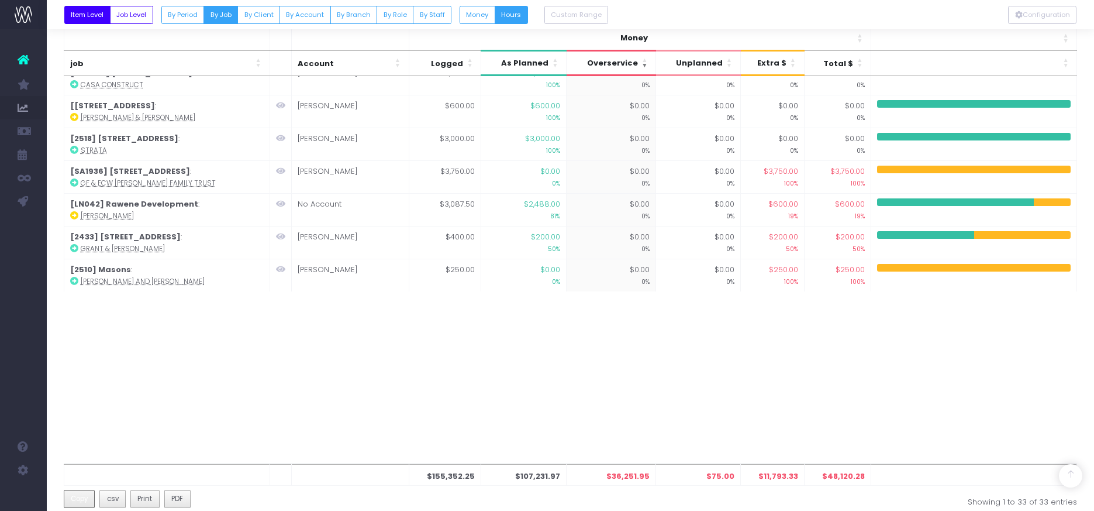
click at [88, 498] on span "Copy" at bounding box center [79, 498] width 17 height 11
click at [84, 500] on span "Copy" at bounding box center [79, 498] width 17 height 11
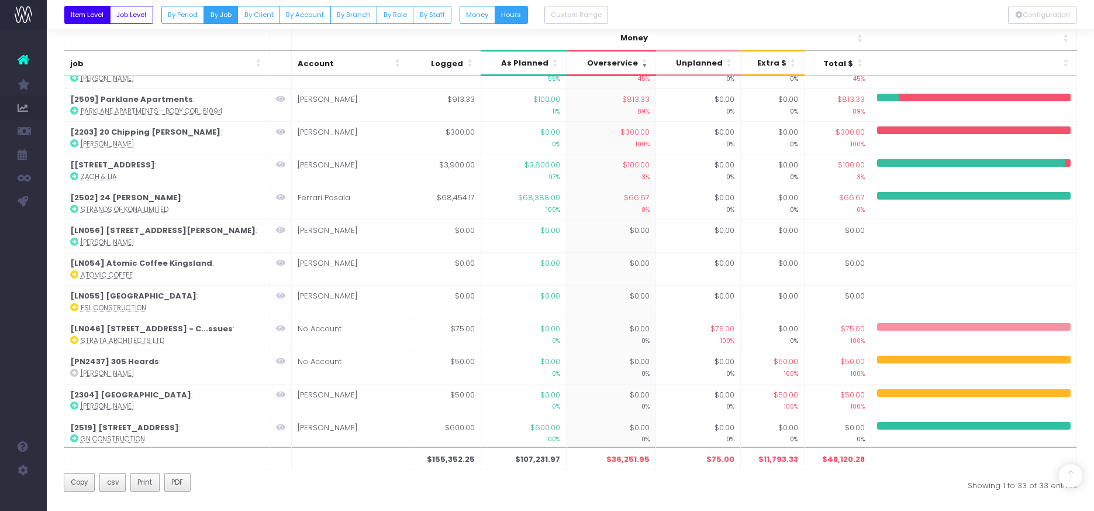
scroll to position [229, 0]
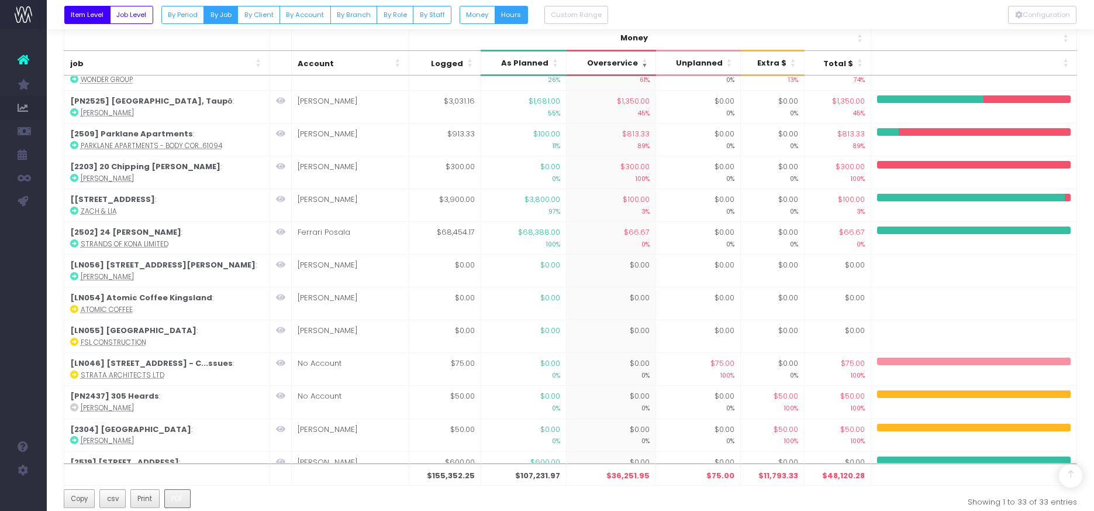
click at [178, 497] on span "PDF" at bounding box center [177, 498] width 12 height 11
click at [140, 497] on span "Print" at bounding box center [144, 498] width 15 height 11
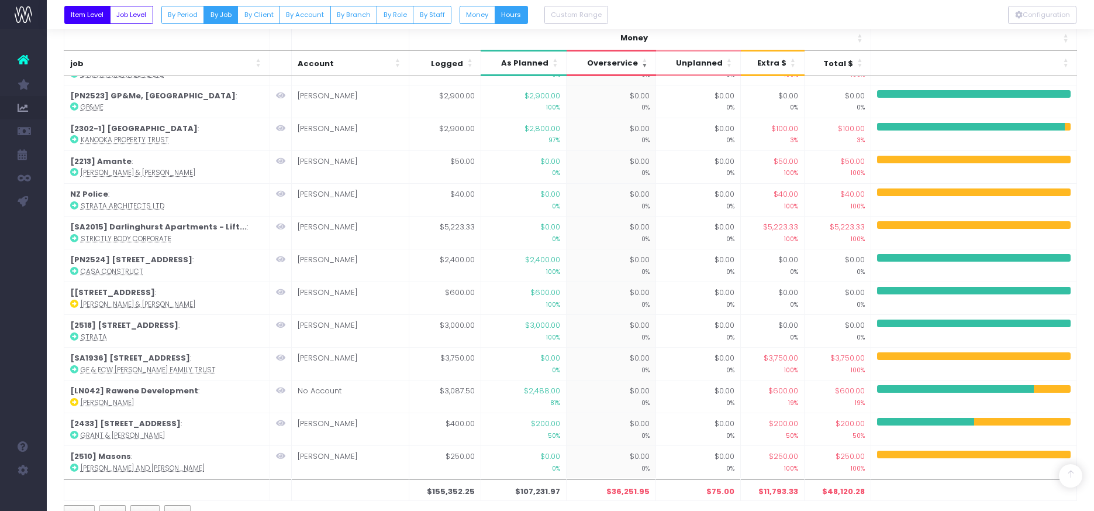
scroll to position [0, 0]
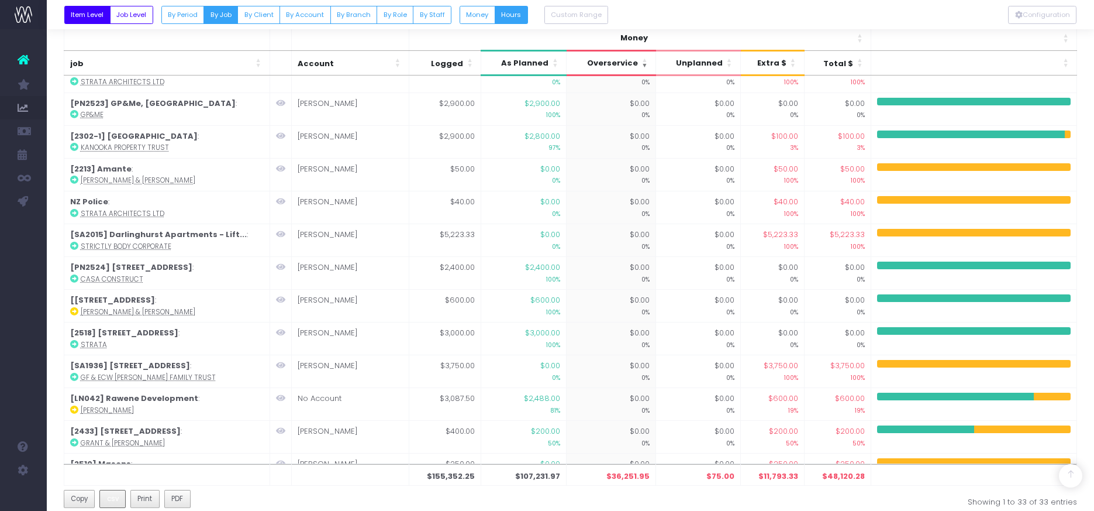
click at [112, 499] on span "csv" at bounding box center [113, 498] width 12 height 11
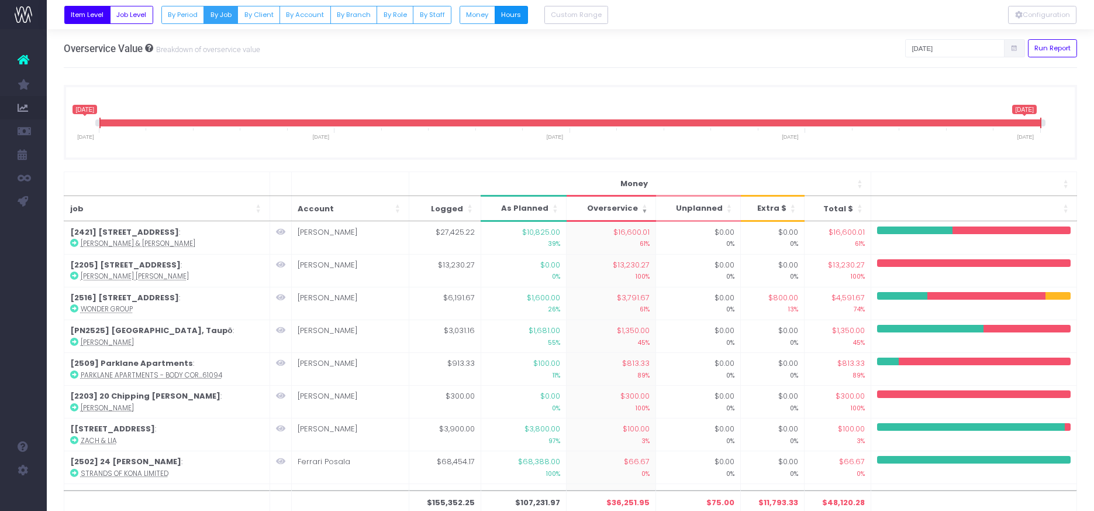
click at [507, 18] on button "Hours" at bounding box center [511, 15] width 33 height 18
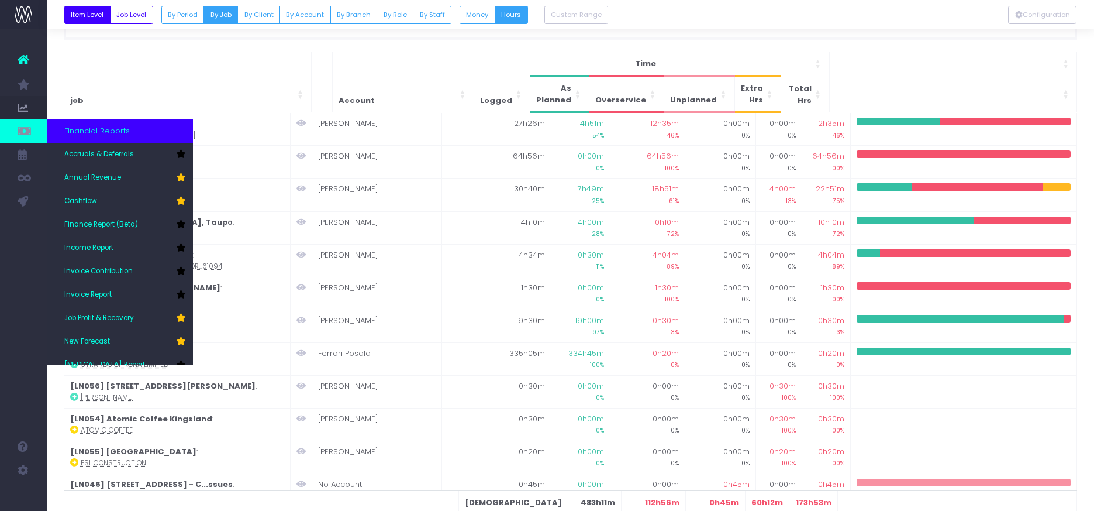
scroll to position [117, 0]
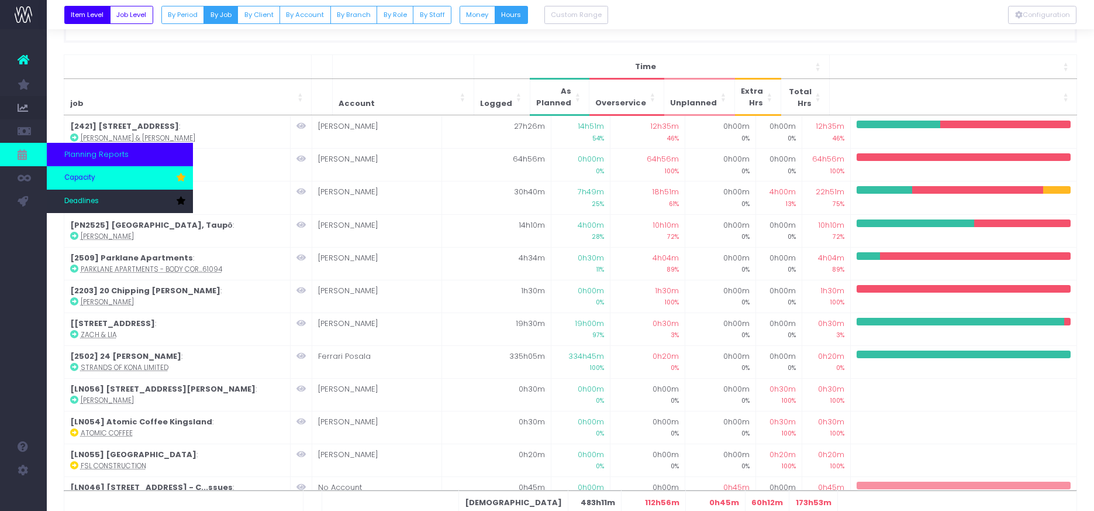
click at [80, 179] on span "Capacity" at bounding box center [79, 178] width 31 height 11
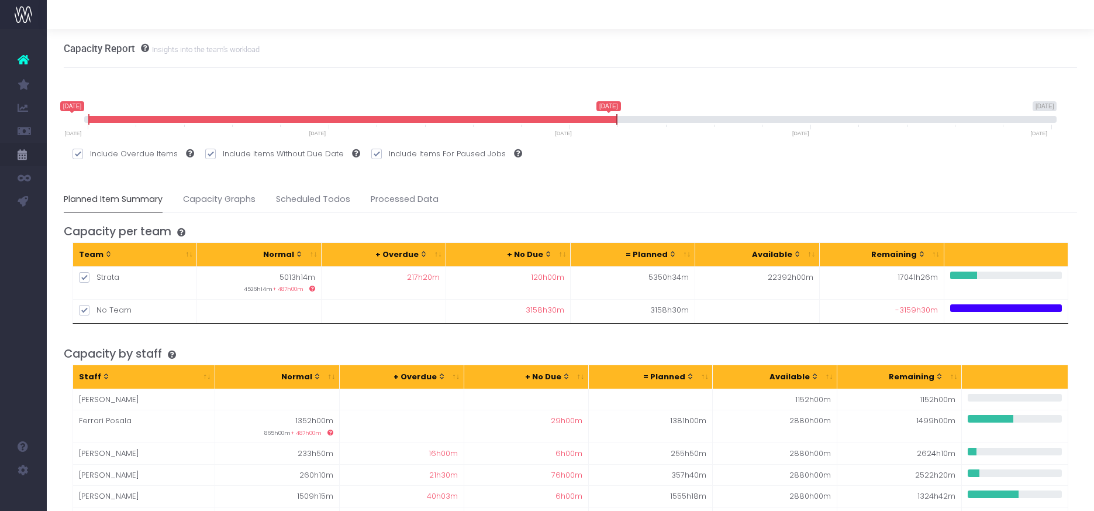
drag, startPoint x: 1053, startPoint y: 119, endPoint x: 618, endPoint y: 119, distance: 435.2
click at [618, 119] on span at bounding box center [616, 119] width 9 height 11
click at [546, 53] on div "Capacity Report Insights into the team's workload" at bounding box center [571, 48] width 1014 height 39
click at [213, 198] on link "Capacity Graphs" at bounding box center [219, 199] width 73 height 27
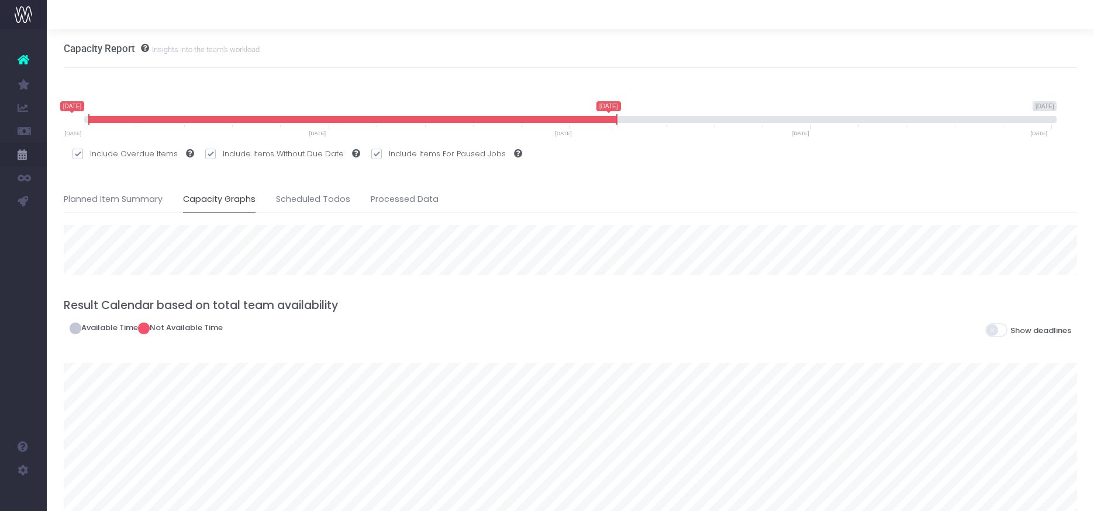
click at [371, 153] on span at bounding box center [376, 154] width 11 height 11
click at [389, 153] on input "Include Items For Paused Jobs" at bounding box center [393, 152] width 8 height 8
checkbox input "false"
click at [308, 200] on link "Scheduled Todos" at bounding box center [313, 199] width 74 height 27
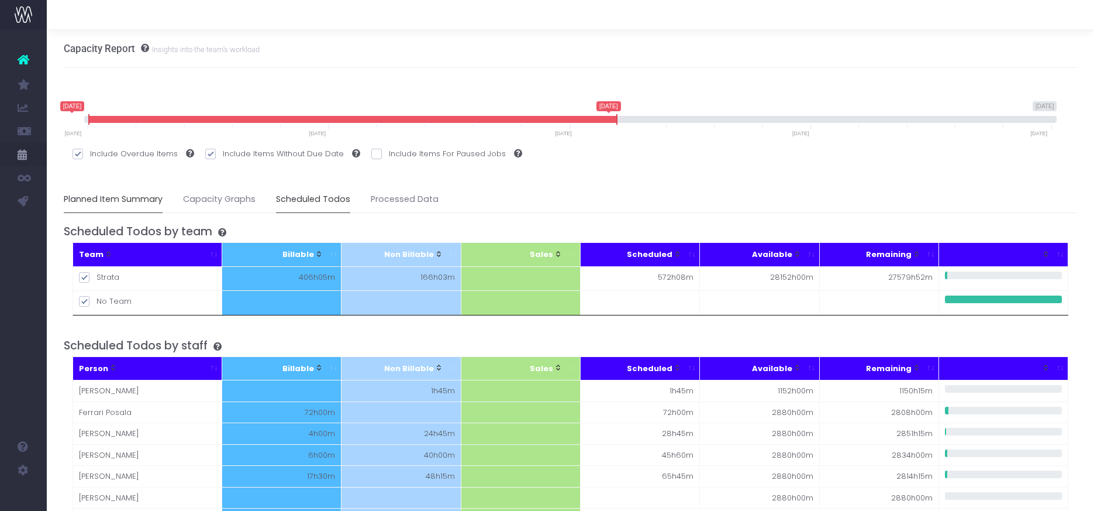
click at [128, 195] on link "Planned Item Summary" at bounding box center [113, 199] width 99 height 27
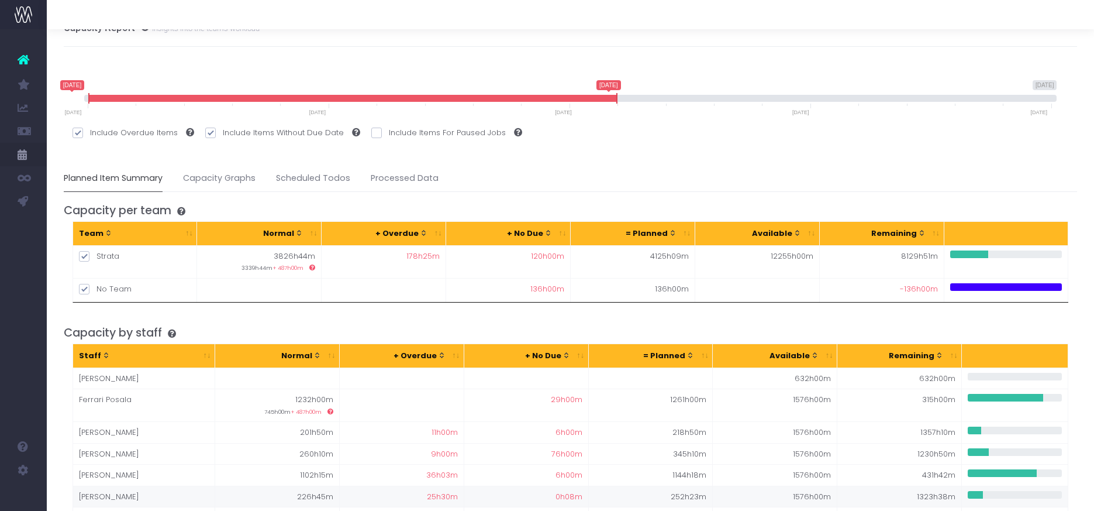
scroll to position [20, 0]
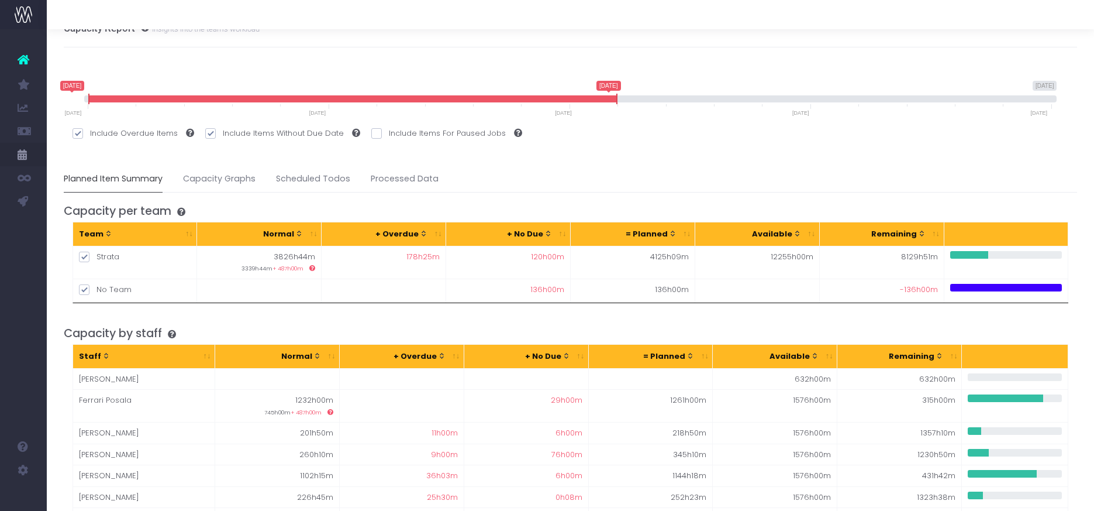
click at [185, 212] on icon at bounding box center [178, 212] width 14 height 8
click at [184, 210] on icon at bounding box center [178, 212] width 14 height 8
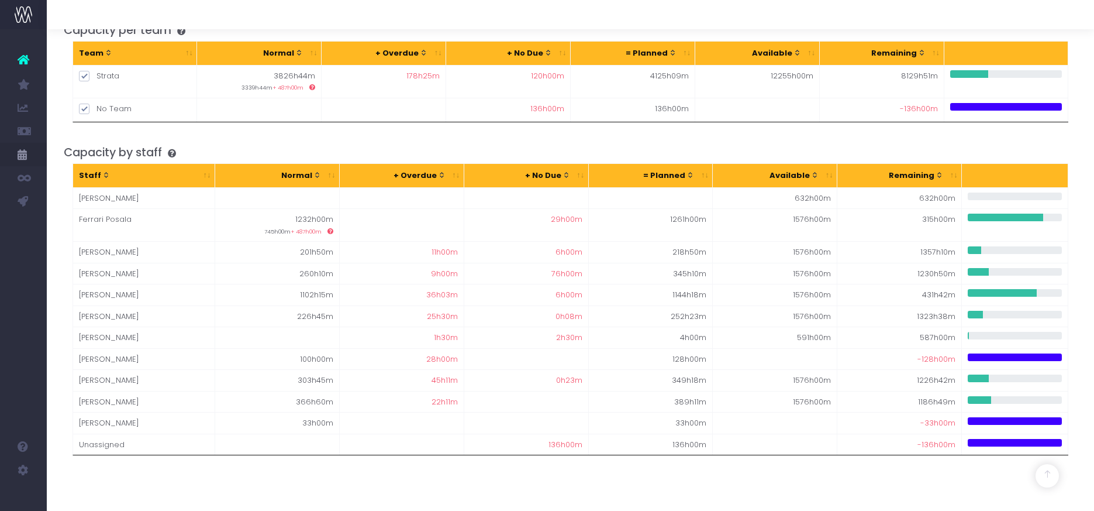
scroll to position [202, 0]
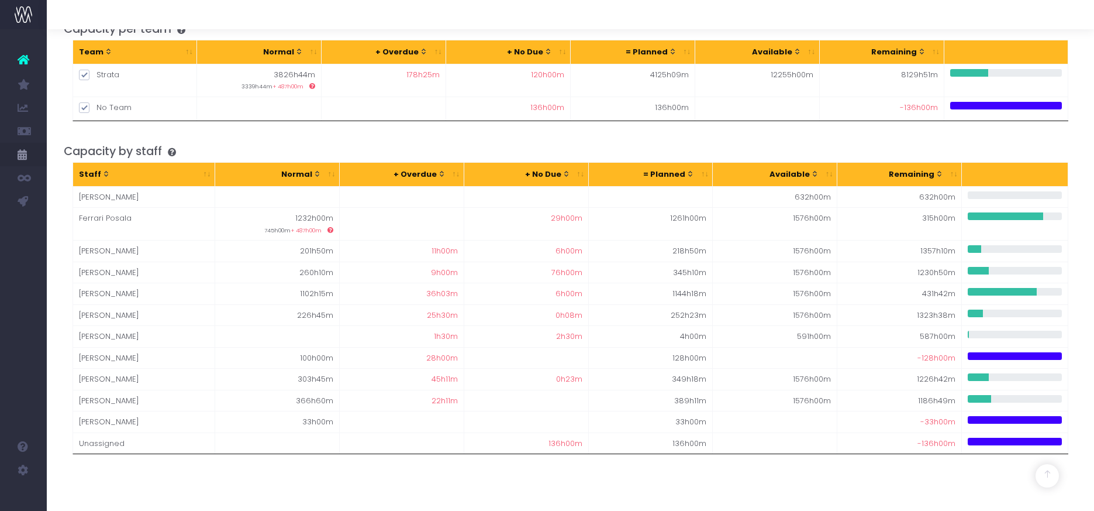
click at [531, 173] on div "+ No Due" at bounding box center [520, 174] width 101 height 12
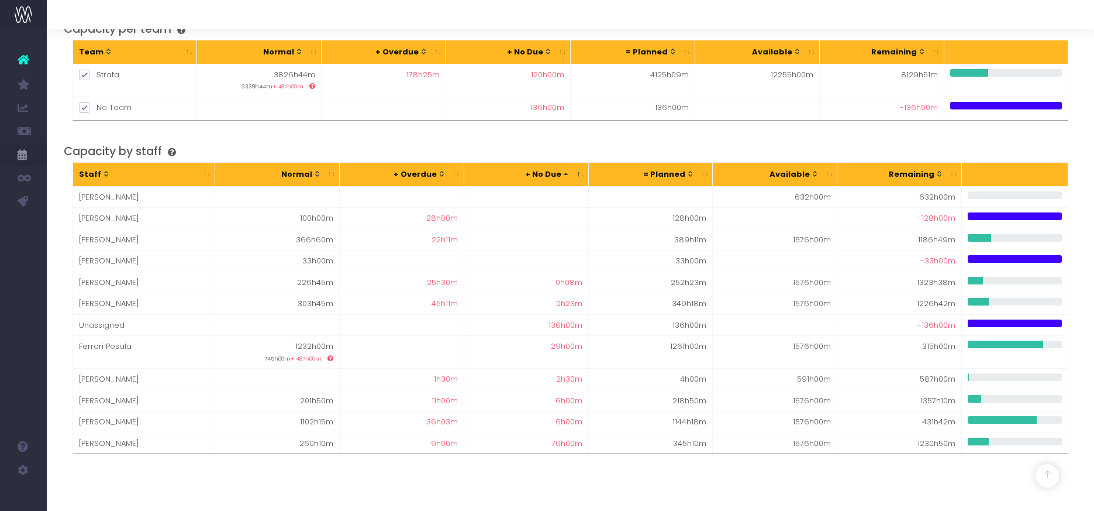
click at [418, 171] on div "+ Overdue" at bounding box center [396, 174] width 101 height 12
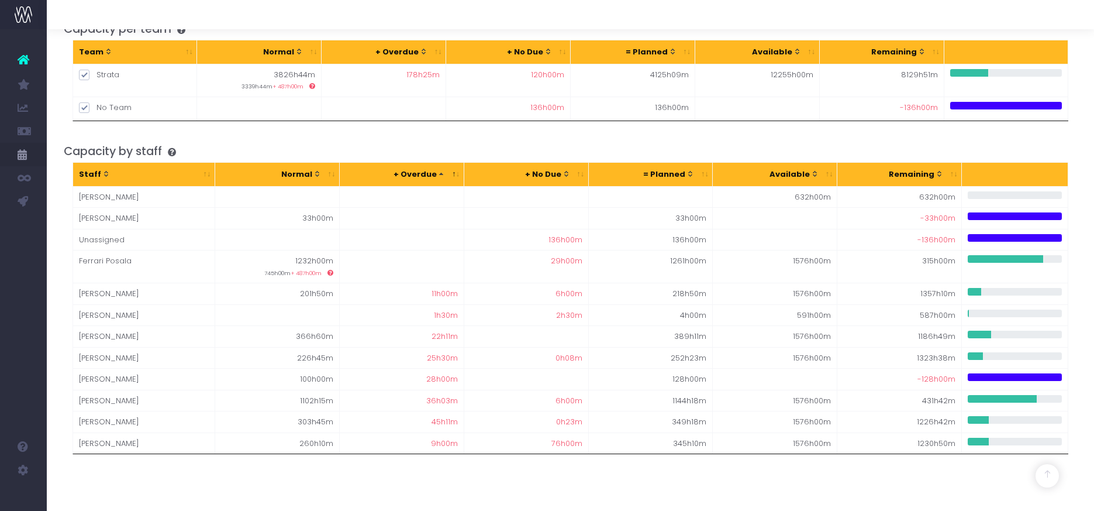
click at [298, 174] on div "Normal" at bounding box center [271, 174] width 101 height 12
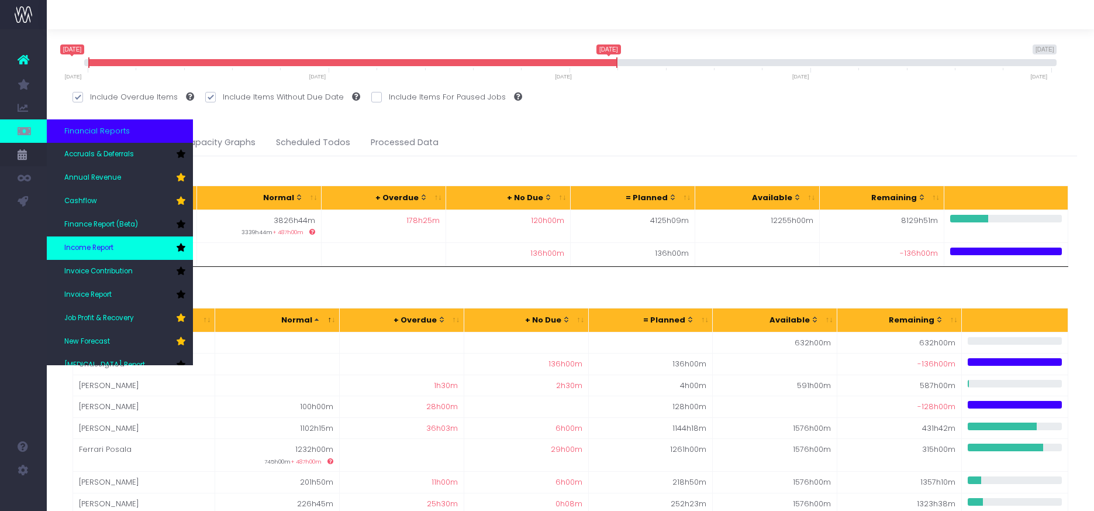
scroll to position [58, 0]
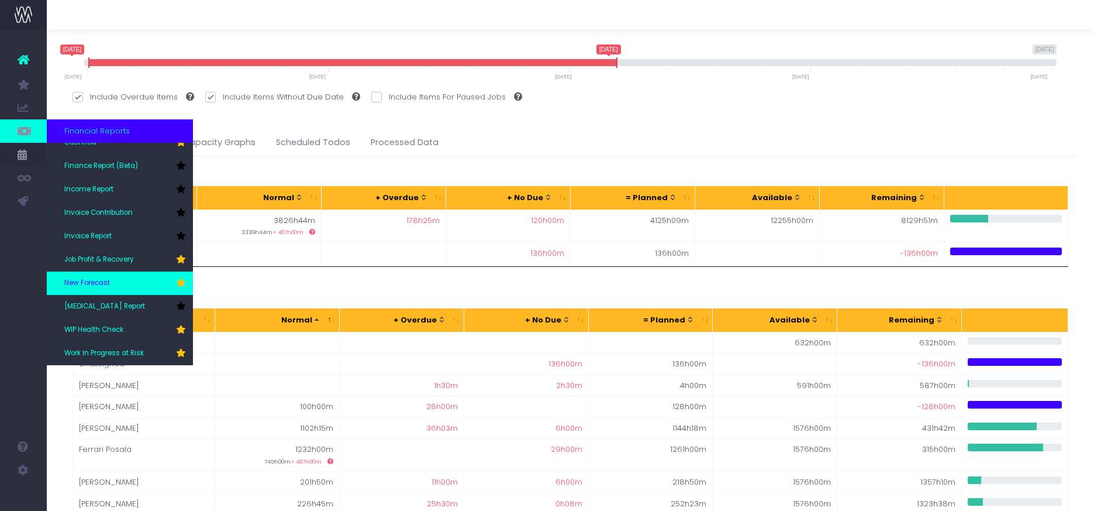
click at [101, 285] on span "New Forecast" at bounding box center [87, 283] width 46 height 11
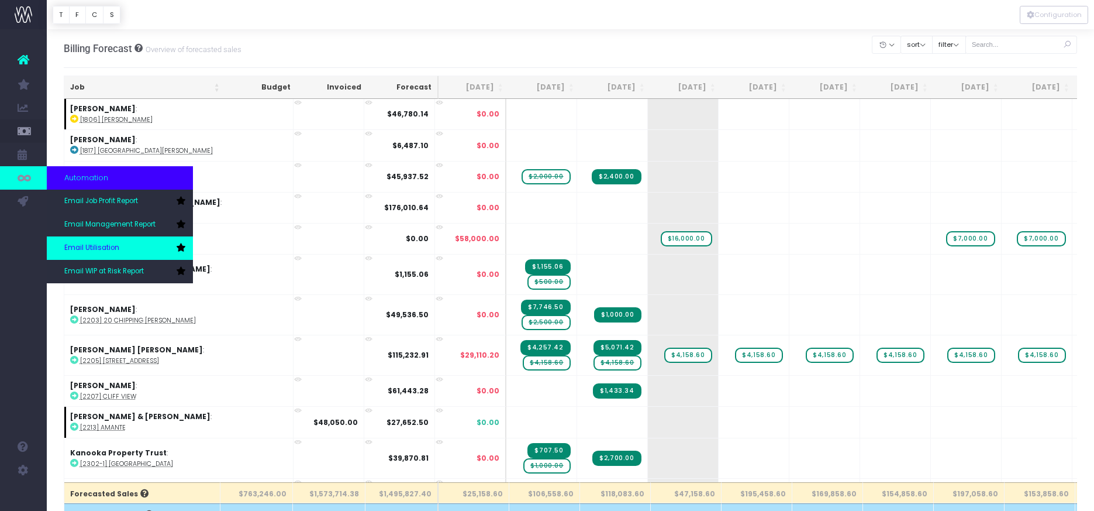
click at [92, 245] on span "Email Utilisation" at bounding box center [91, 248] width 55 height 11
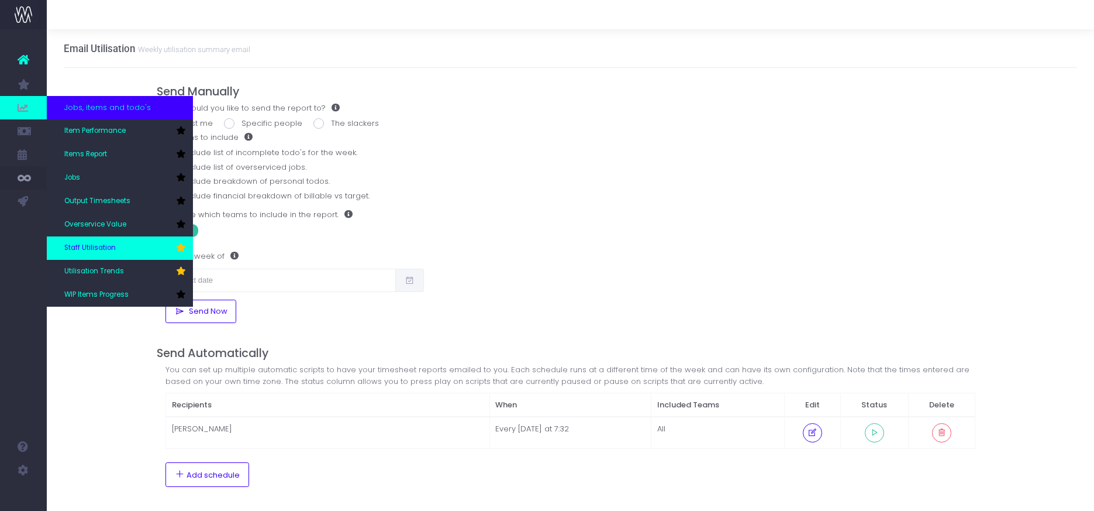
click at [91, 249] on span "Staff Utilisation" at bounding box center [89, 248] width 51 height 11
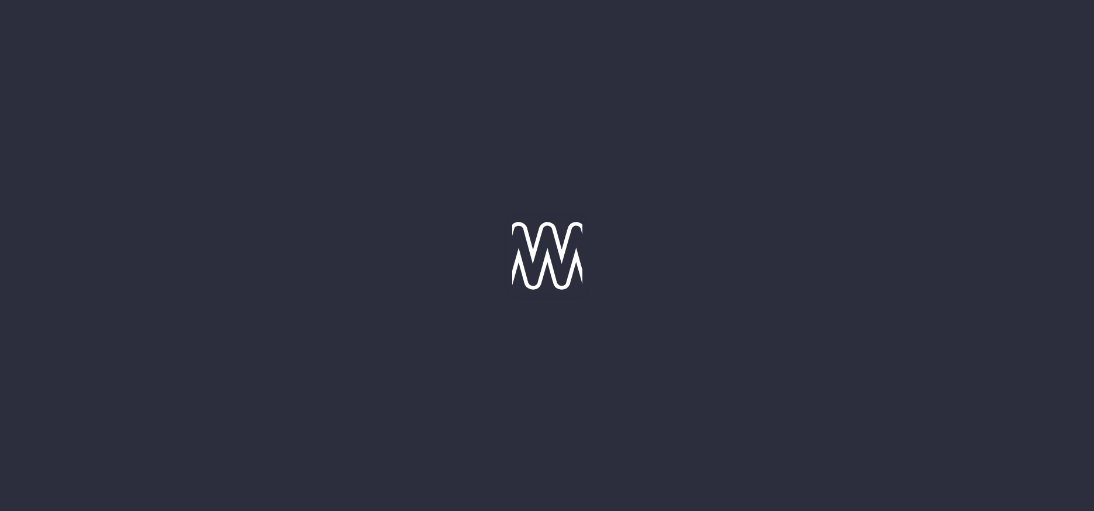
type input "[DATE]"
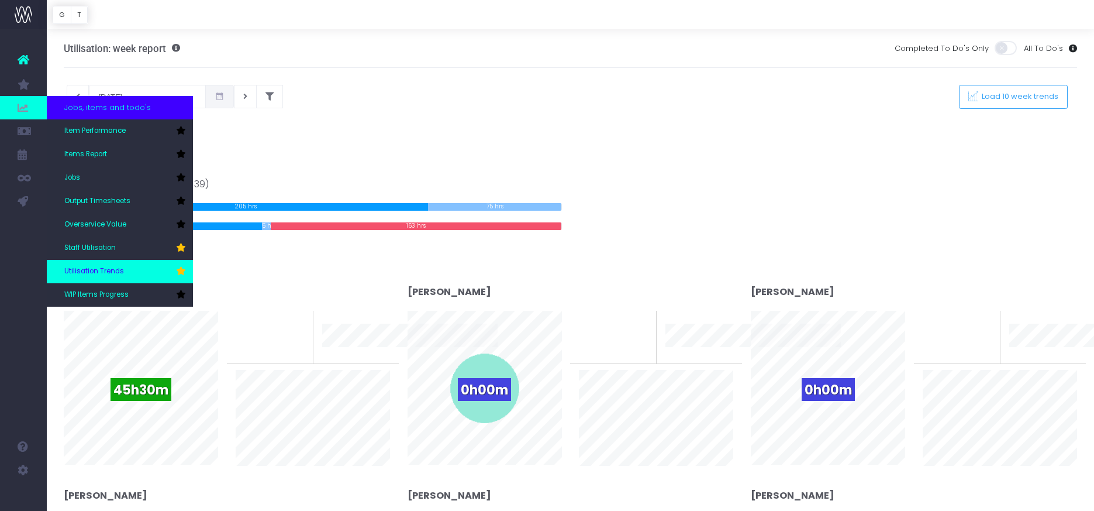
click at [81, 265] on link "Utilisation Trends" at bounding box center [120, 271] width 146 height 23
